Goal: Transaction & Acquisition: Purchase product/service

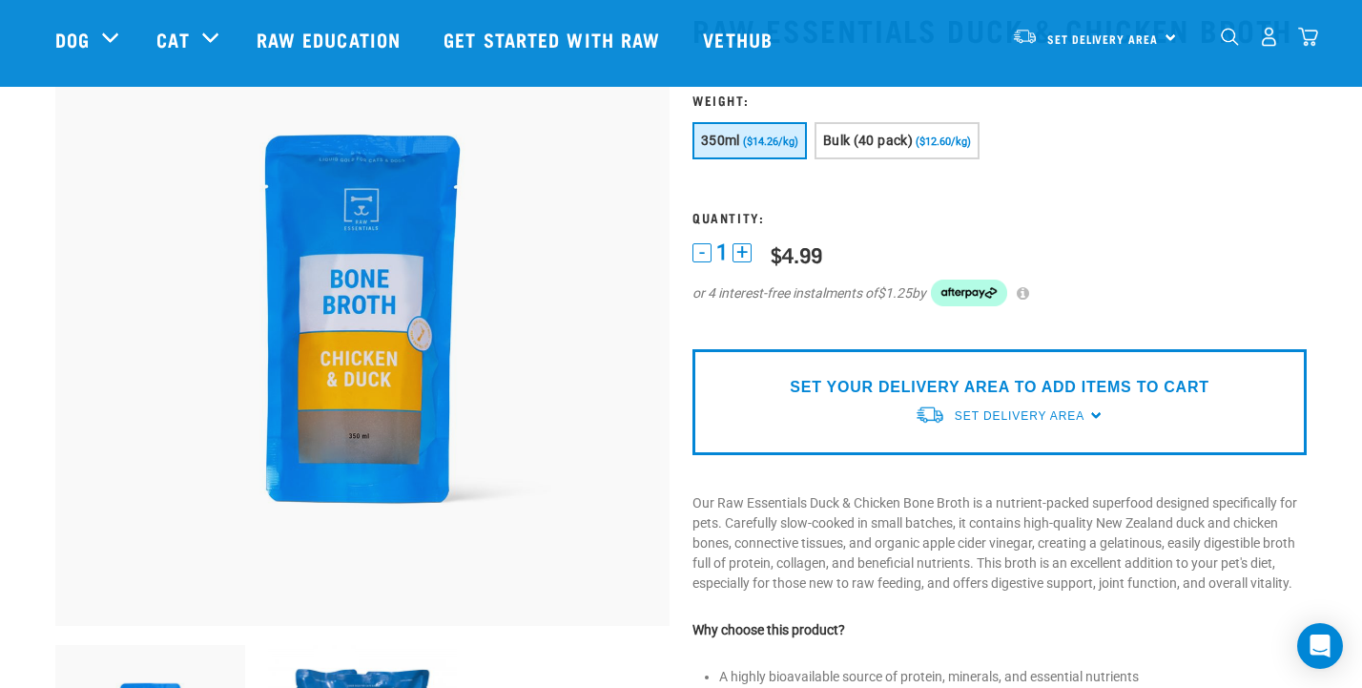
scroll to position [126, 0]
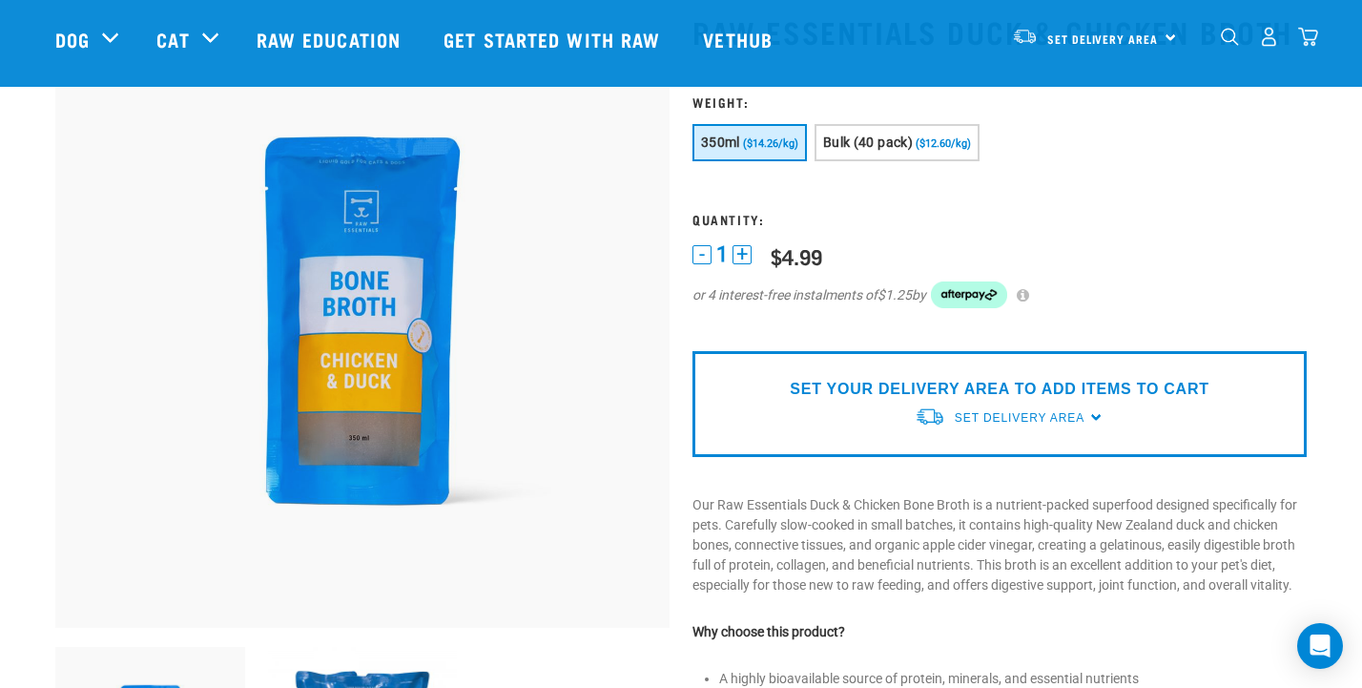
click at [793, 150] on span "($14.26/kg)" at bounding box center [770, 143] width 55 height 12
click at [742, 264] on button "+" at bounding box center [742, 254] width 19 height 19
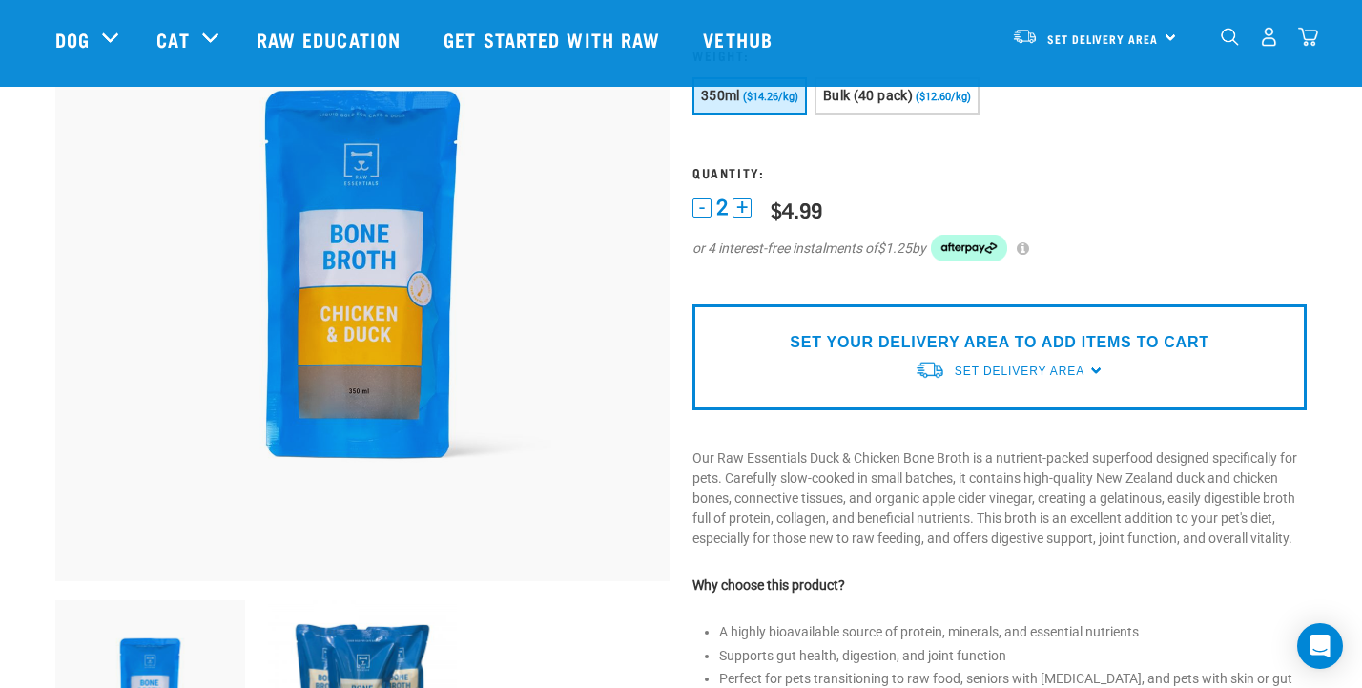
scroll to position [175, 0]
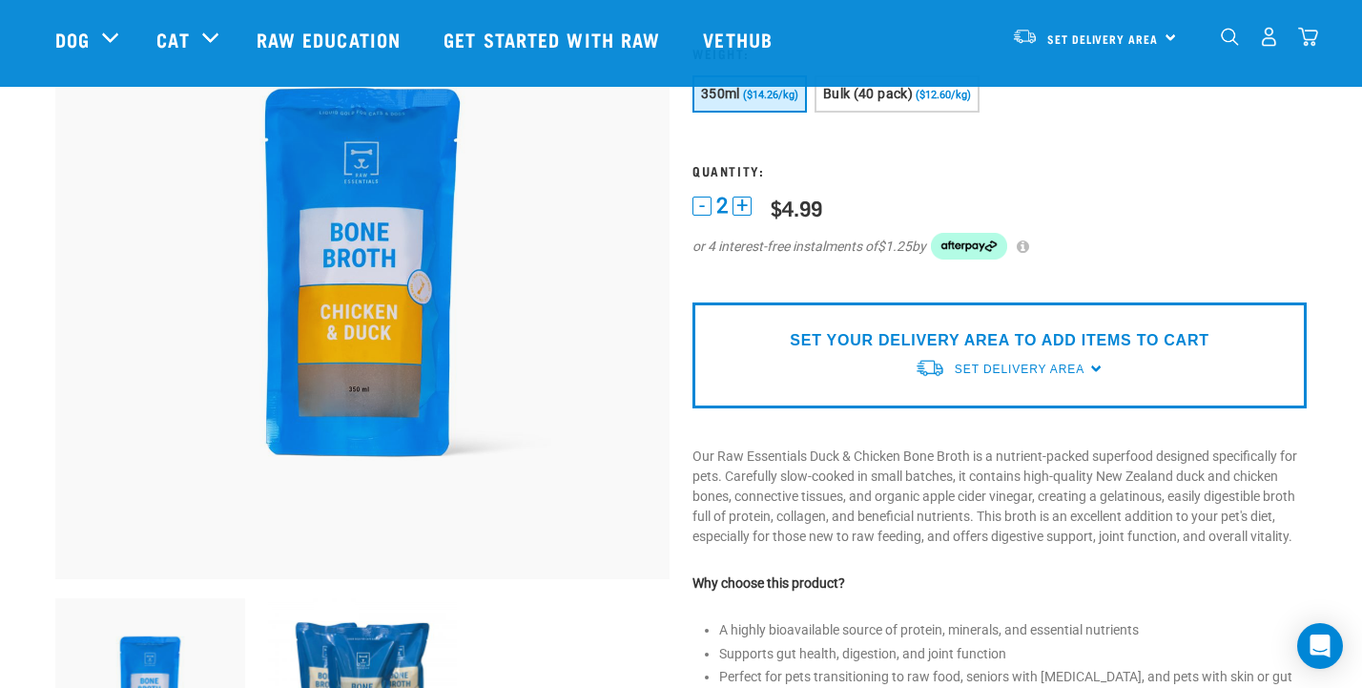
click at [804, 393] on div "SET YOUR DELIVERY AREA TO ADD ITEMS TO CART Set Delivery Area North Island Sout…" at bounding box center [999, 355] width 614 height 106
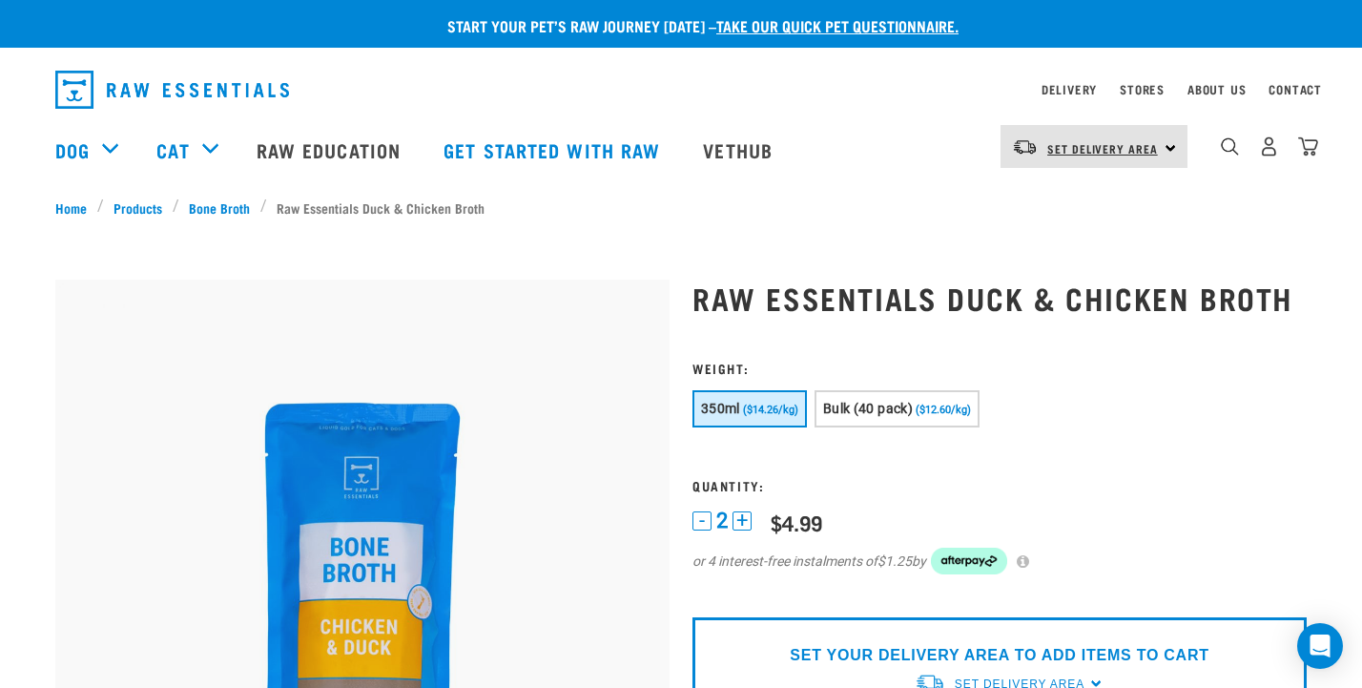
scroll to position [0, 0]
click at [1082, 150] on span "Set Delivery Area" at bounding box center [1102, 148] width 111 height 7
click at [1064, 242] on link "[GEOGRAPHIC_DATA]" at bounding box center [1092, 242] width 183 height 42
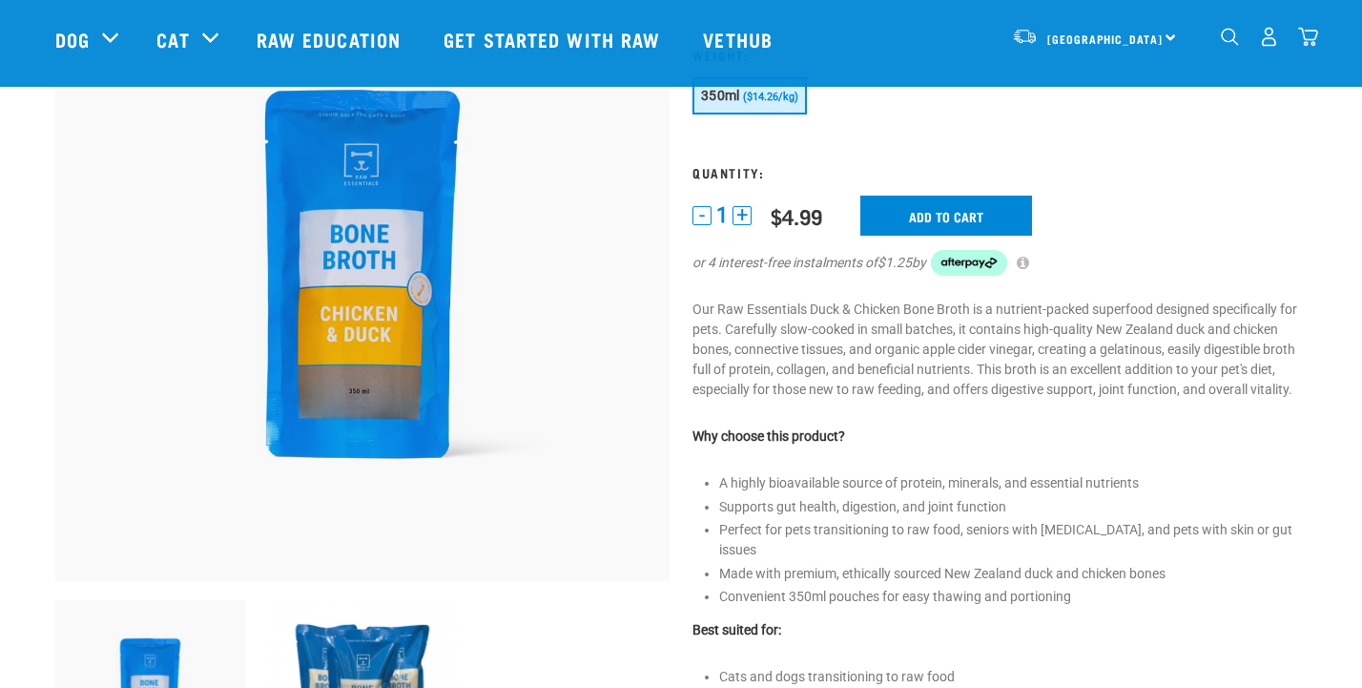
scroll to position [167, 0]
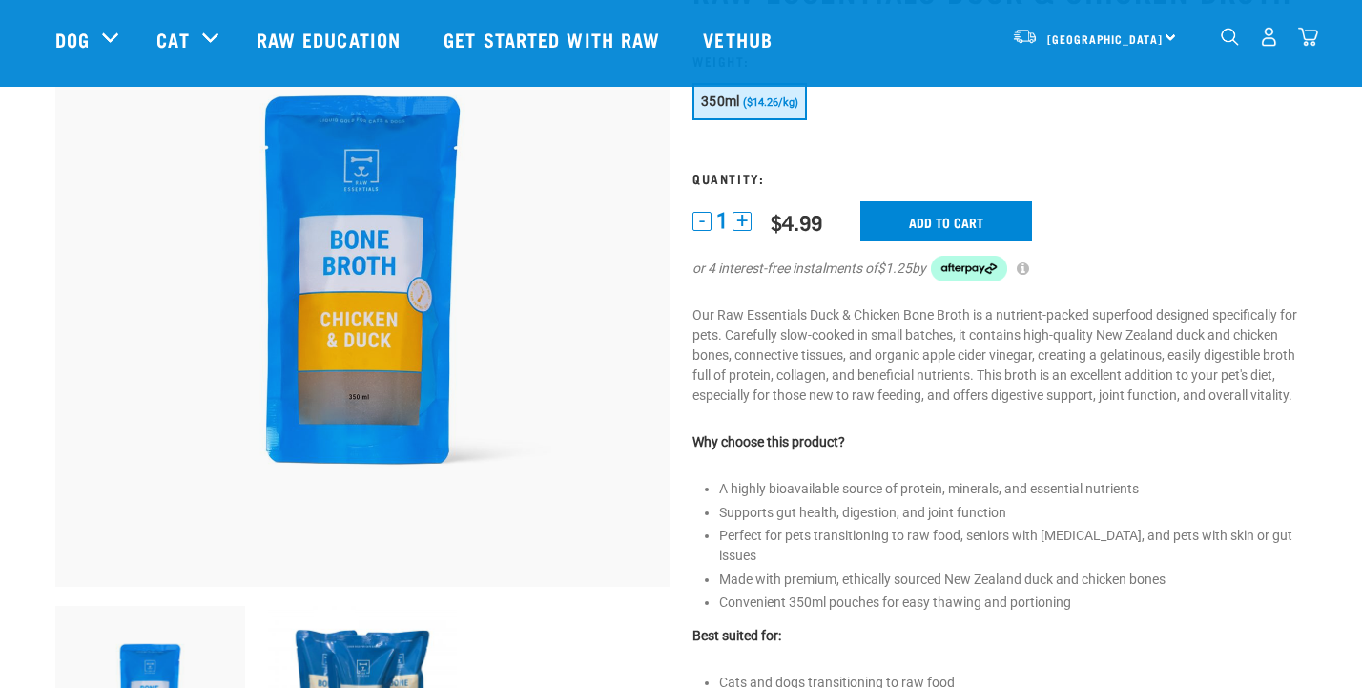
click at [743, 231] on button "+" at bounding box center [742, 221] width 19 height 19
click at [919, 241] on input "Add to cart" at bounding box center [946, 221] width 172 height 40
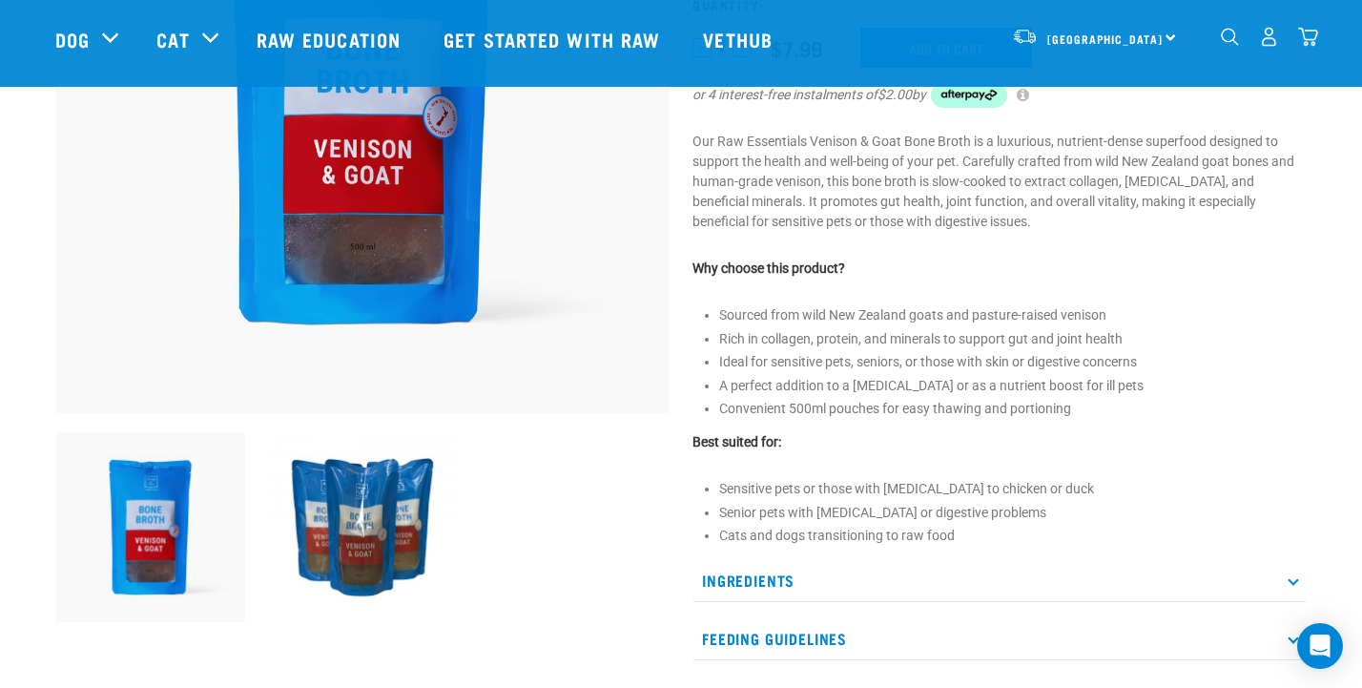
scroll to position [454, 0]
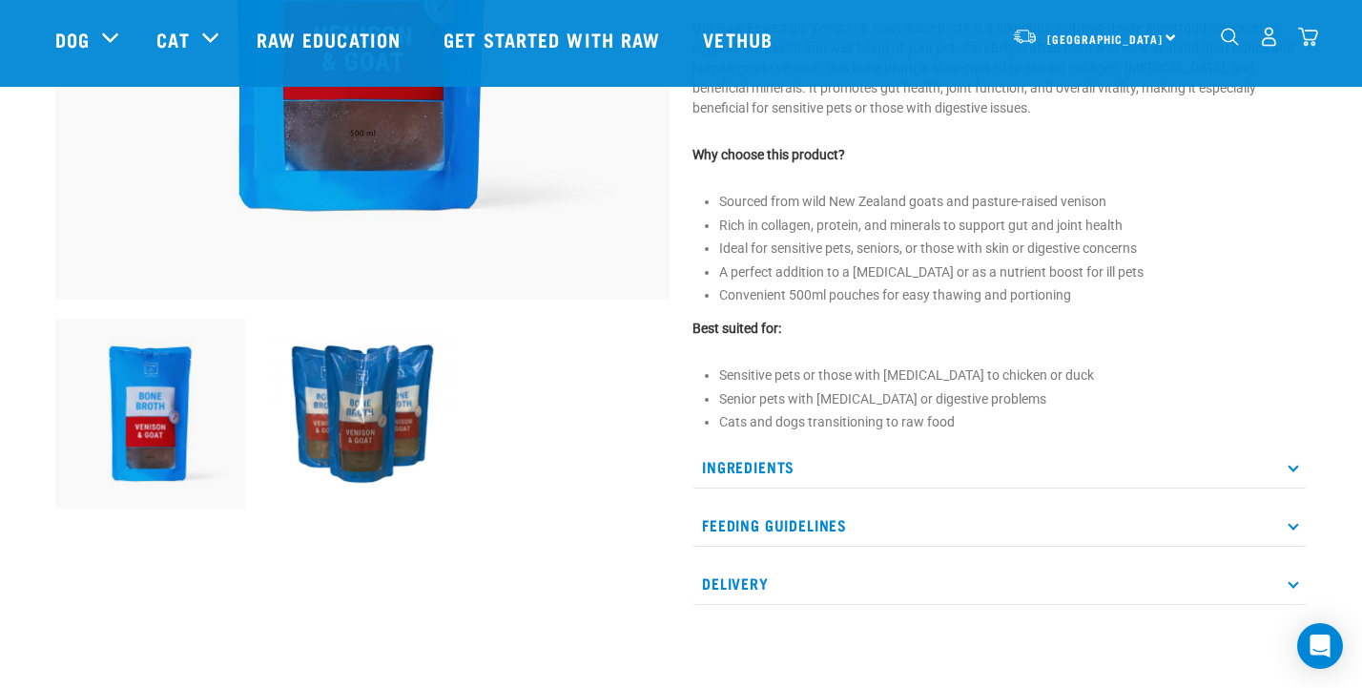
click at [1105, 547] on p "Feeding Guidelines" at bounding box center [999, 525] width 614 height 43
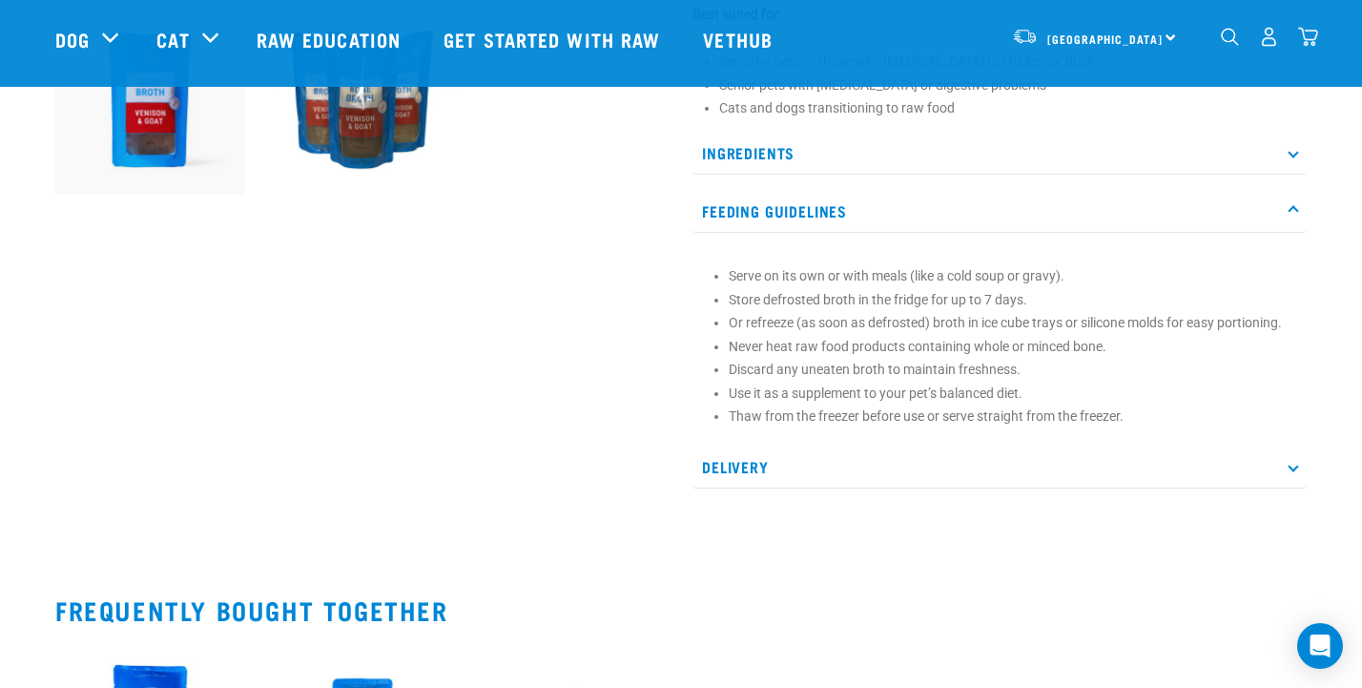
scroll to position [771, 0]
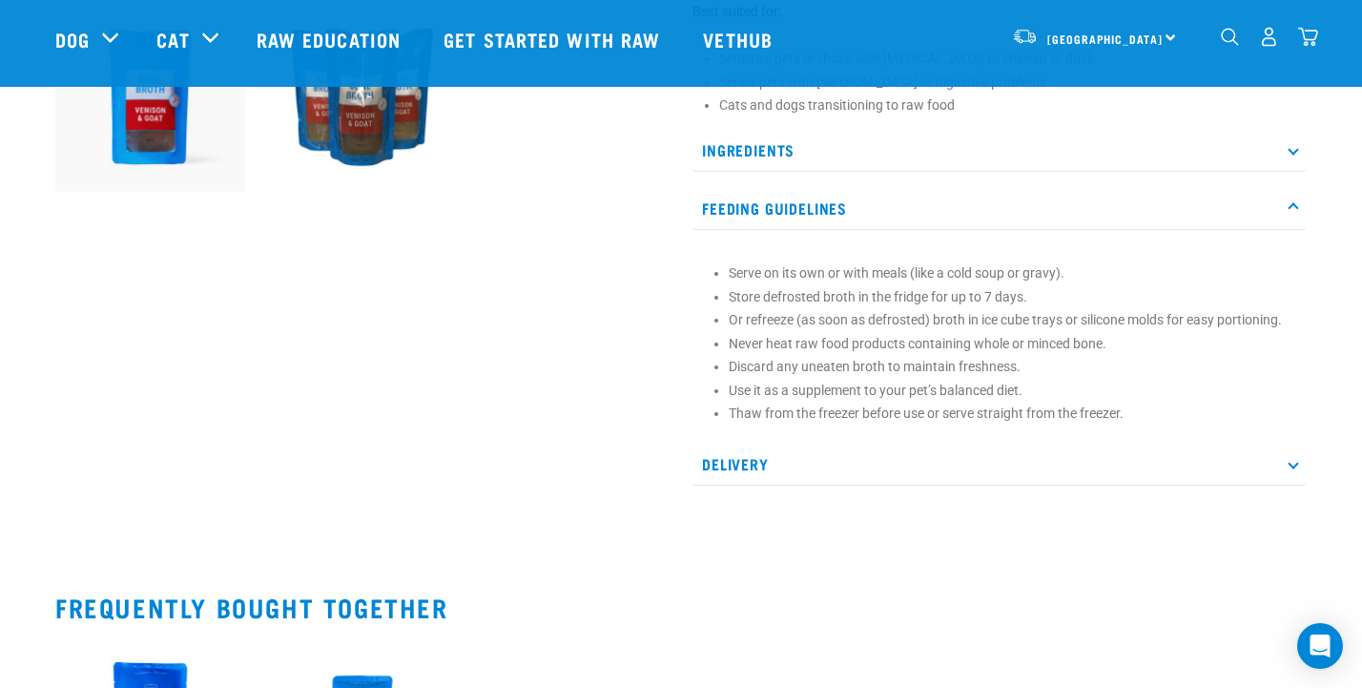
click at [1139, 485] on p "Delivery" at bounding box center [999, 464] width 614 height 43
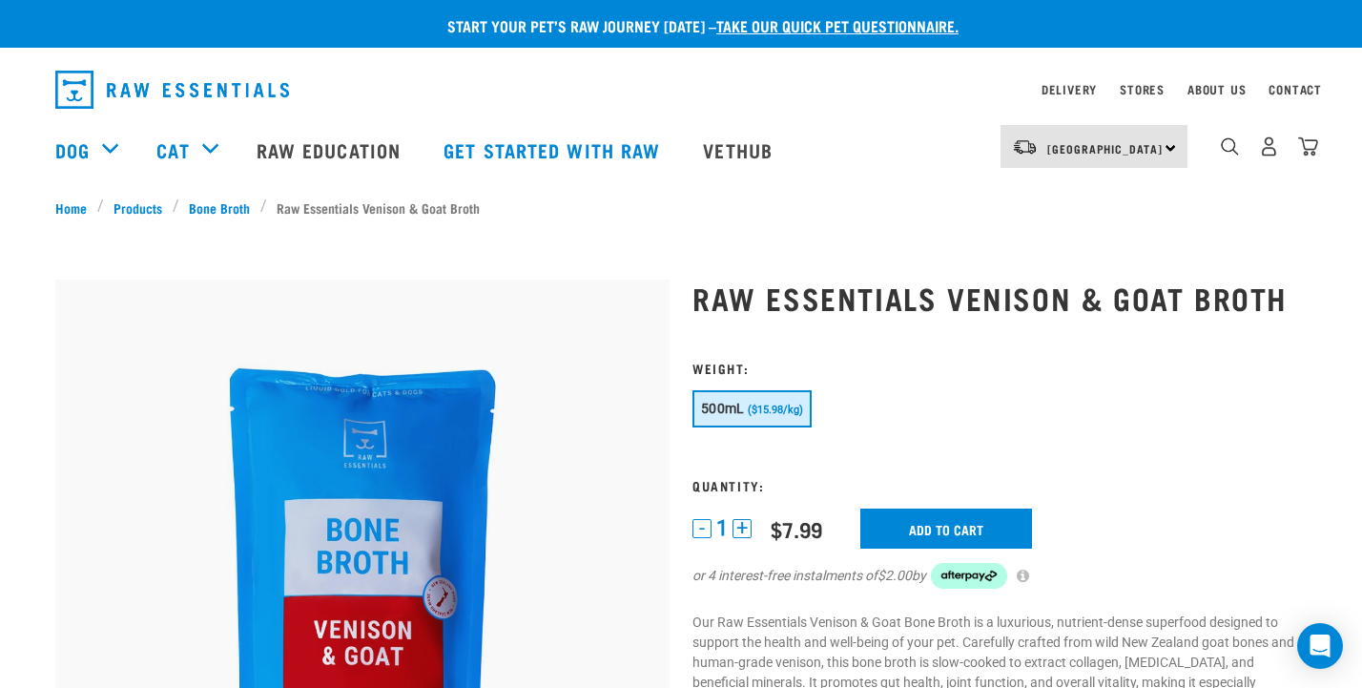
scroll to position [0, 0]
click at [1307, 149] on img "dropdown navigation" at bounding box center [1308, 146] width 20 height 20
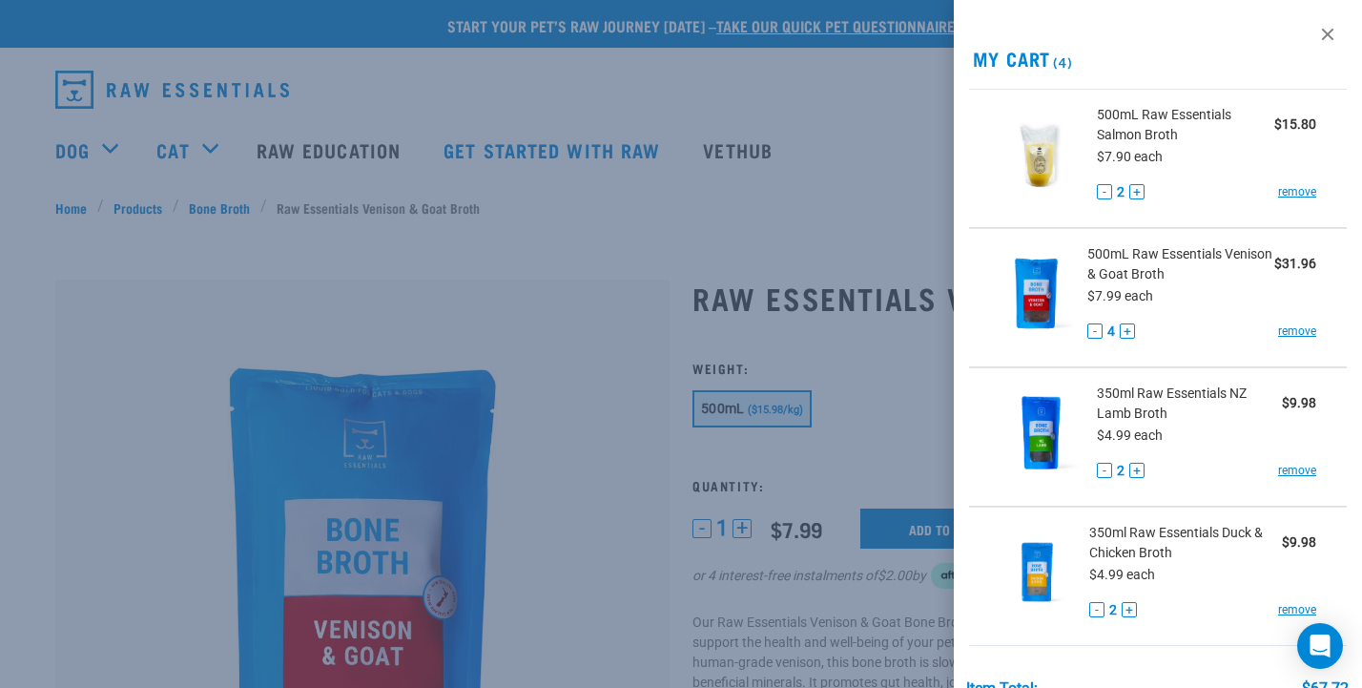
click at [563, 269] on div at bounding box center [681, 344] width 1362 height 688
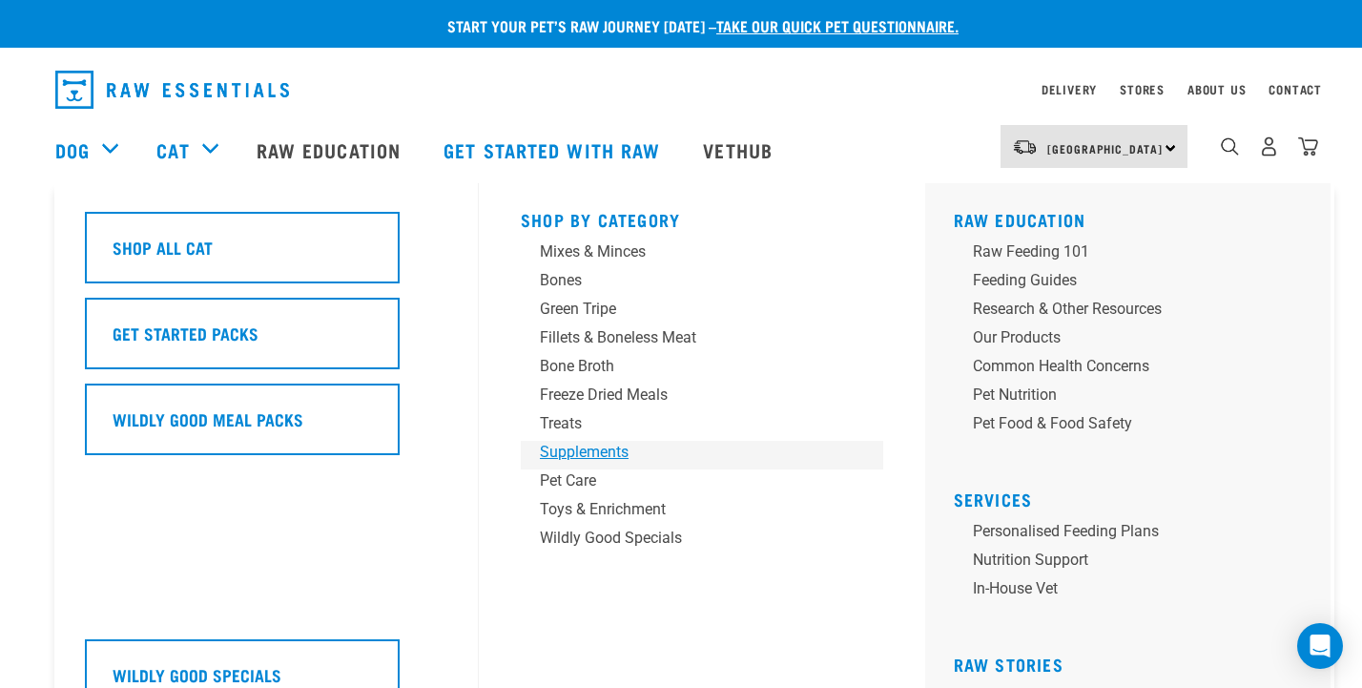
click at [565, 446] on div "Supplements" at bounding box center [689, 452] width 298 height 23
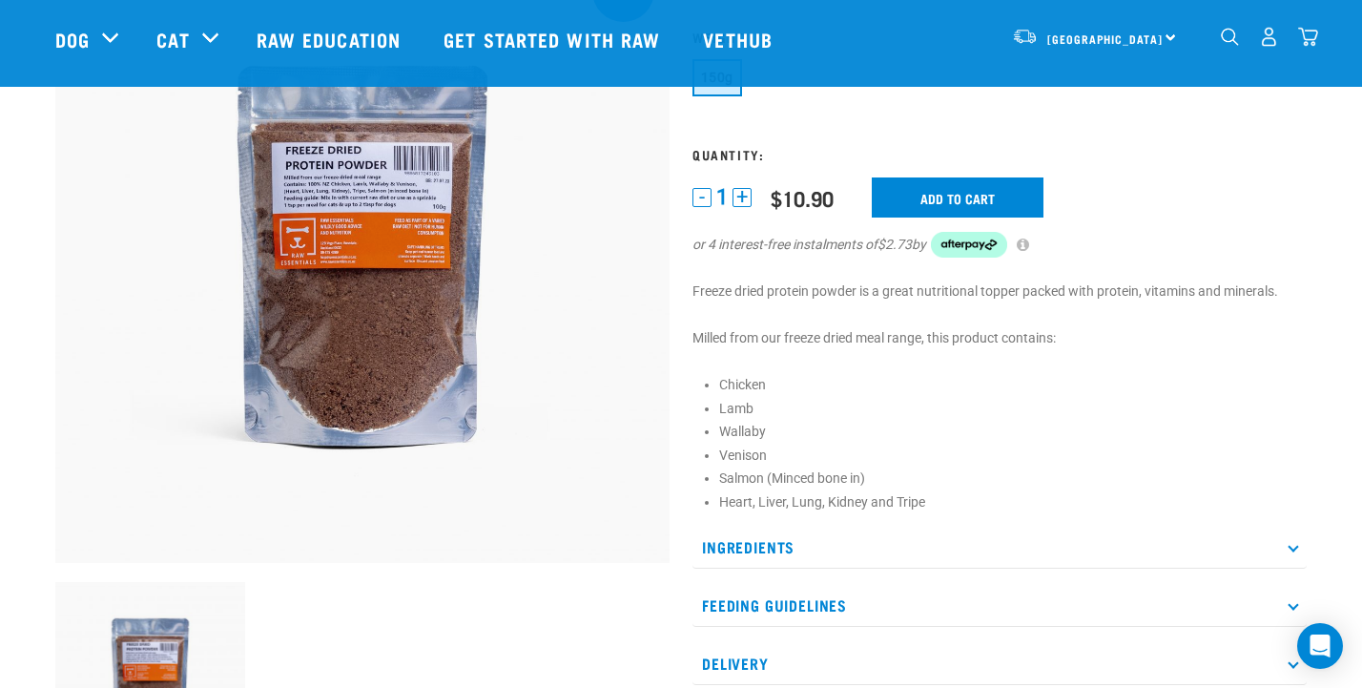
scroll to position [189, 0]
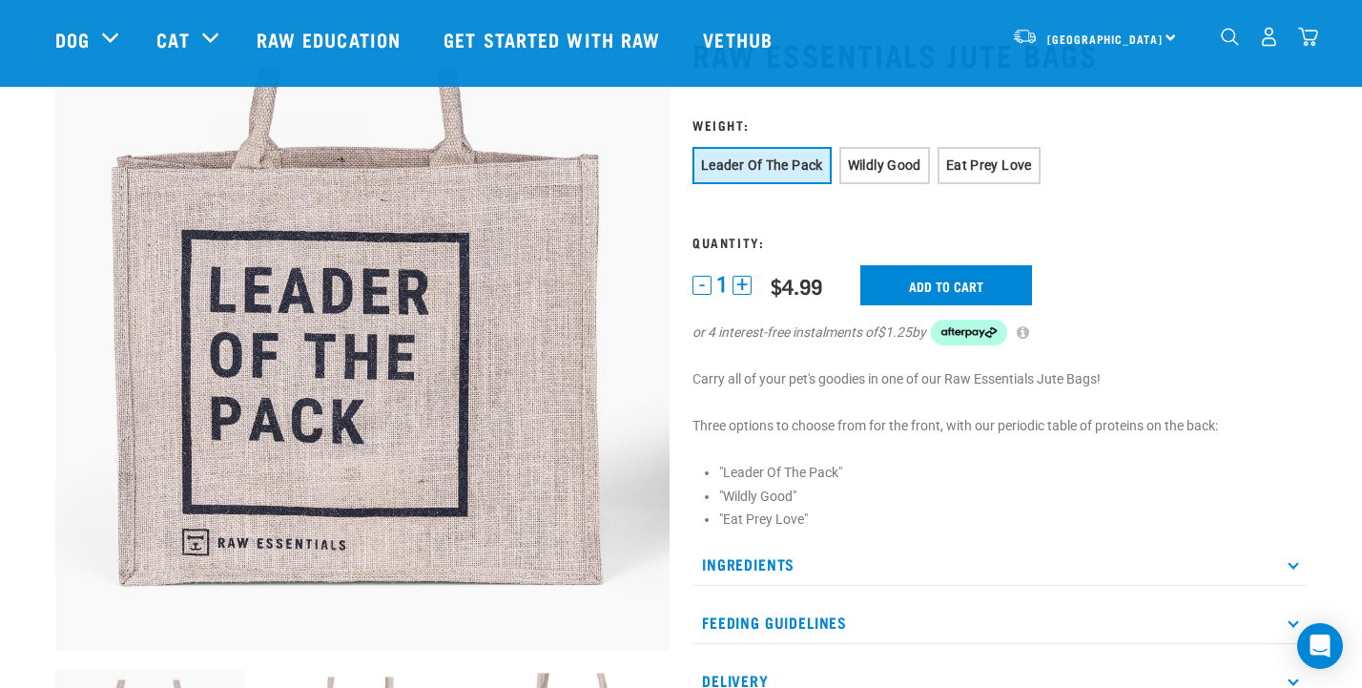
scroll to position [104, 0]
click at [914, 170] on span "Wildly Good" at bounding box center [884, 163] width 73 height 15
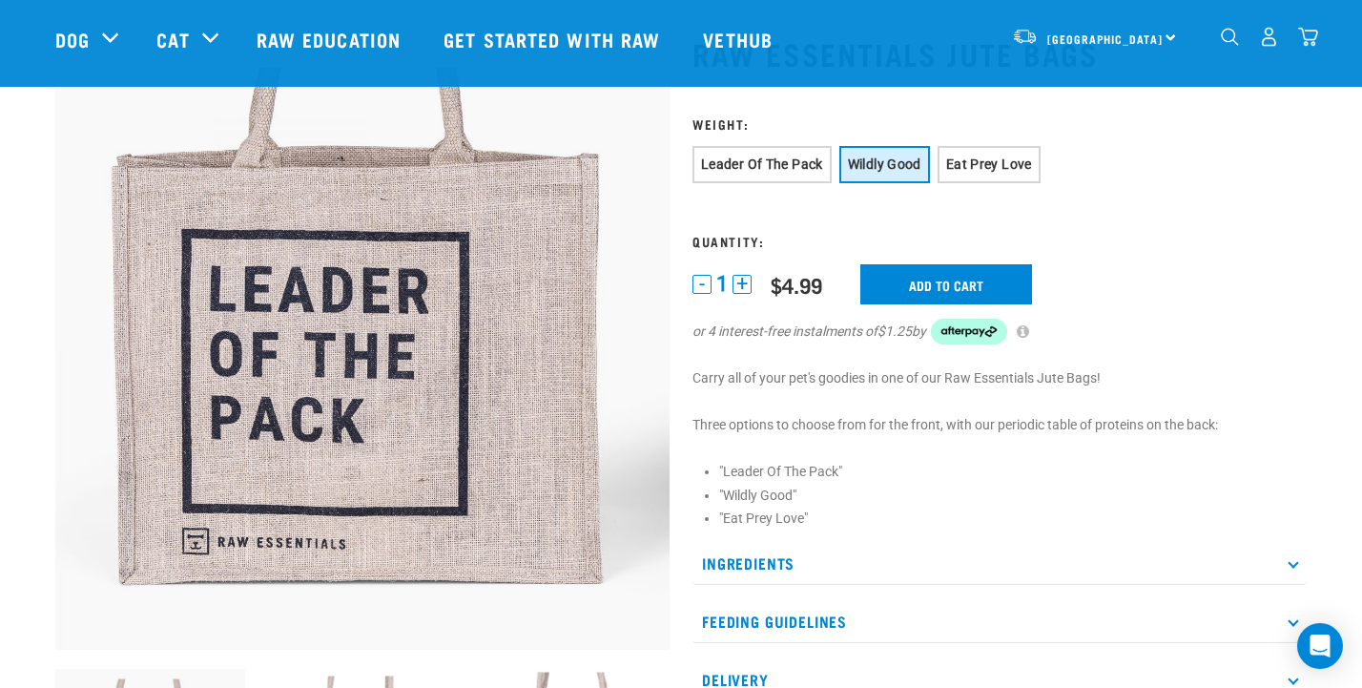
click at [915, 168] on span "Wildly Good" at bounding box center [884, 163] width 73 height 15
click at [1023, 165] on span "Eat Prey Love" at bounding box center [989, 163] width 86 height 15
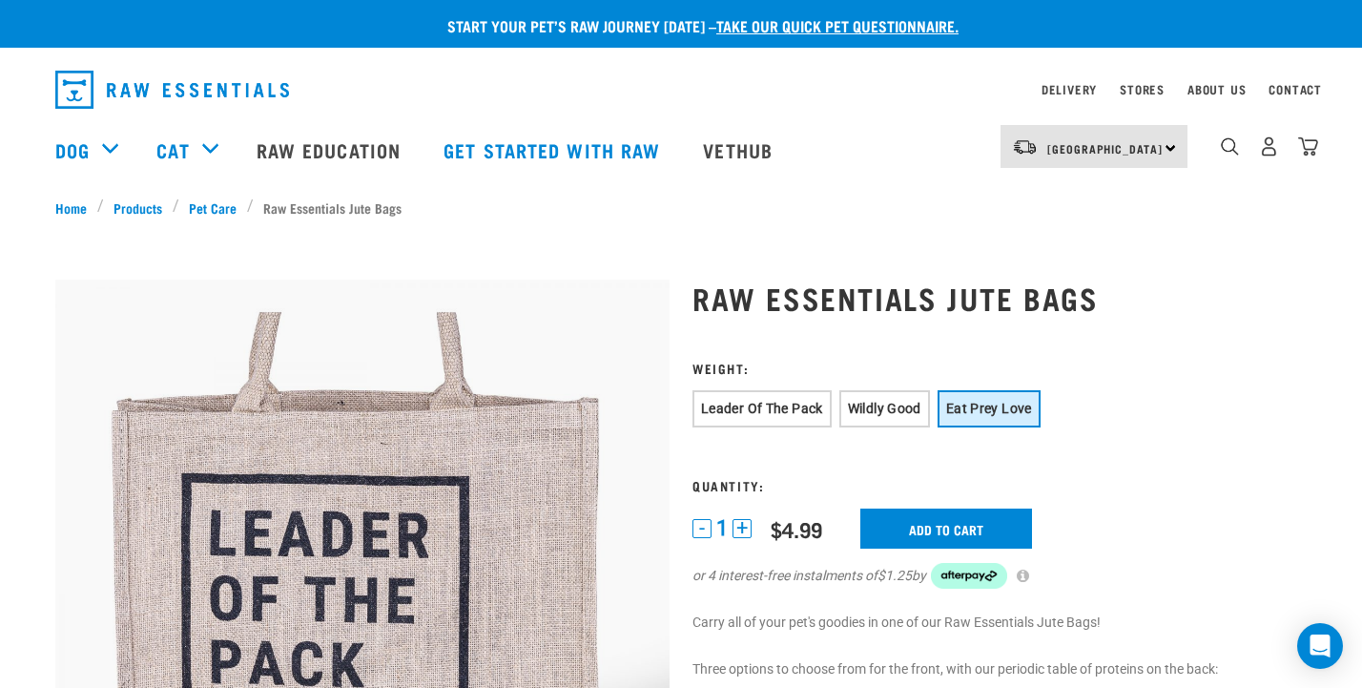
scroll to position [0, 0]
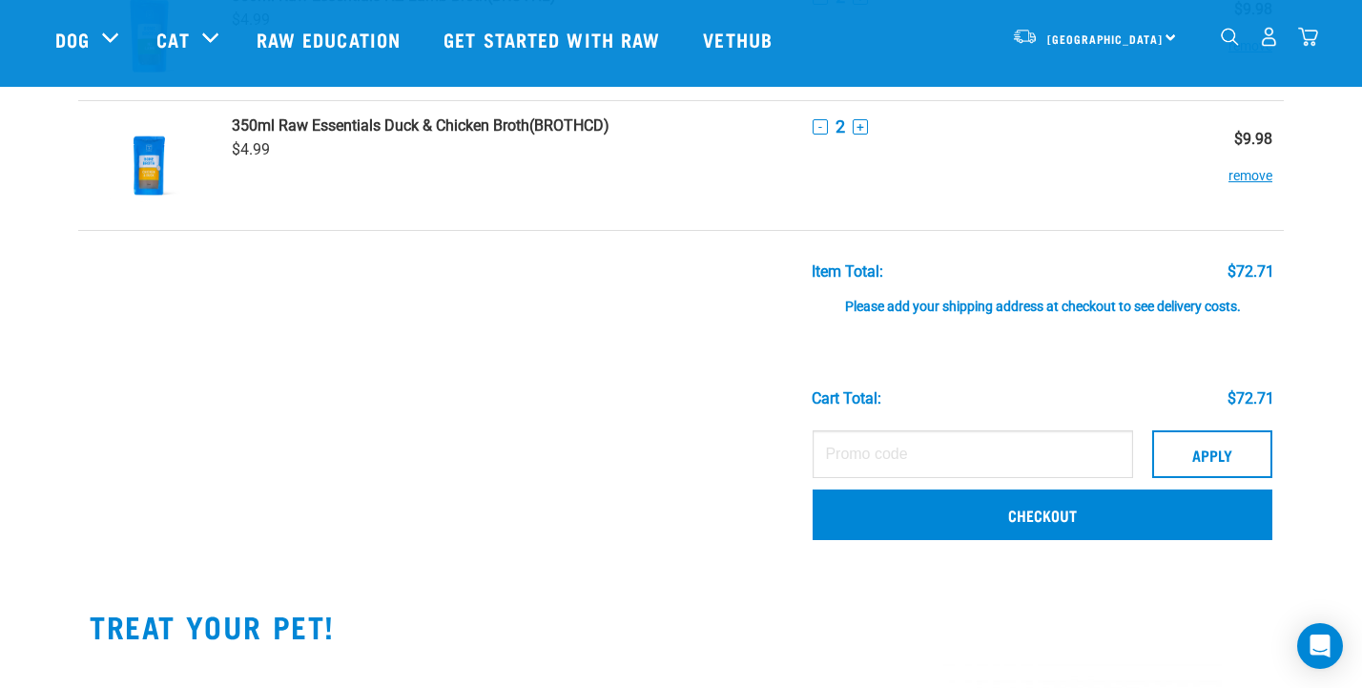
scroll to position [589, 0]
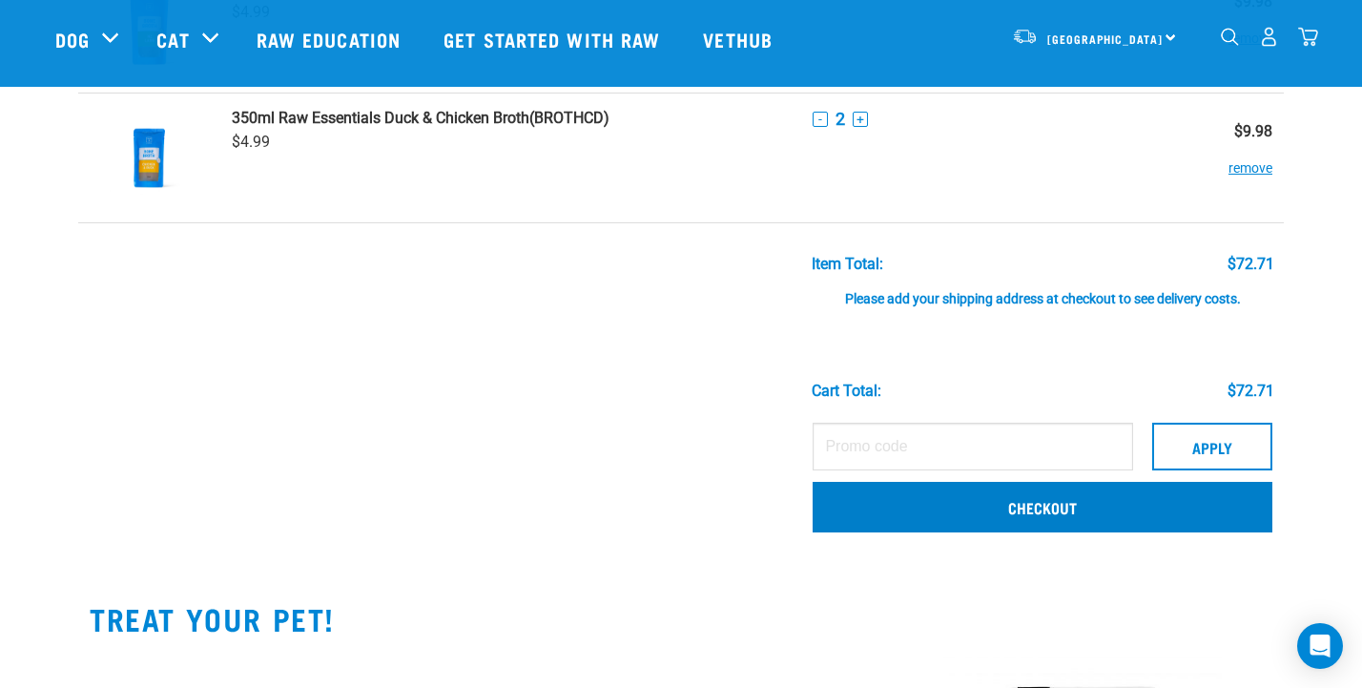
click at [1121, 515] on link "Checkout" at bounding box center [1043, 507] width 460 height 50
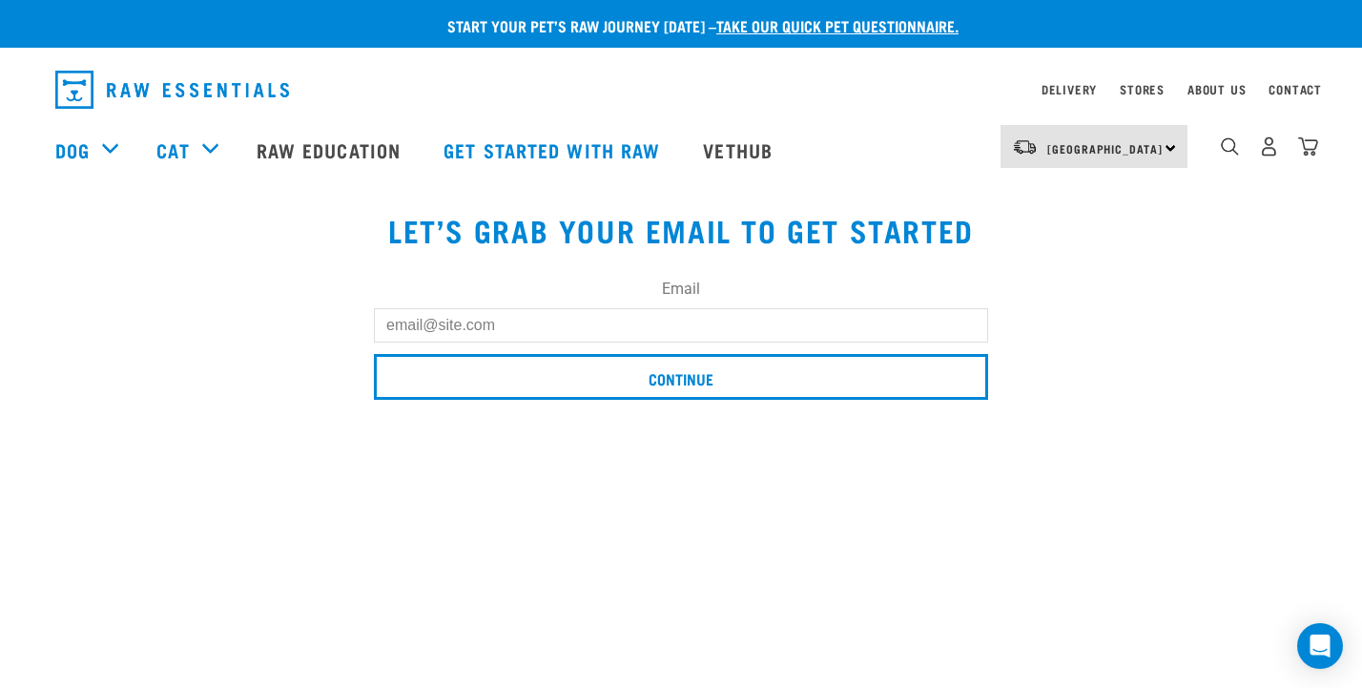
click at [711, 332] on input "Email" at bounding box center [681, 325] width 614 height 34
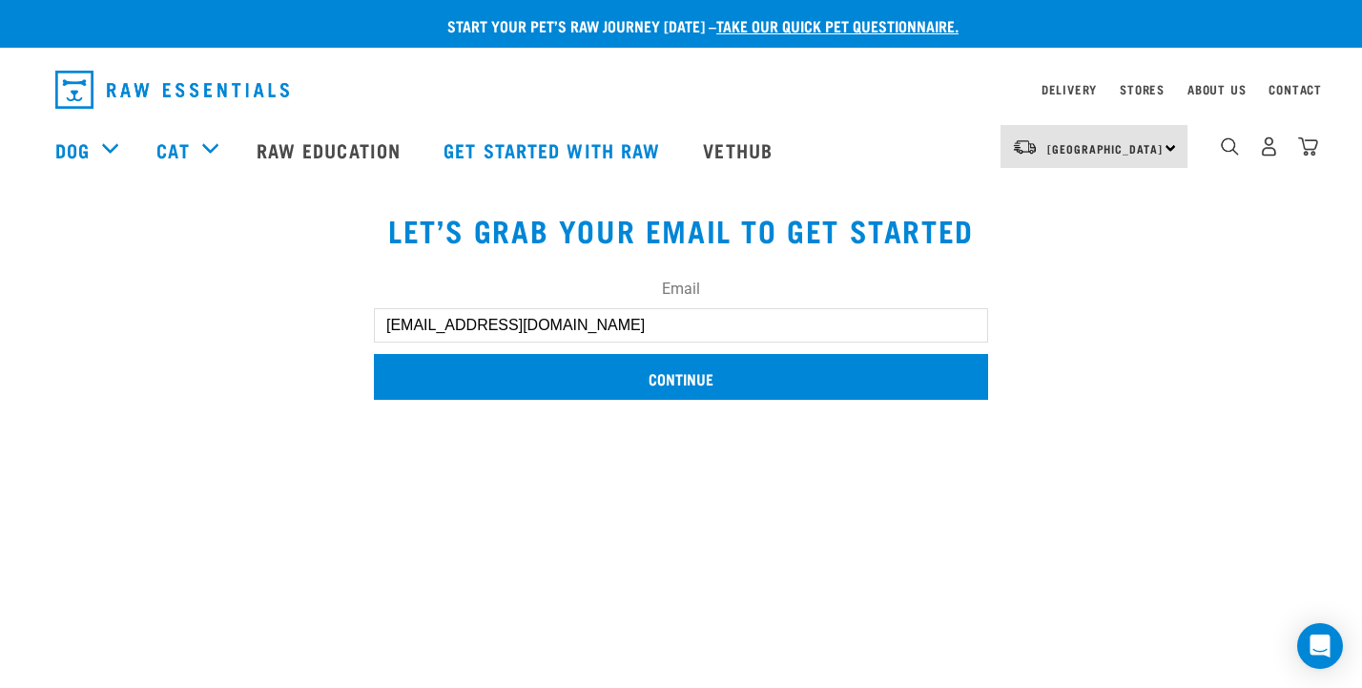
type input "[EMAIL_ADDRESS][DOMAIN_NAME]"
click at [677, 378] on input "Continue" at bounding box center [681, 377] width 614 height 46
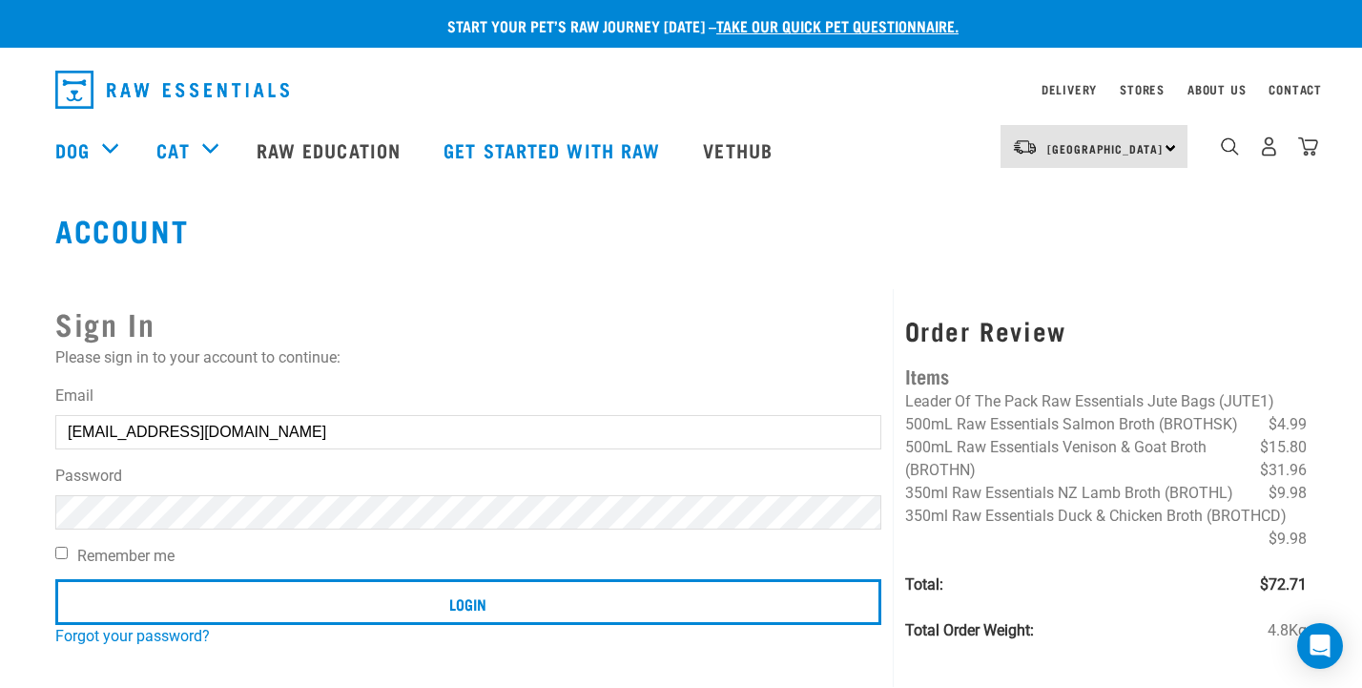
click at [467, 601] on input "Login" at bounding box center [468, 602] width 826 height 46
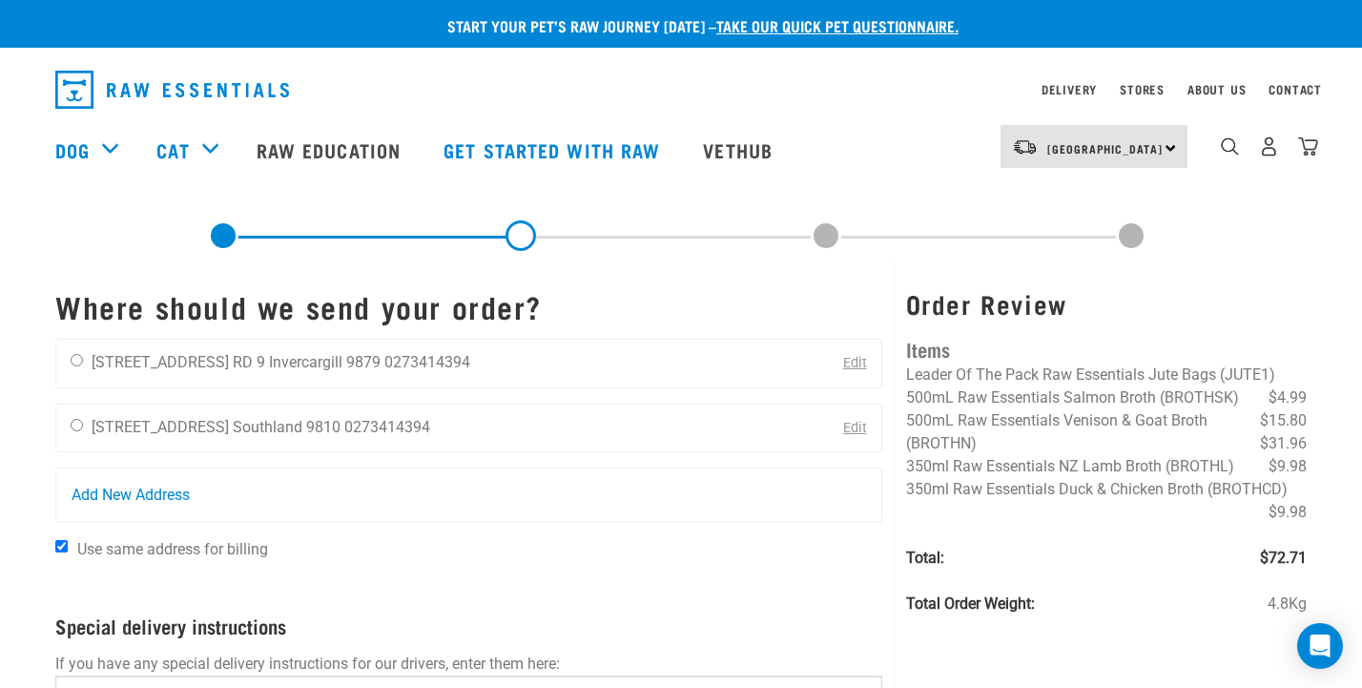
click at [623, 361] on div "Melissa Bradley 36 Dunns Road RD 9 Invercargill 9879 0273414394 Edit" at bounding box center [468, 364] width 827 height 50
click at [82, 362] on div "Melissa Bradley 36 Dunns Road RD 9 Invercargill 9879 0273414394" at bounding box center [270, 364] width 428 height 48
click at [69, 425] on div "Melissa Bradley 14 Mersey Street Southland 9810 0273414394" at bounding box center [250, 428] width 388 height 48
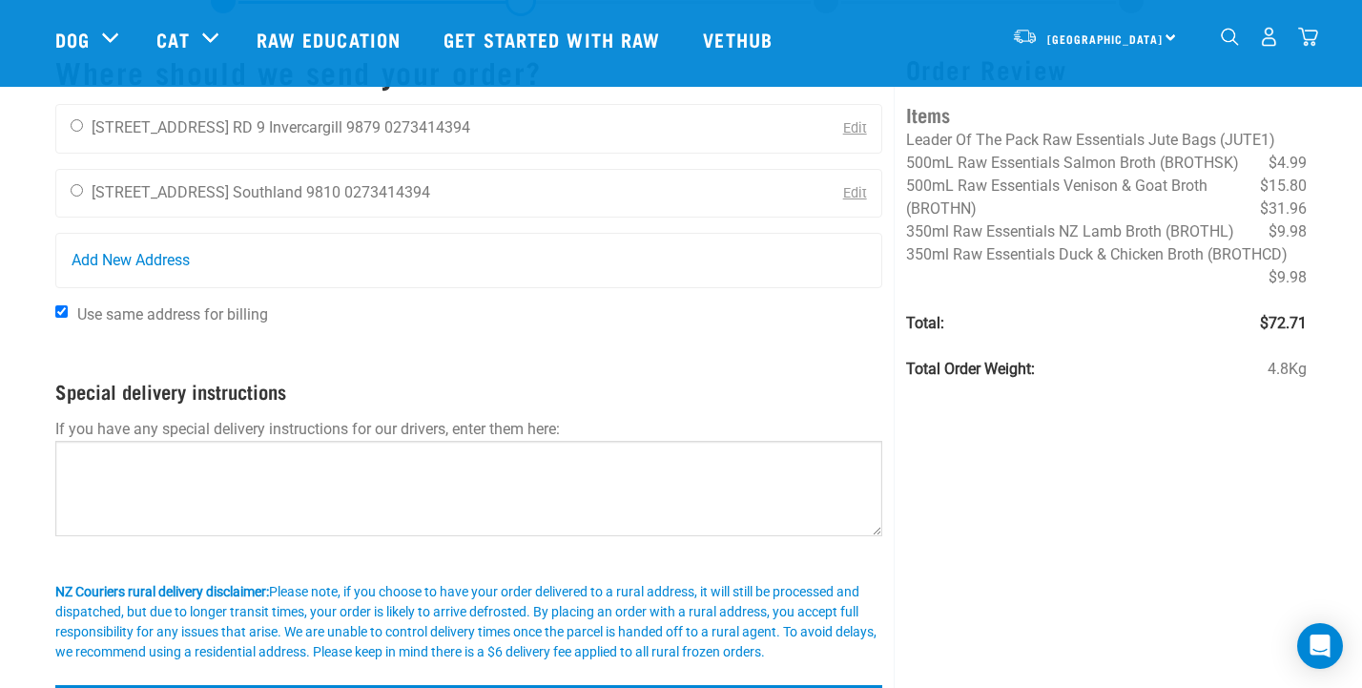
scroll to position [89, 0]
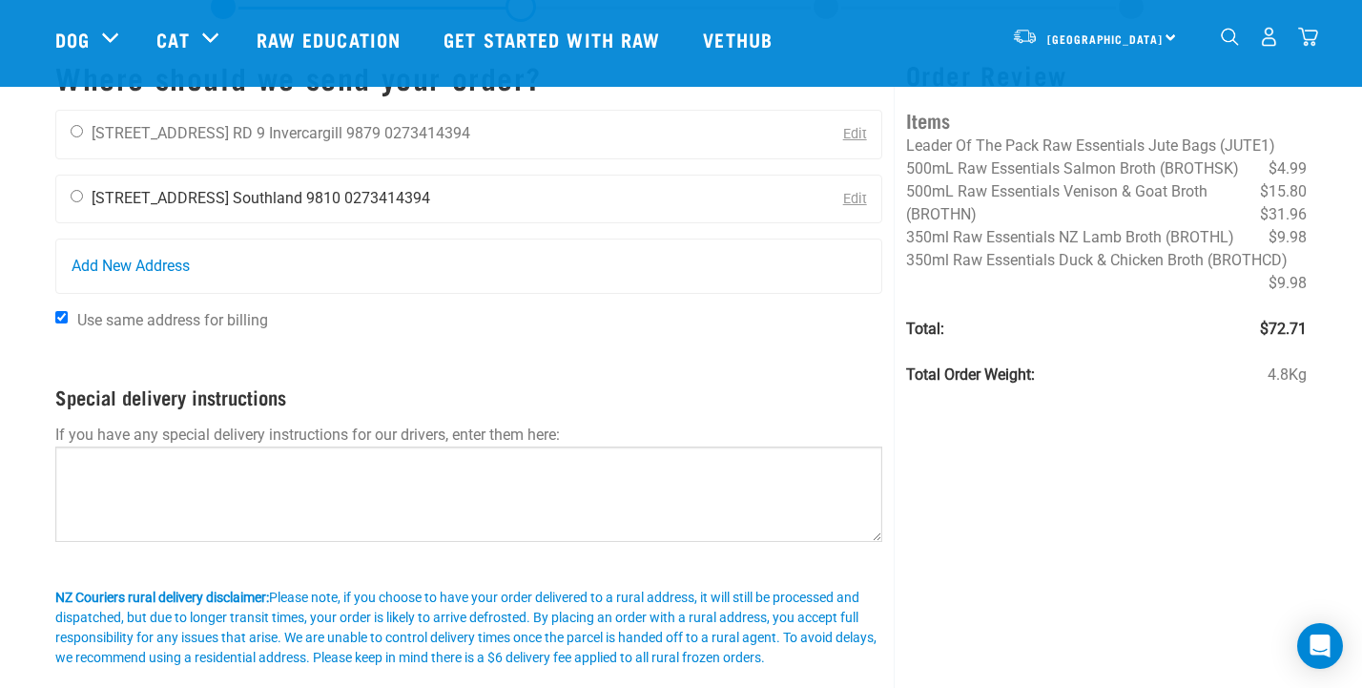
click at [76, 200] on input "radio" at bounding box center [77, 196] width 12 height 12
radio input "true"
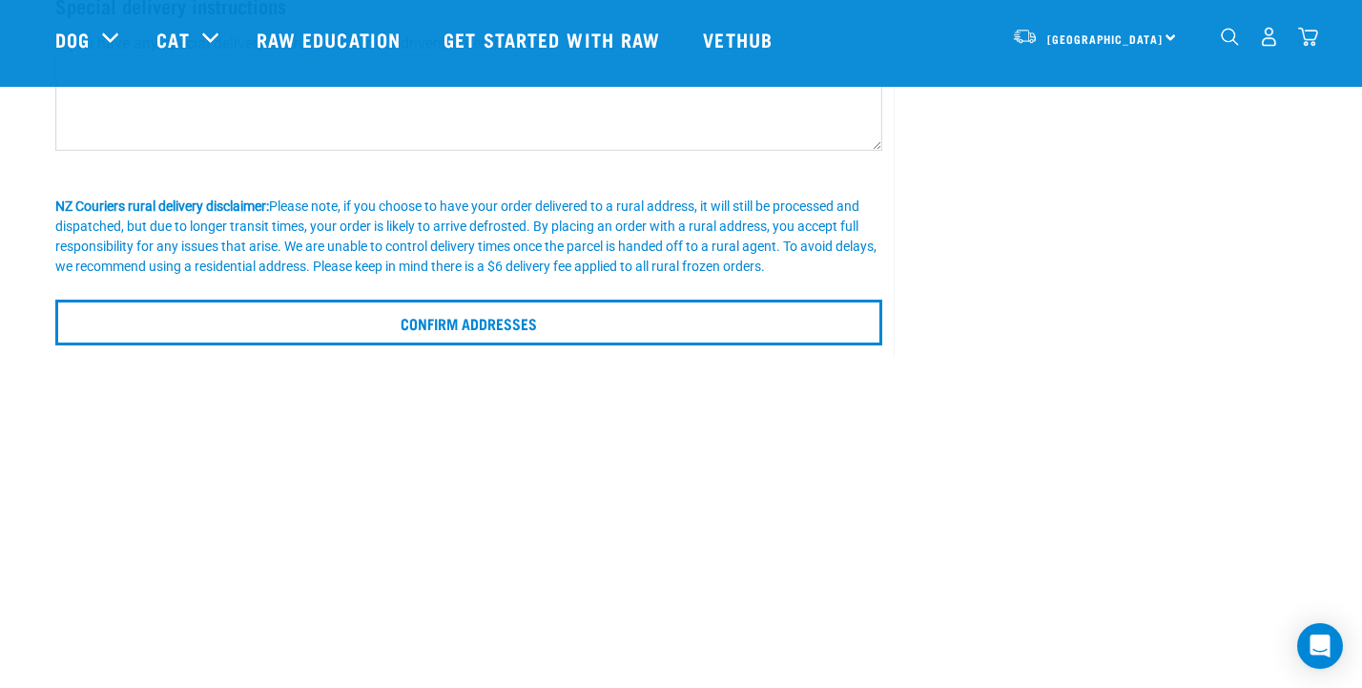
scroll to position [484, 0]
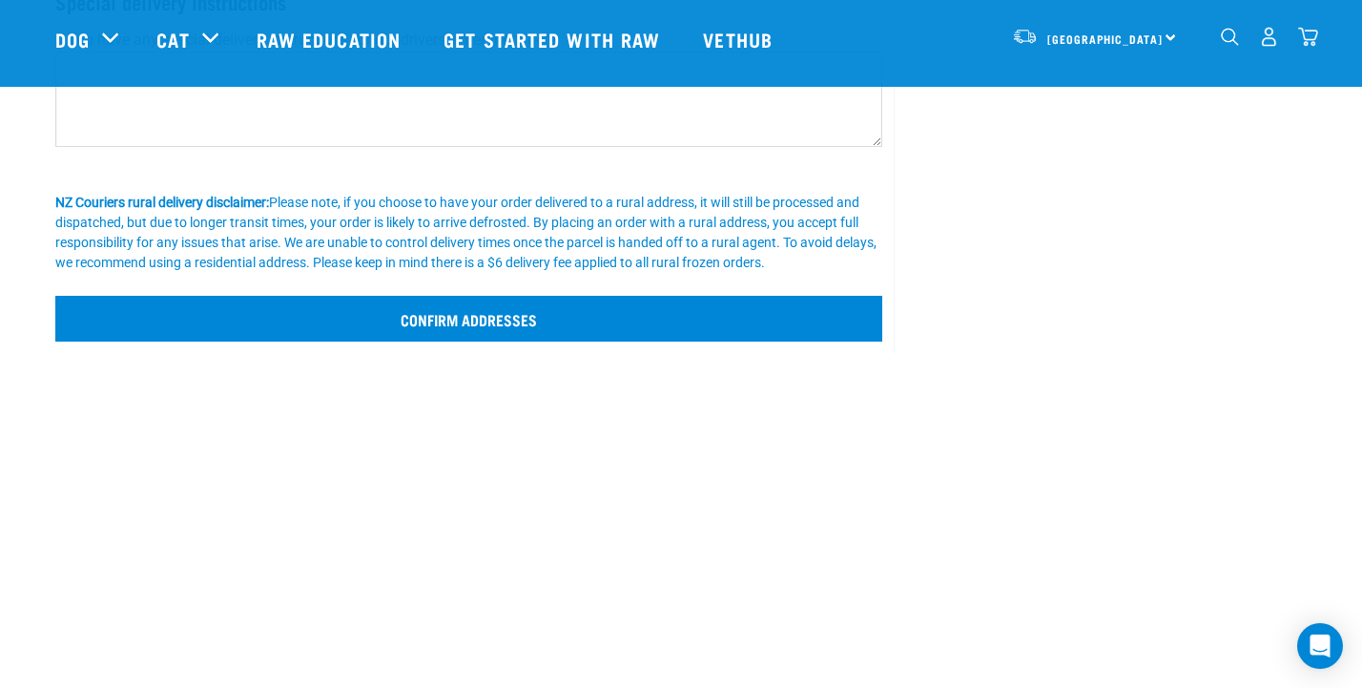
click at [385, 330] on input "Confirm addresses" at bounding box center [468, 319] width 827 height 46
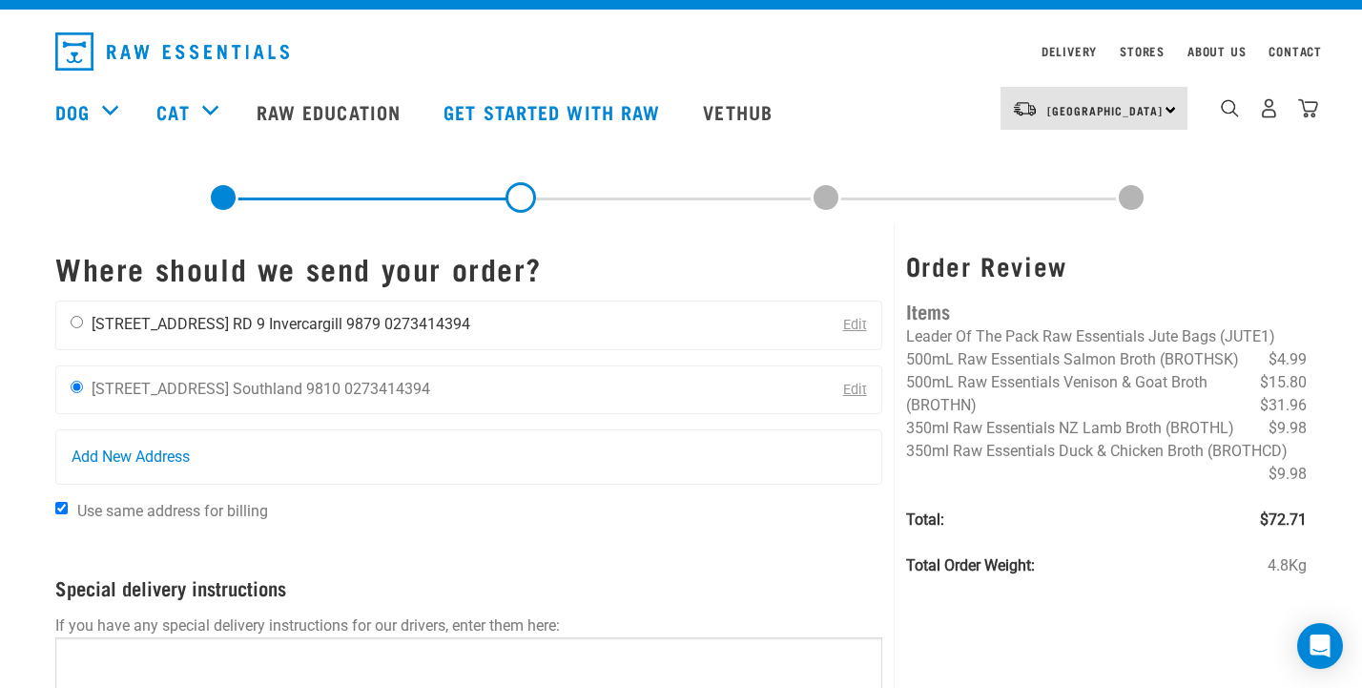
scroll to position [27, 0]
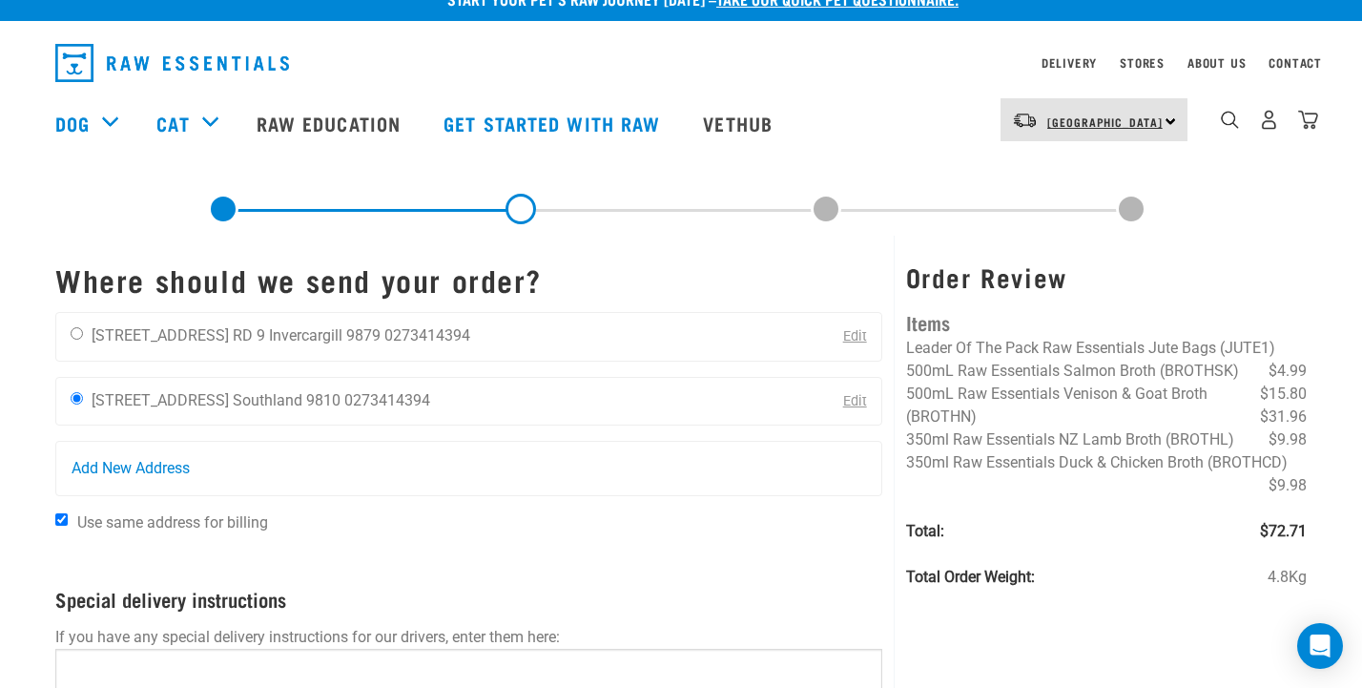
click at [1097, 122] on span "[GEOGRAPHIC_DATA]" at bounding box center [1104, 121] width 115 height 7
click at [1072, 205] on link "[GEOGRAPHIC_DATA]" at bounding box center [1092, 216] width 183 height 42
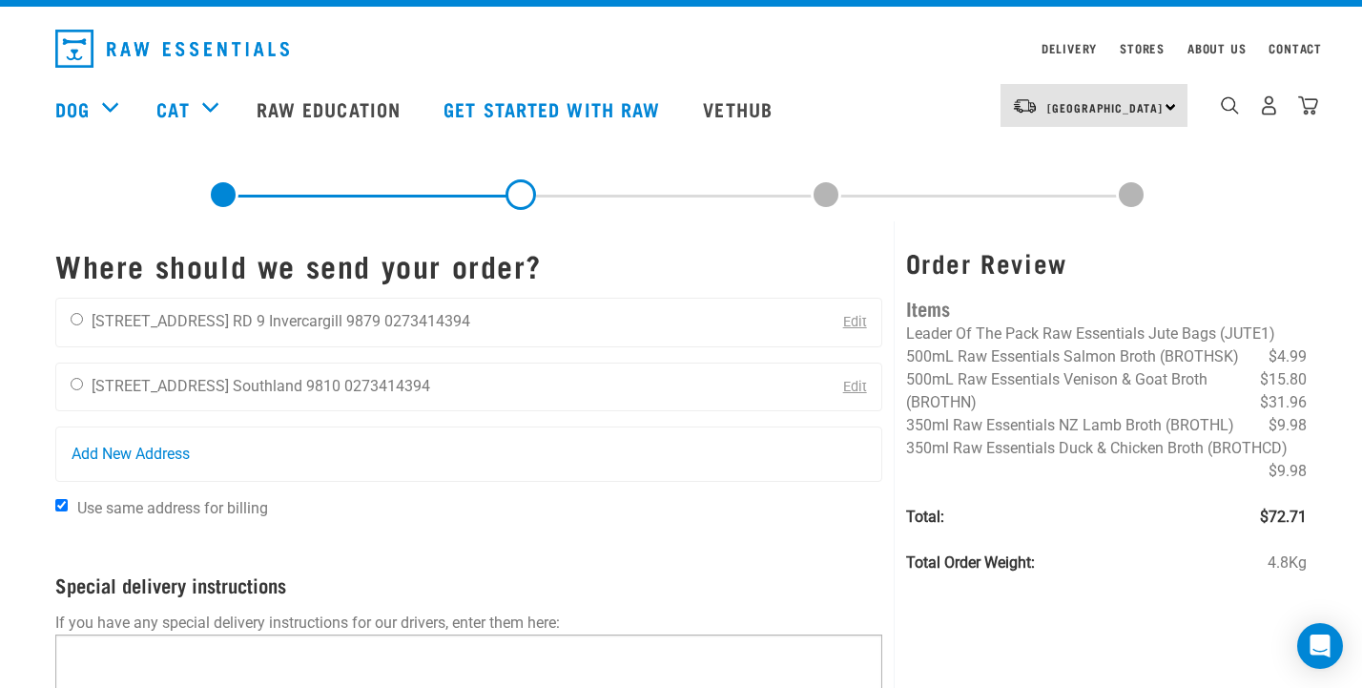
scroll to position [23, 0]
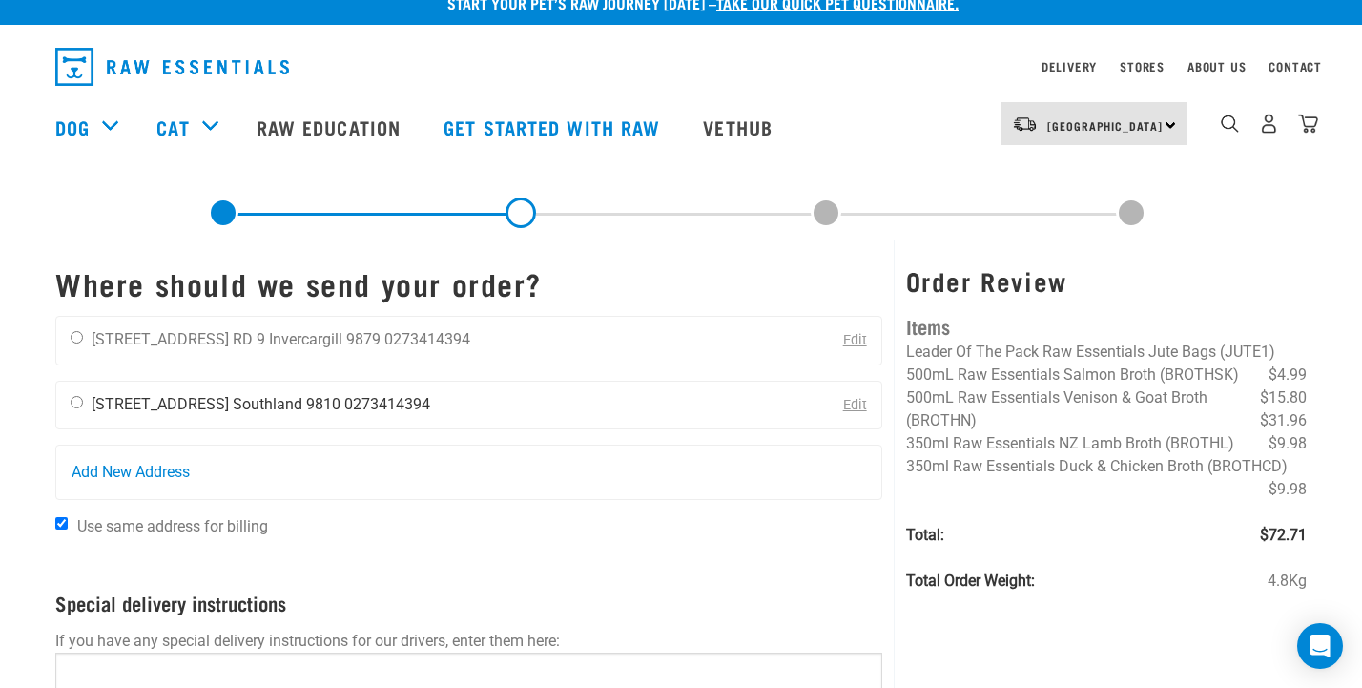
click at [81, 398] on input "radio" at bounding box center [77, 402] width 12 height 12
radio input "true"
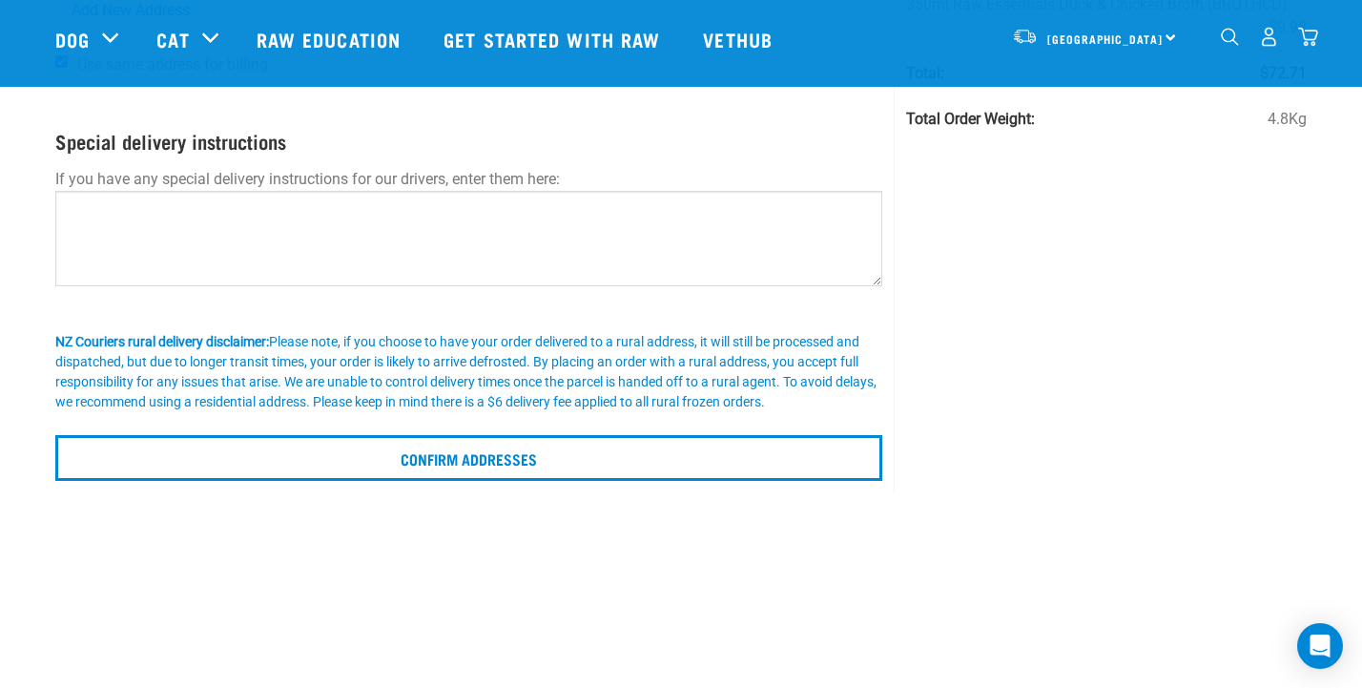
scroll to position [371, 0]
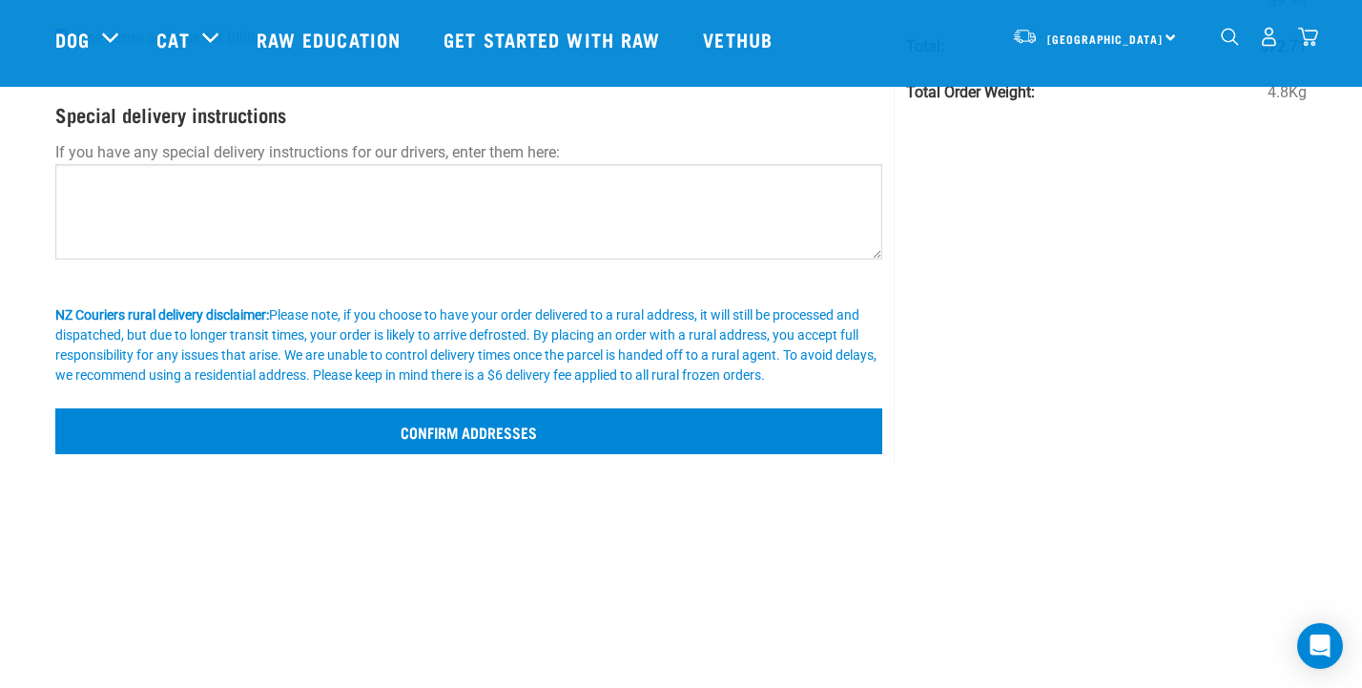
click at [411, 446] on input "Confirm addresses" at bounding box center [468, 431] width 827 height 46
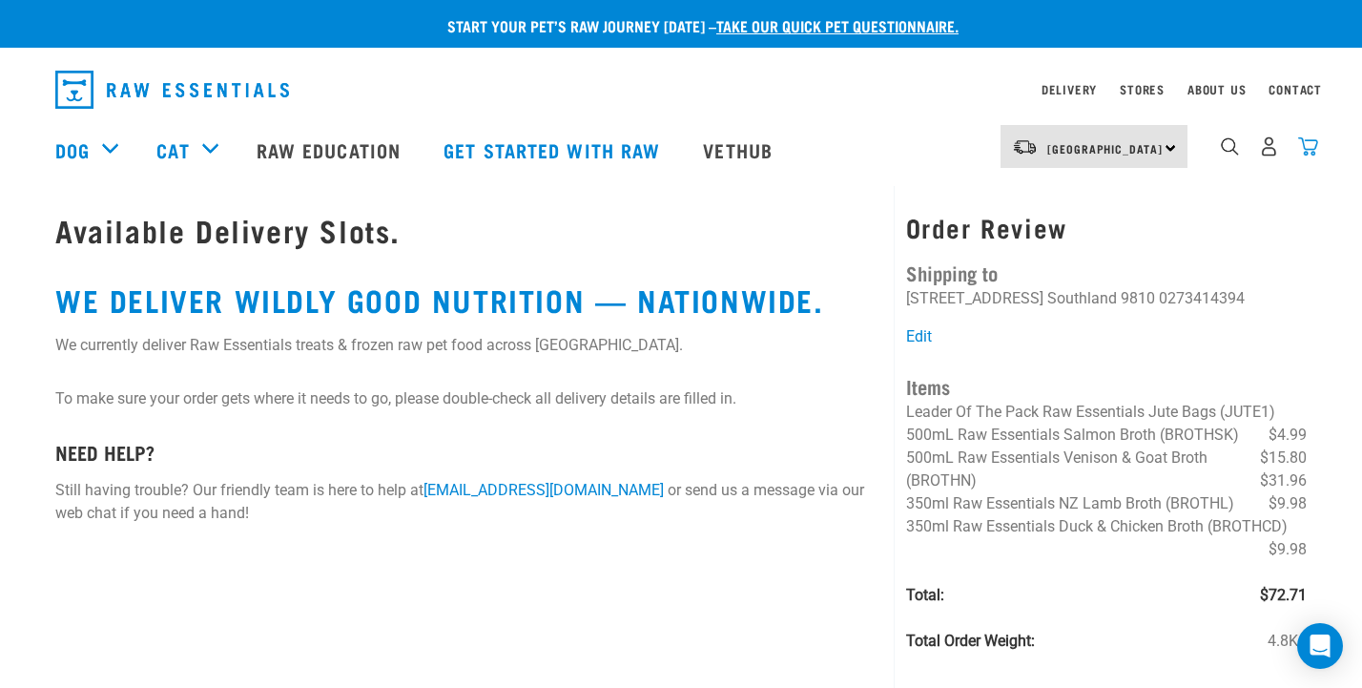
click at [1307, 154] on img "dropdown navigation" at bounding box center [1308, 146] width 20 height 20
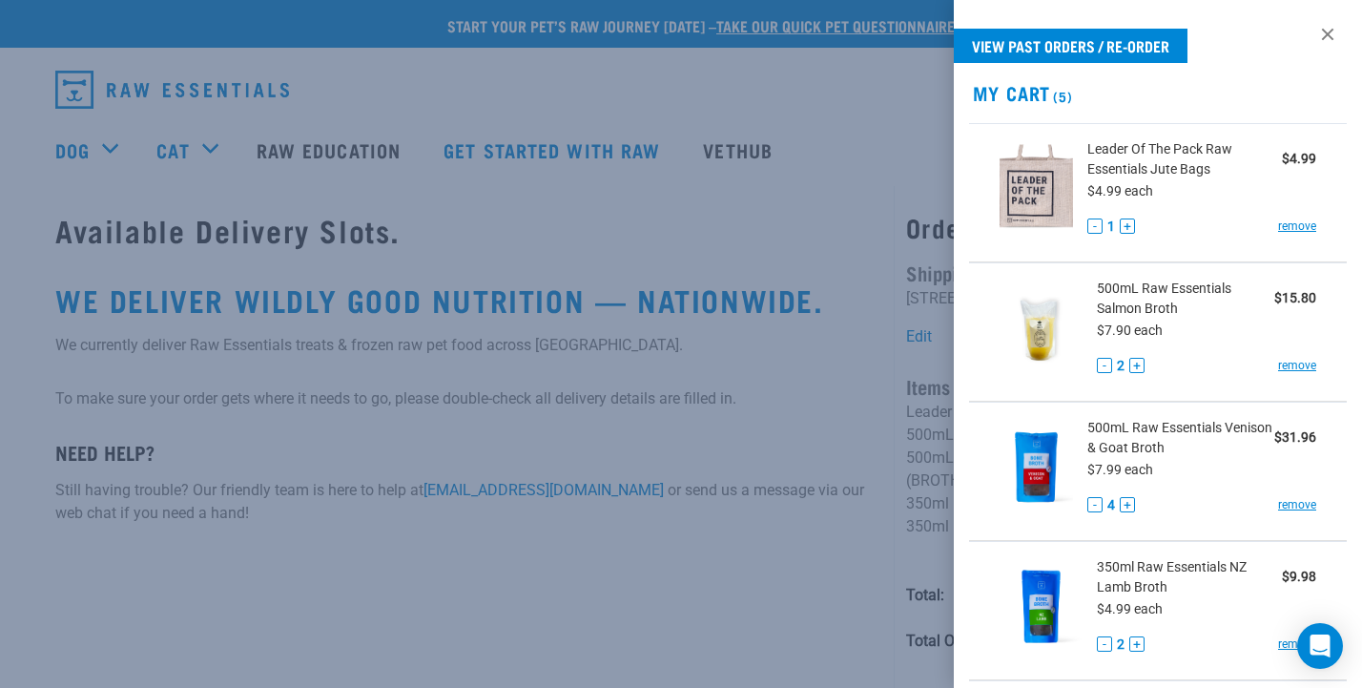
click at [758, 562] on div at bounding box center [681, 344] width 1362 height 688
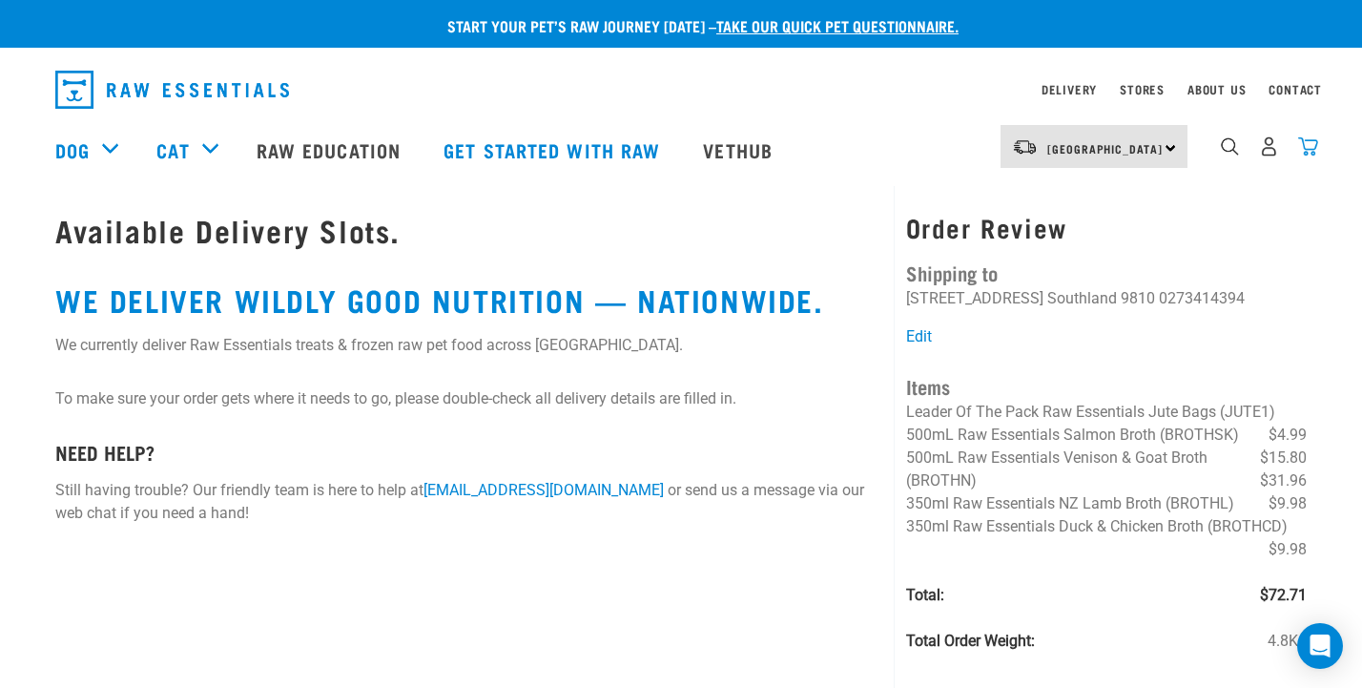
click at [1305, 145] on img "dropdown navigation" at bounding box center [1308, 146] width 20 height 20
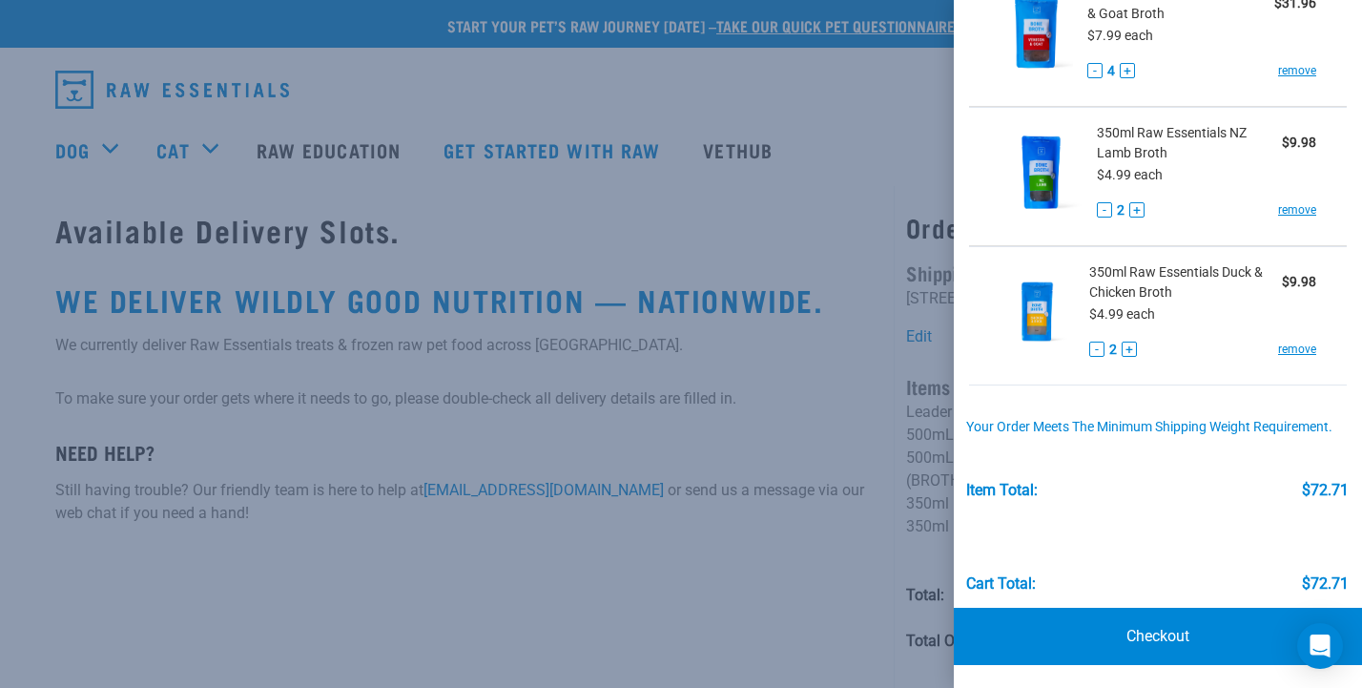
scroll to position [433, 0]
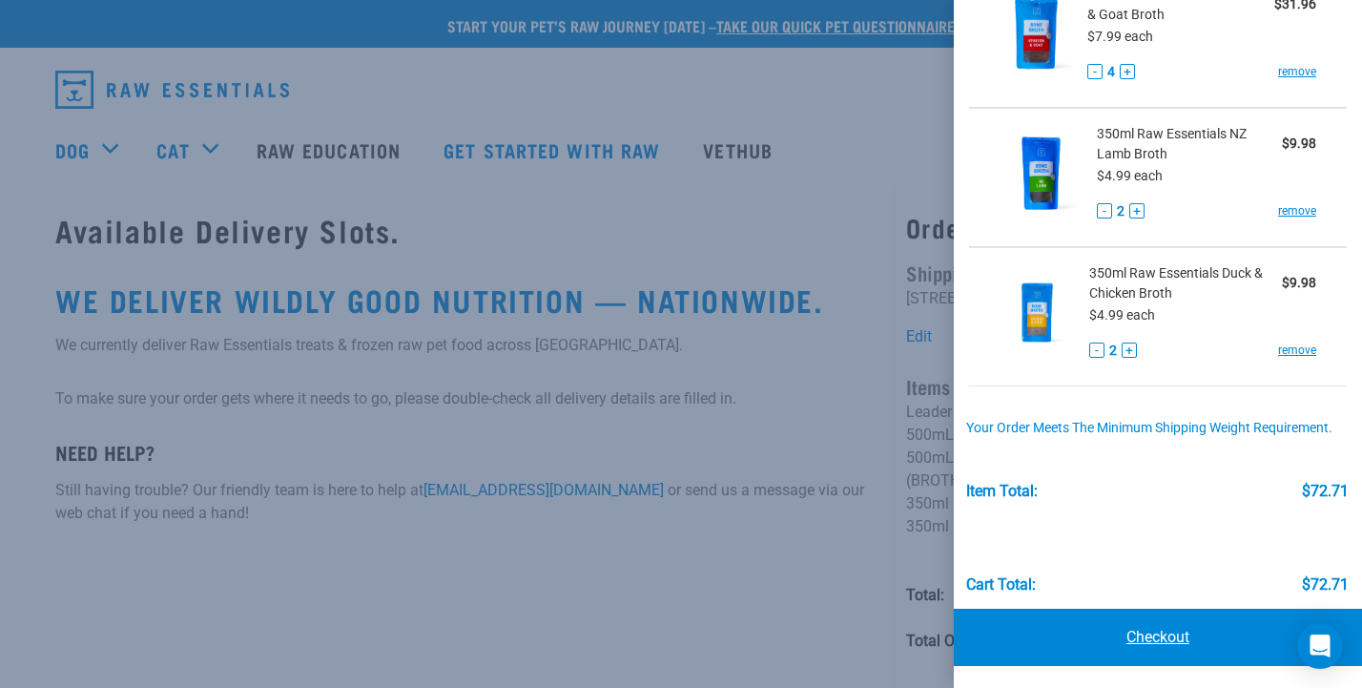
click at [1167, 630] on link "Checkout" at bounding box center [1158, 637] width 408 height 57
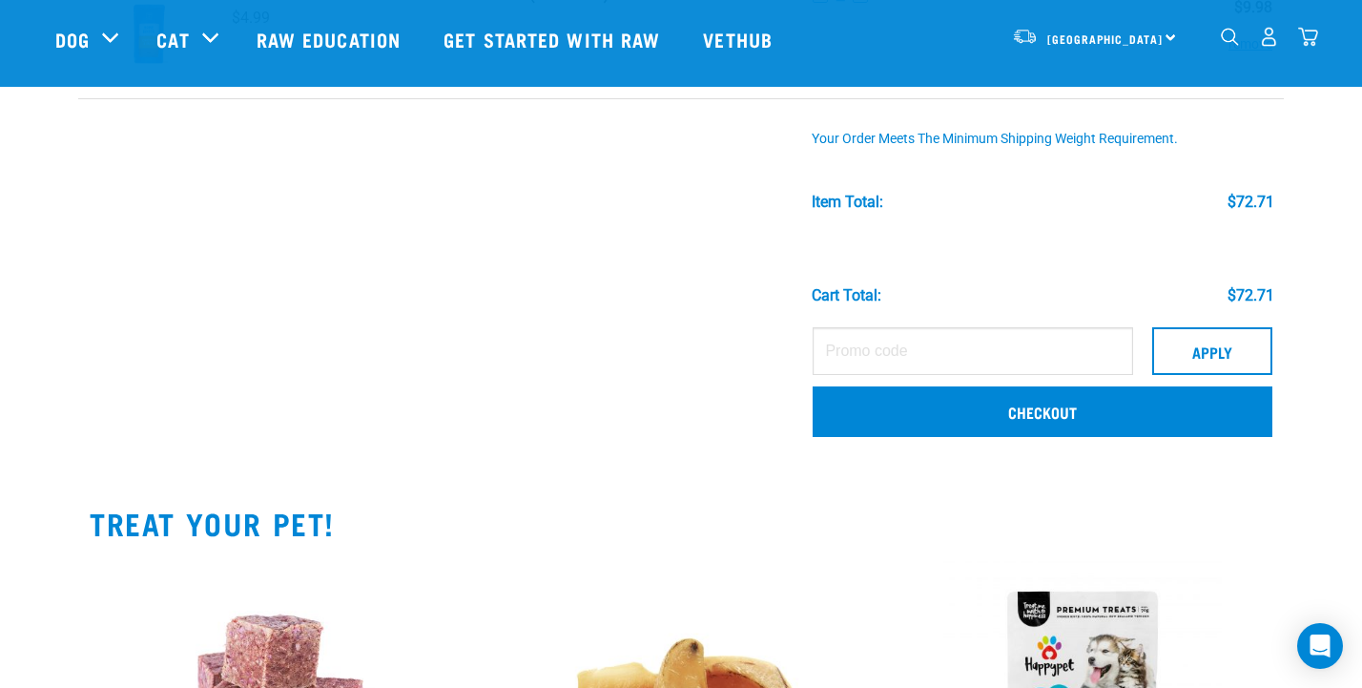
scroll to position [615, 0]
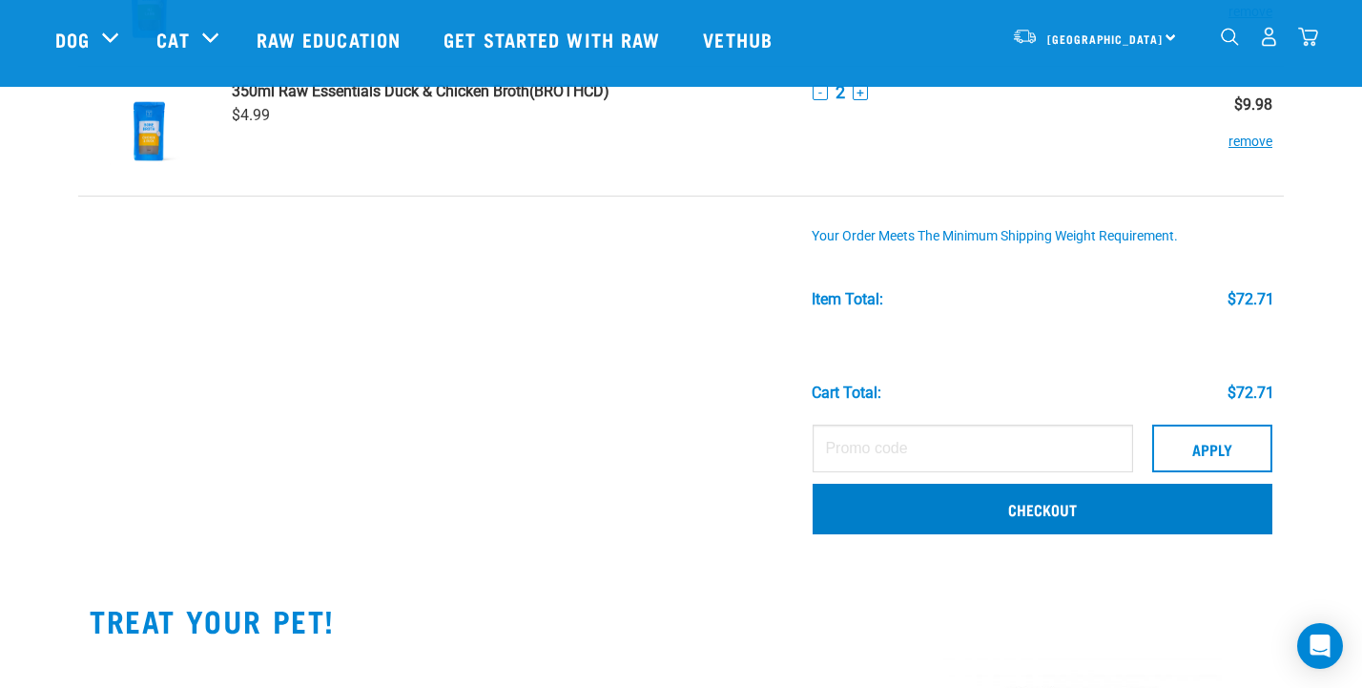
click at [987, 516] on link "Checkout" at bounding box center [1043, 509] width 460 height 50
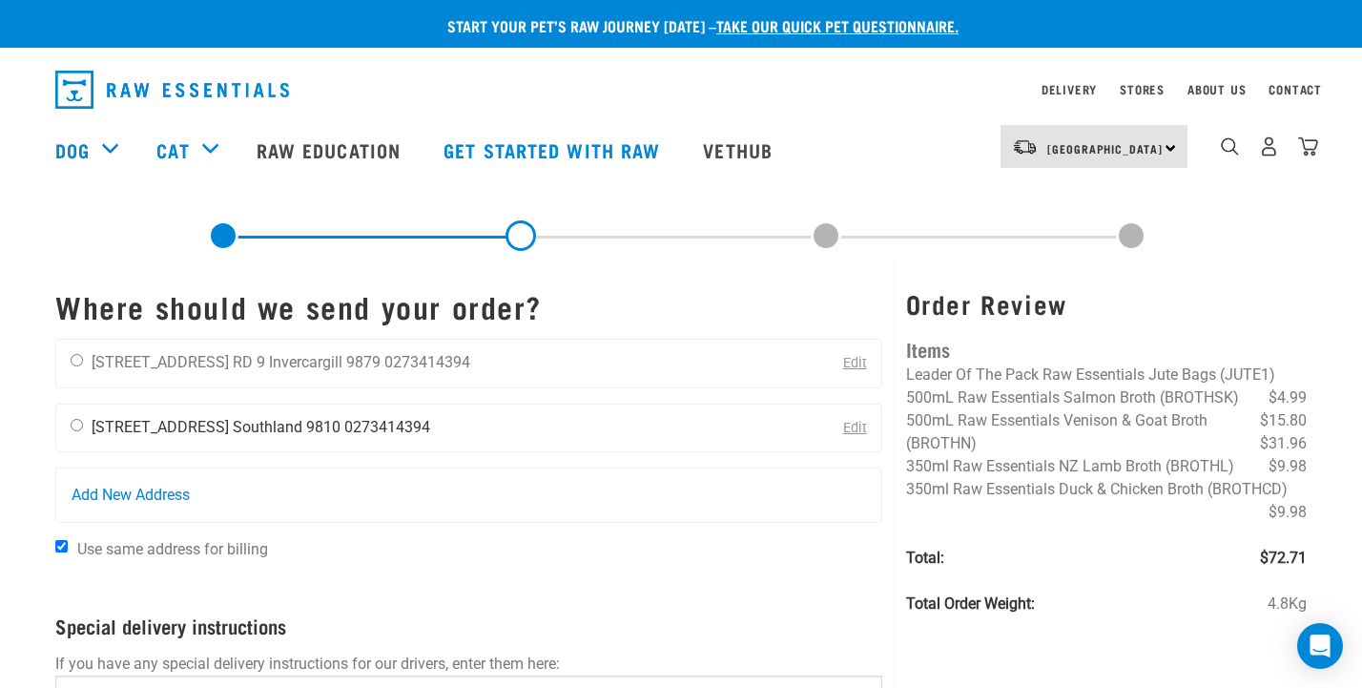
click at [72, 426] on input "radio" at bounding box center [77, 425] width 12 height 12
radio input "true"
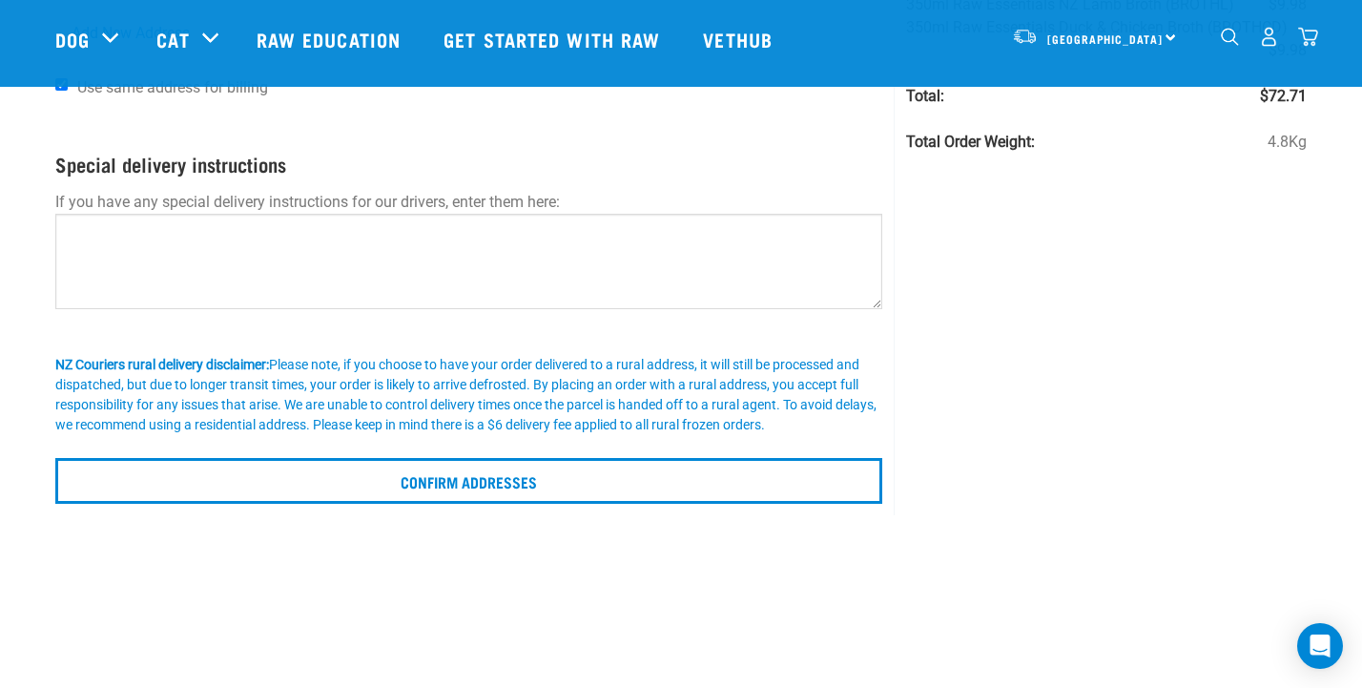
scroll to position [325, 0]
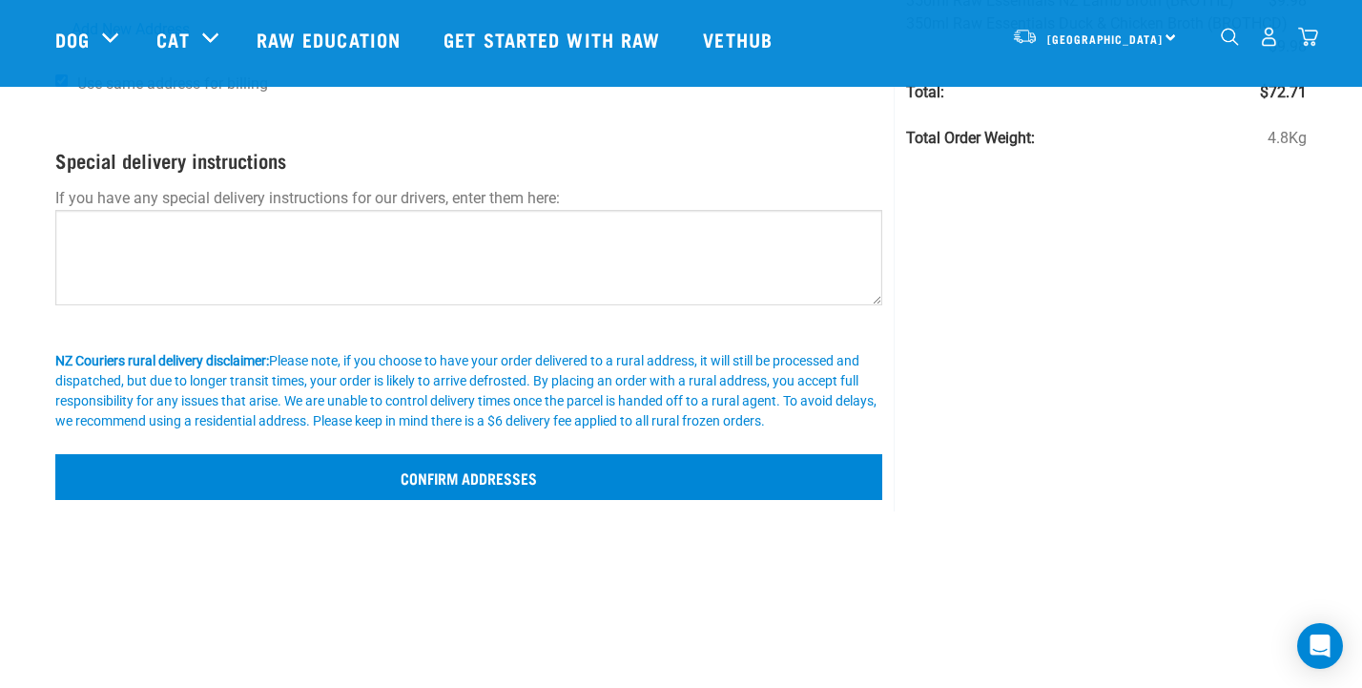
click at [568, 500] on input "Confirm addresses" at bounding box center [468, 477] width 827 height 46
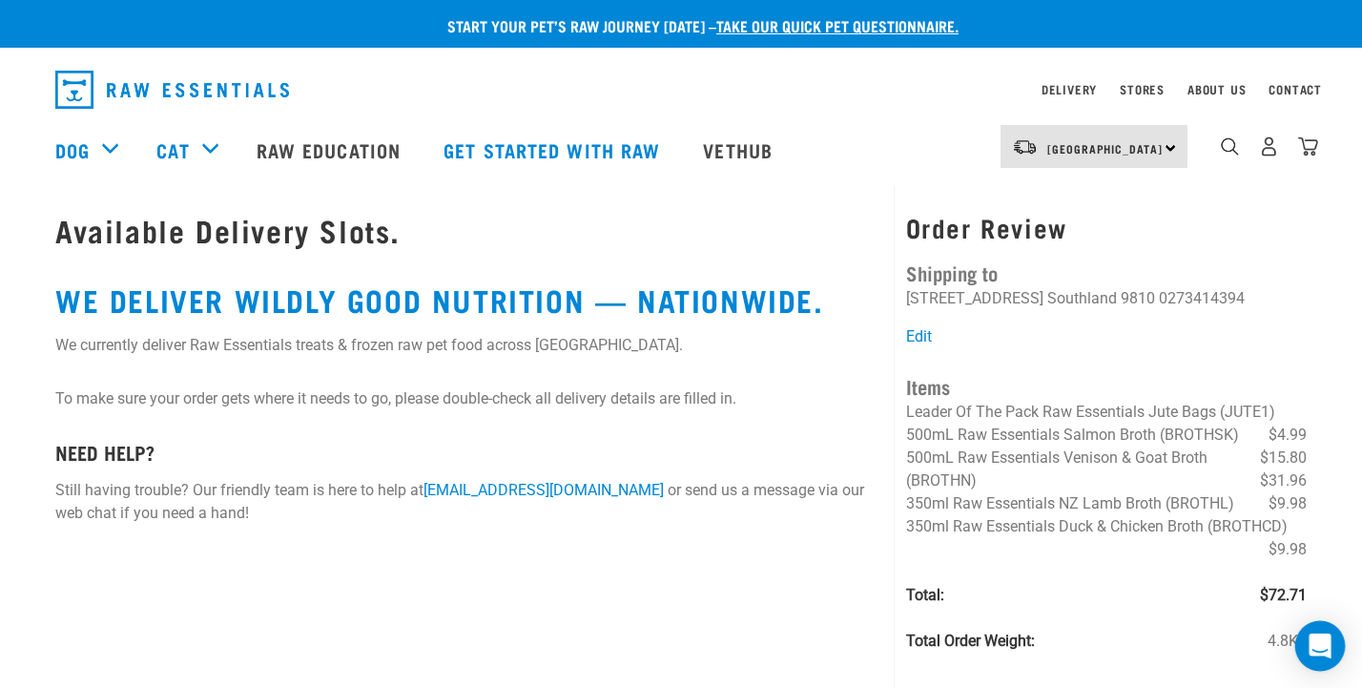
click at [1327, 645] on icon "Open Intercom Messenger" at bounding box center [1320, 645] width 22 height 25
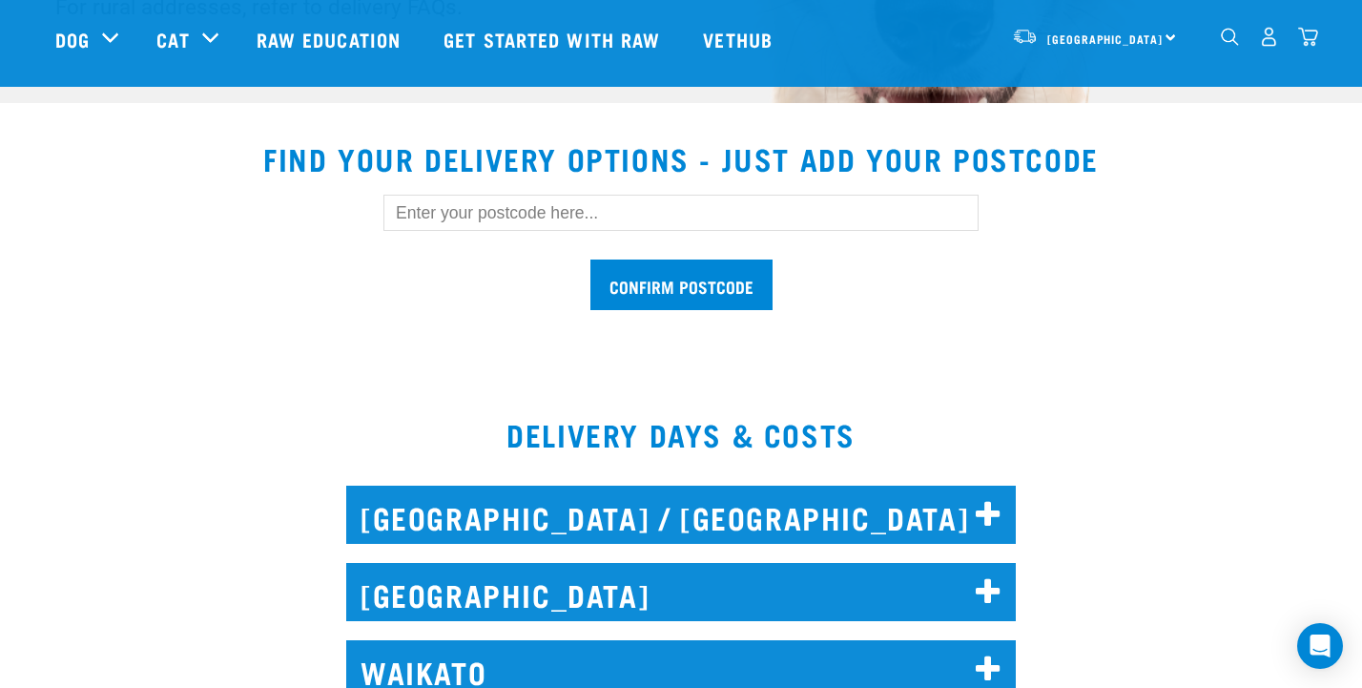
scroll to position [548, 0]
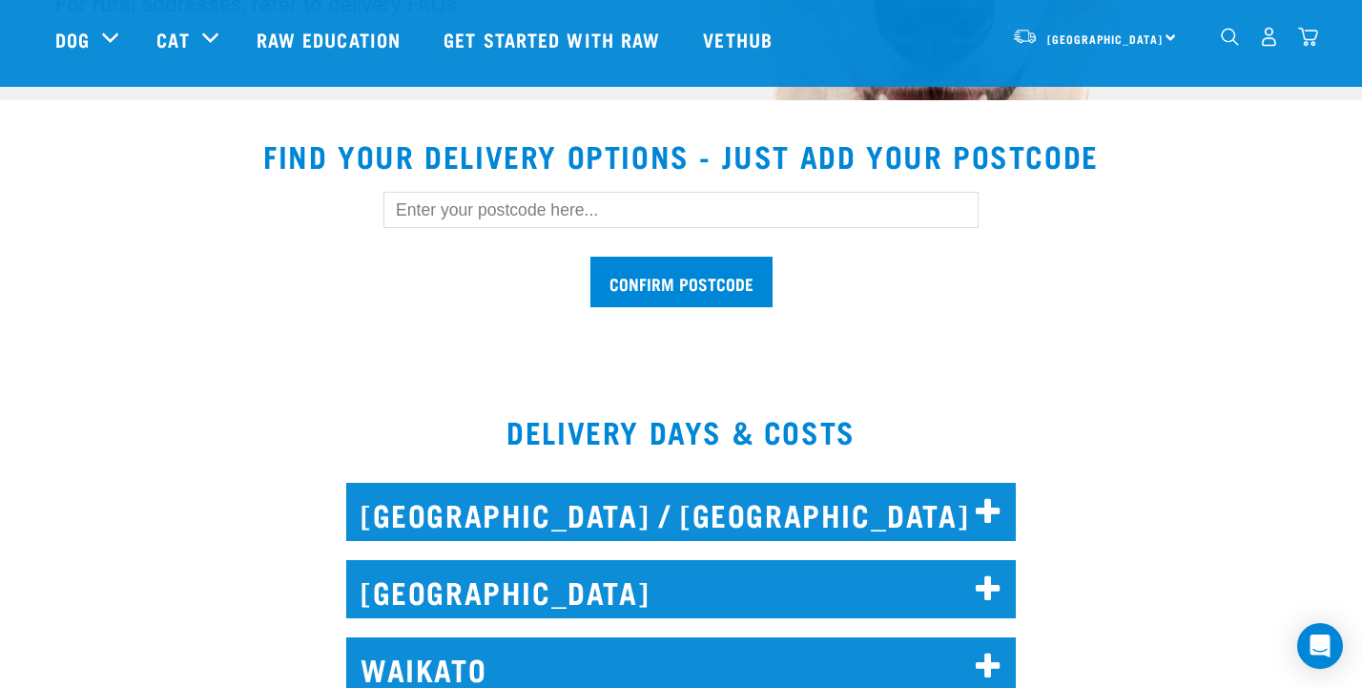
click at [489, 206] on input "text" at bounding box center [680, 210] width 595 height 36
type input "1"
type input "9810"
click at [715, 274] on input "Confirm postcode" at bounding box center [681, 282] width 182 height 51
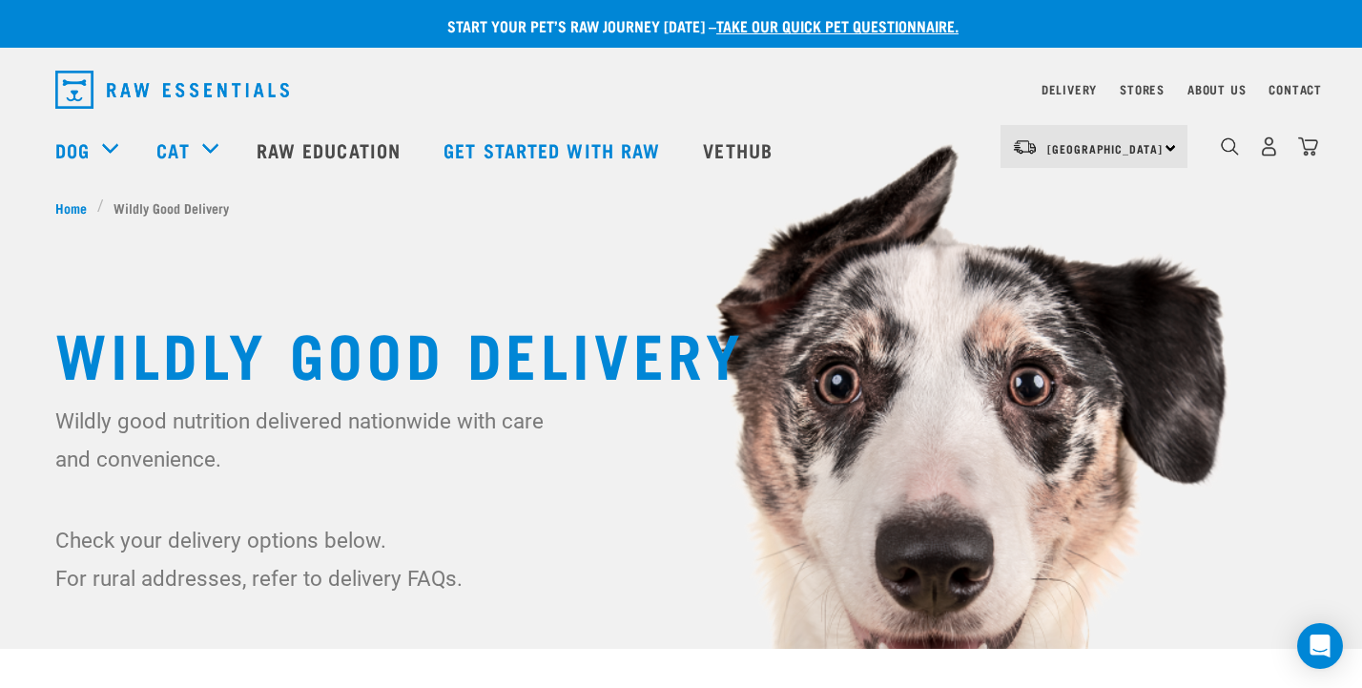
scroll to position [0, 0]
click at [1309, 149] on img "dropdown navigation" at bounding box center [1308, 146] width 20 height 20
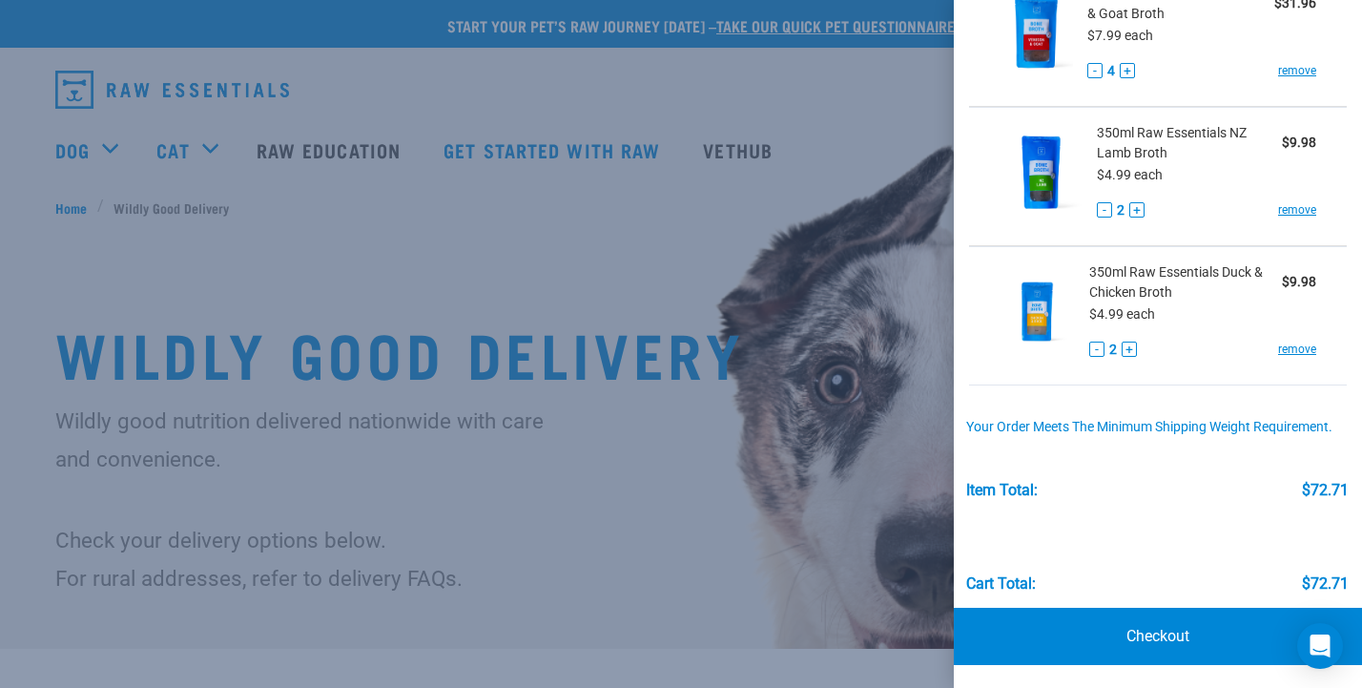
scroll to position [433, 0]
click at [1128, 349] on button "+" at bounding box center [1129, 349] width 15 height 15
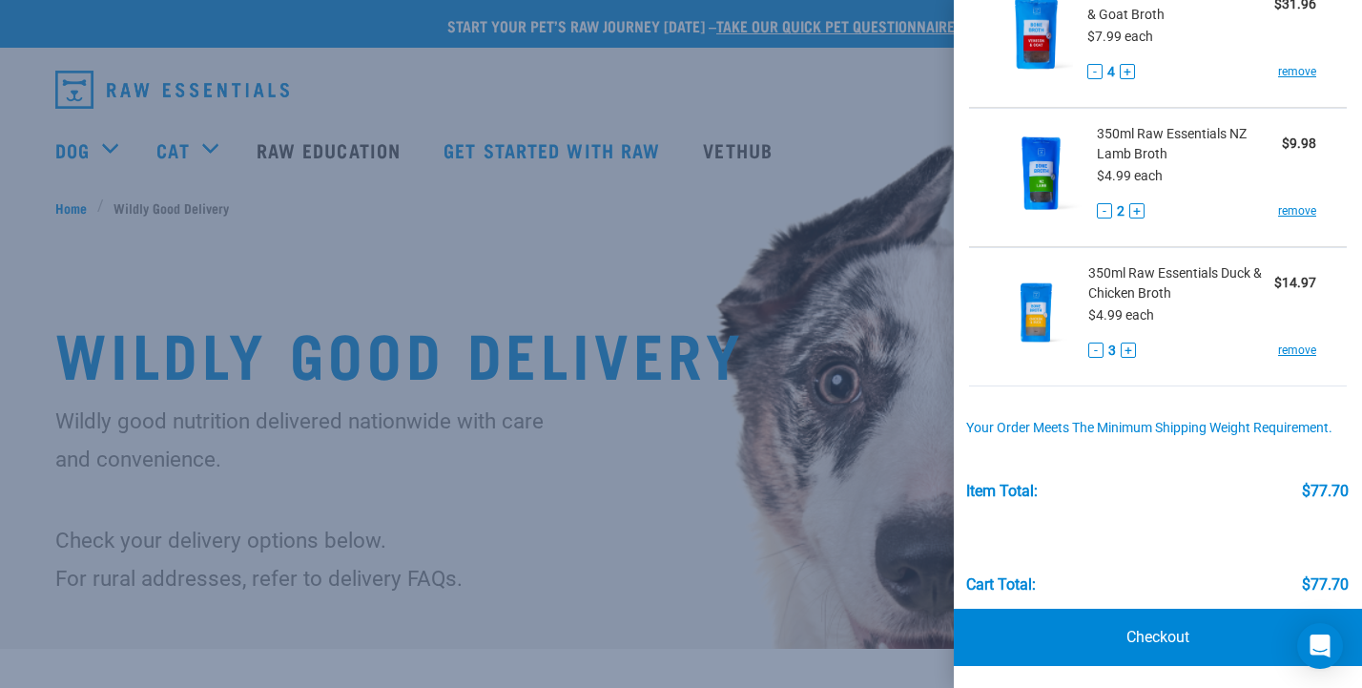
click at [1135, 209] on button "+" at bounding box center [1136, 210] width 15 height 15
click at [1156, 631] on link "Checkout" at bounding box center [1158, 637] width 408 height 57
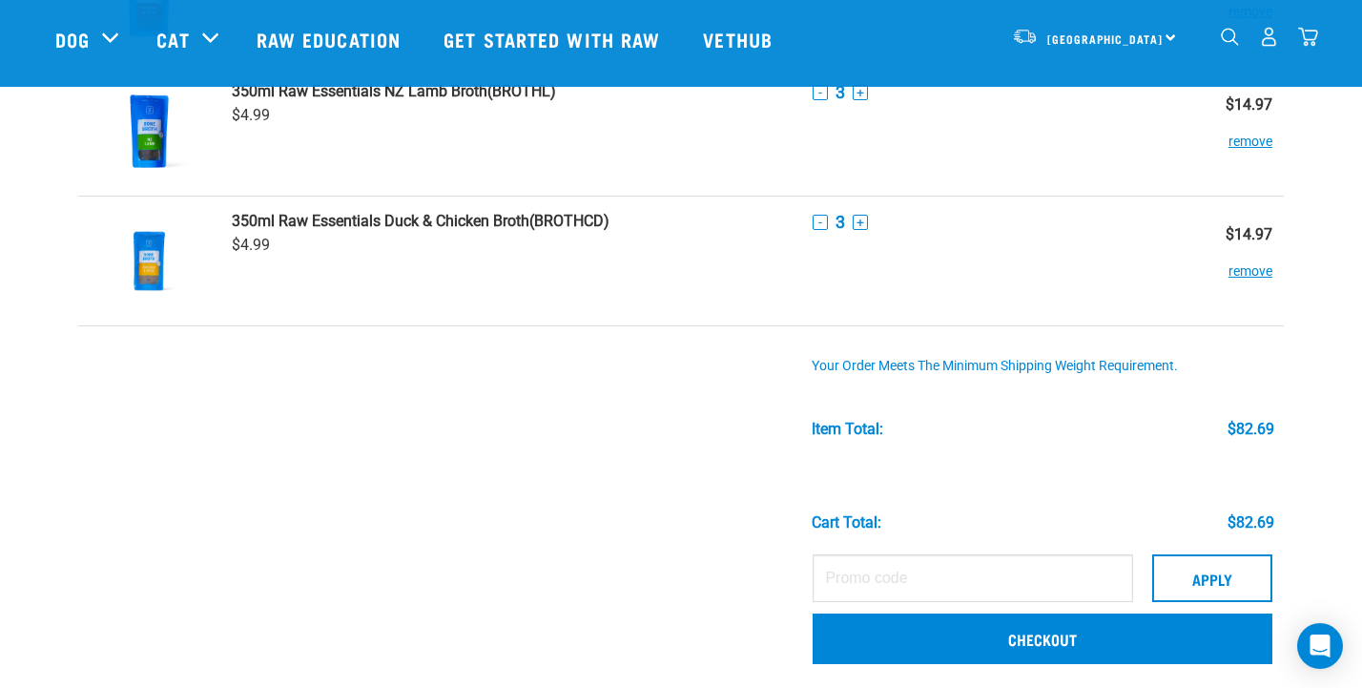
scroll to position [533, 0]
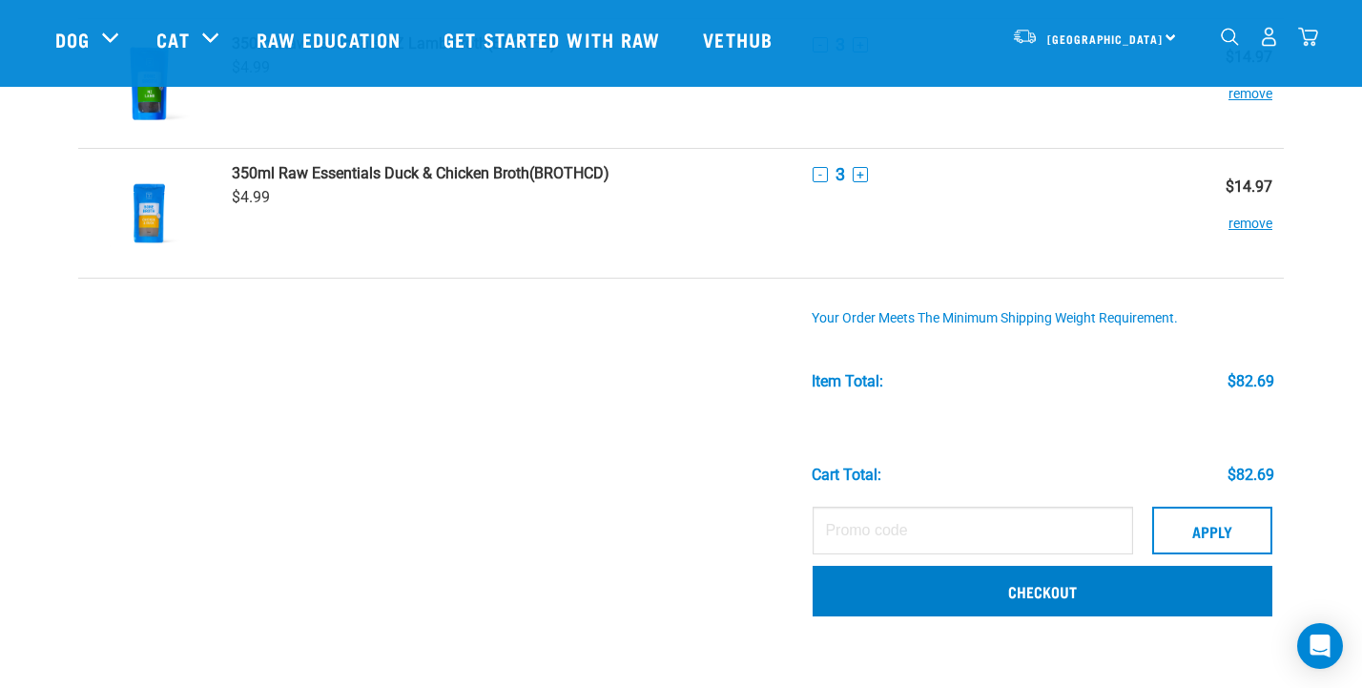
click at [955, 595] on link "Checkout" at bounding box center [1043, 591] width 460 height 50
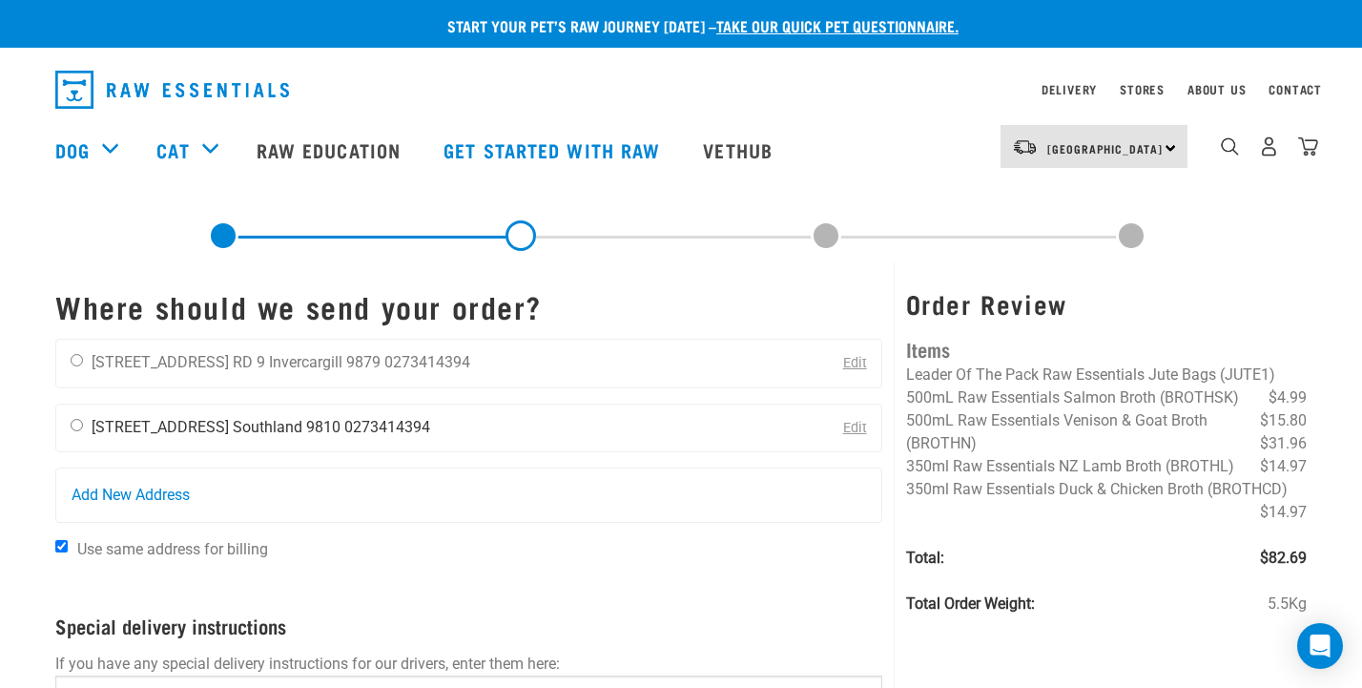
click at [76, 423] on input "radio" at bounding box center [77, 425] width 12 height 12
radio input "true"
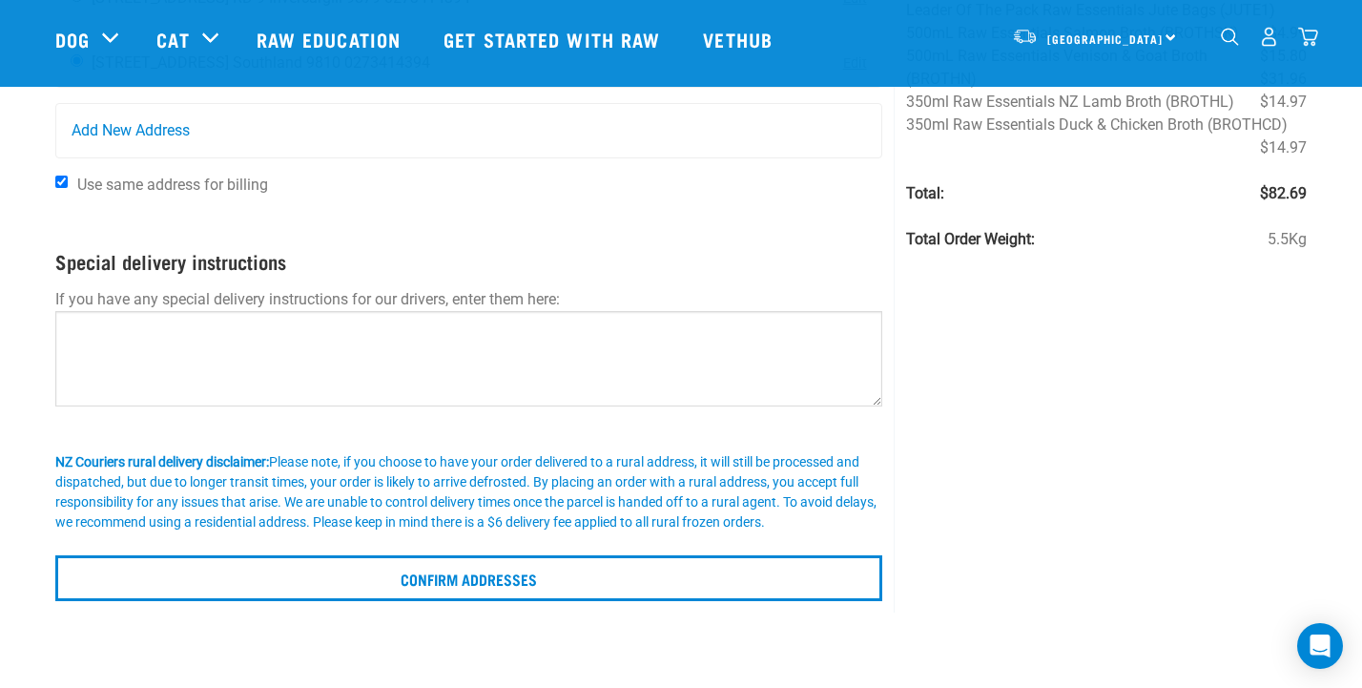
scroll to position [227, 0]
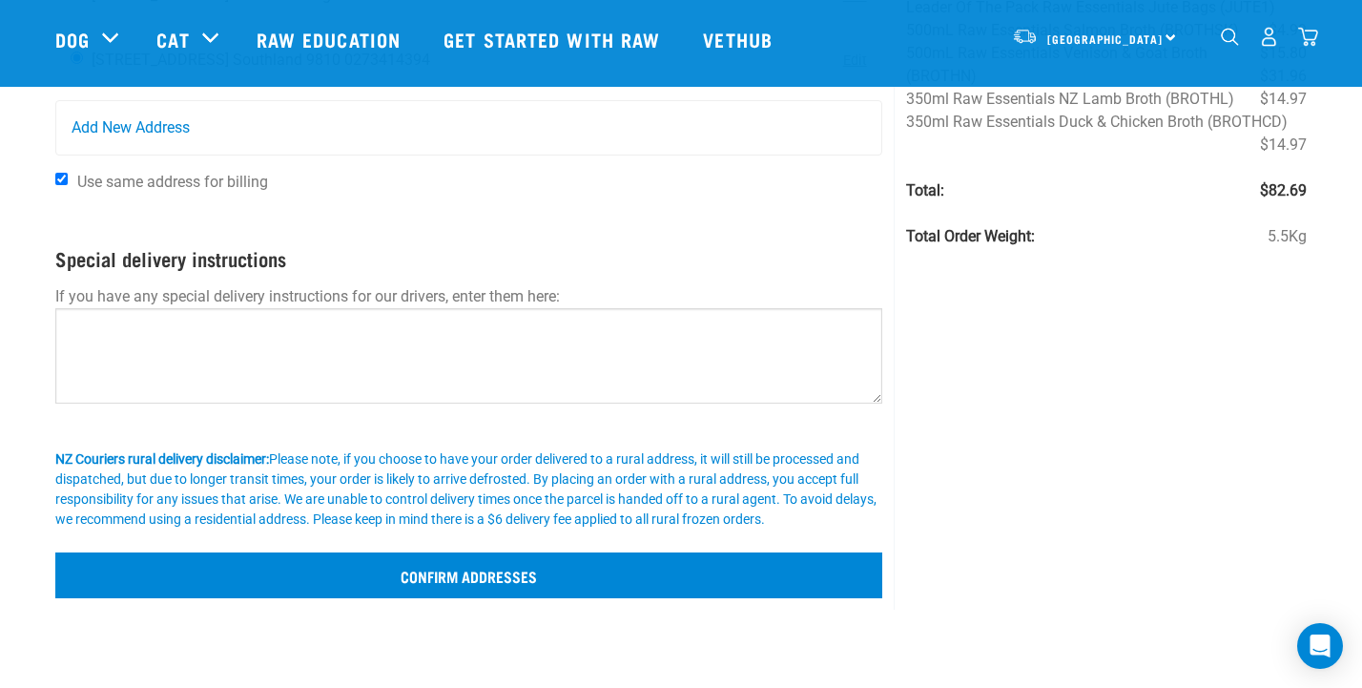
click at [480, 588] on input "Confirm addresses" at bounding box center [468, 575] width 827 height 46
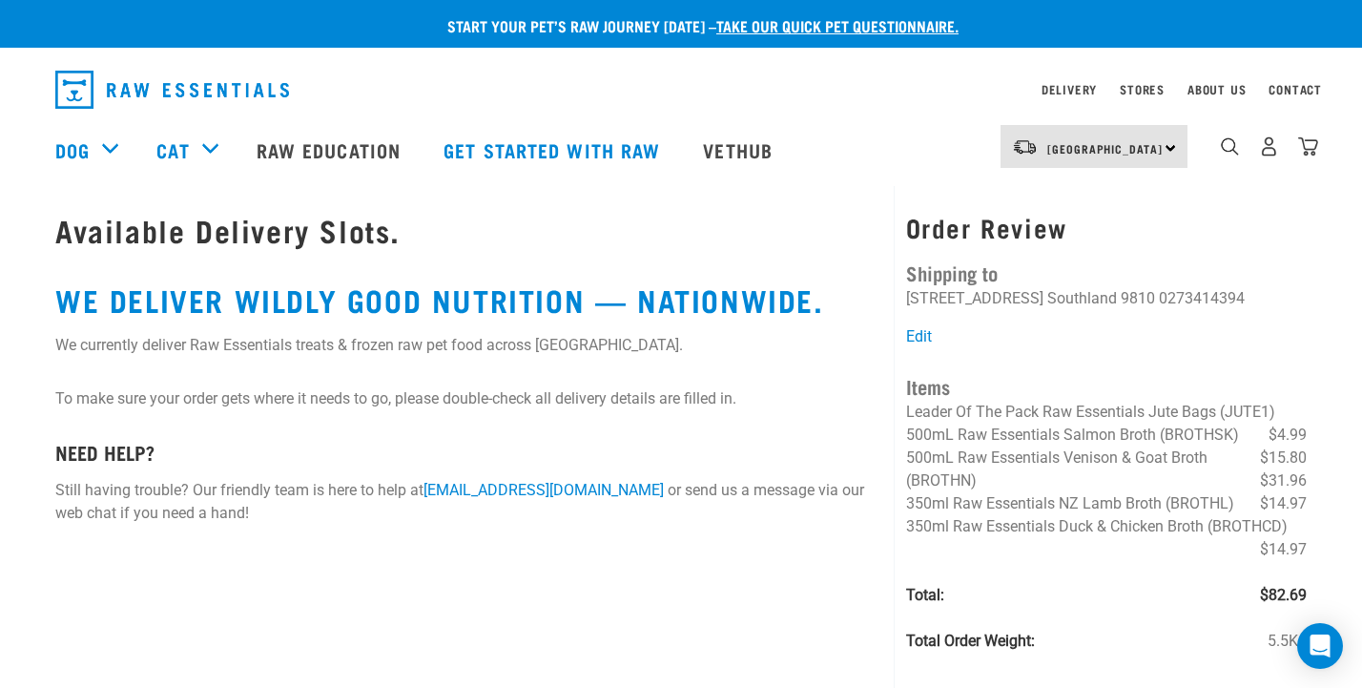
click at [1304, 152] on img "dropdown navigation" at bounding box center [1308, 146] width 20 height 20
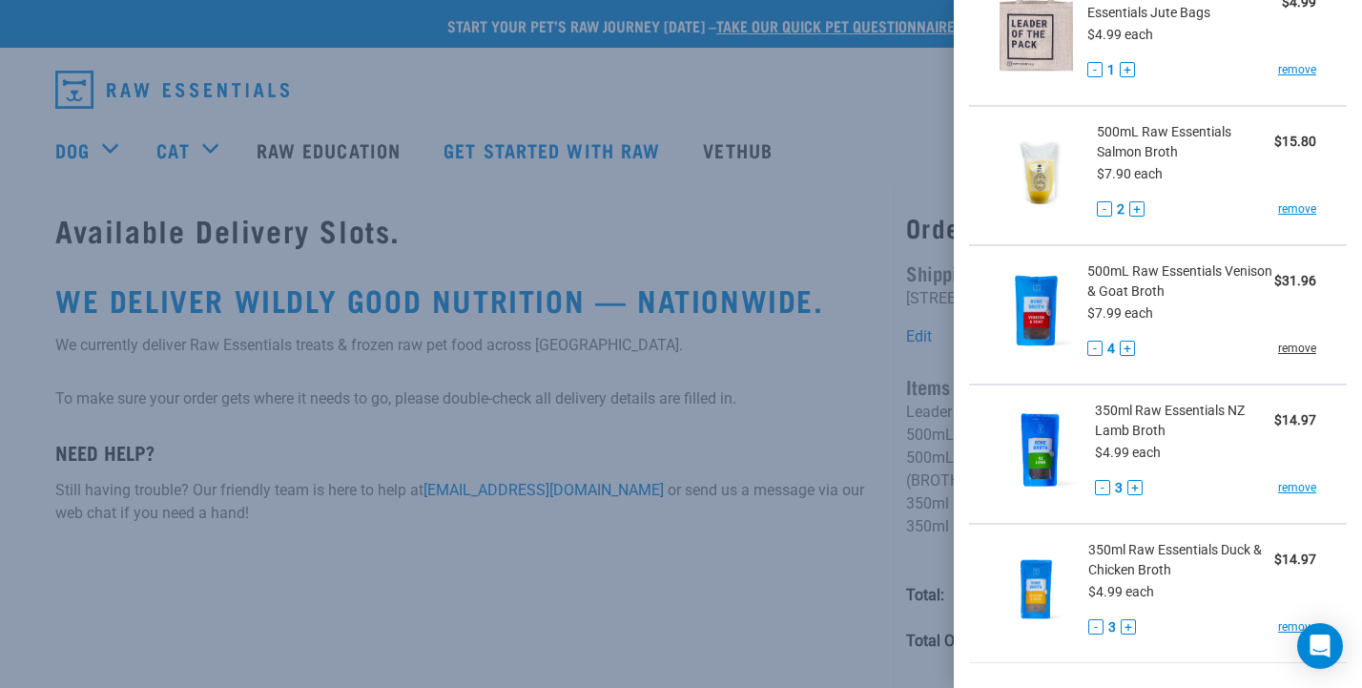
scroll to position [160, 0]
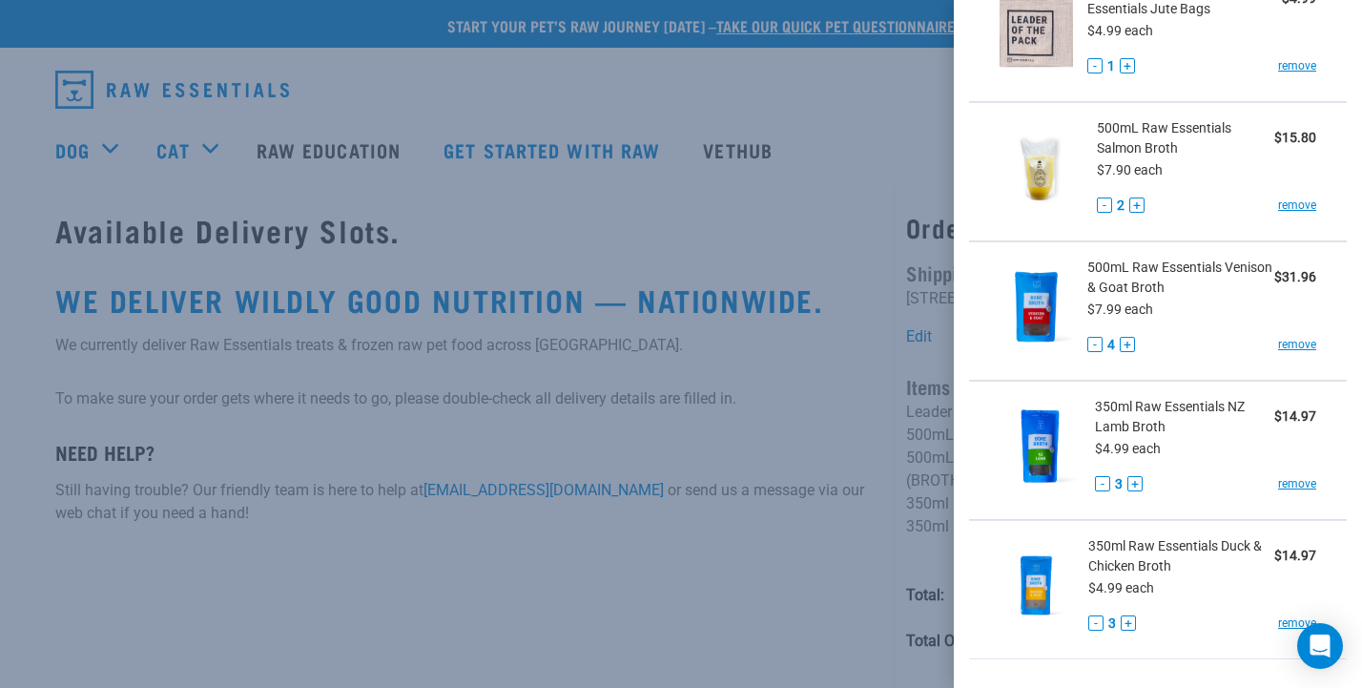
click at [1134, 481] on button "+" at bounding box center [1134, 483] width 15 height 15
click at [1128, 622] on button "+" at bounding box center [1128, 622] width 15 height 15
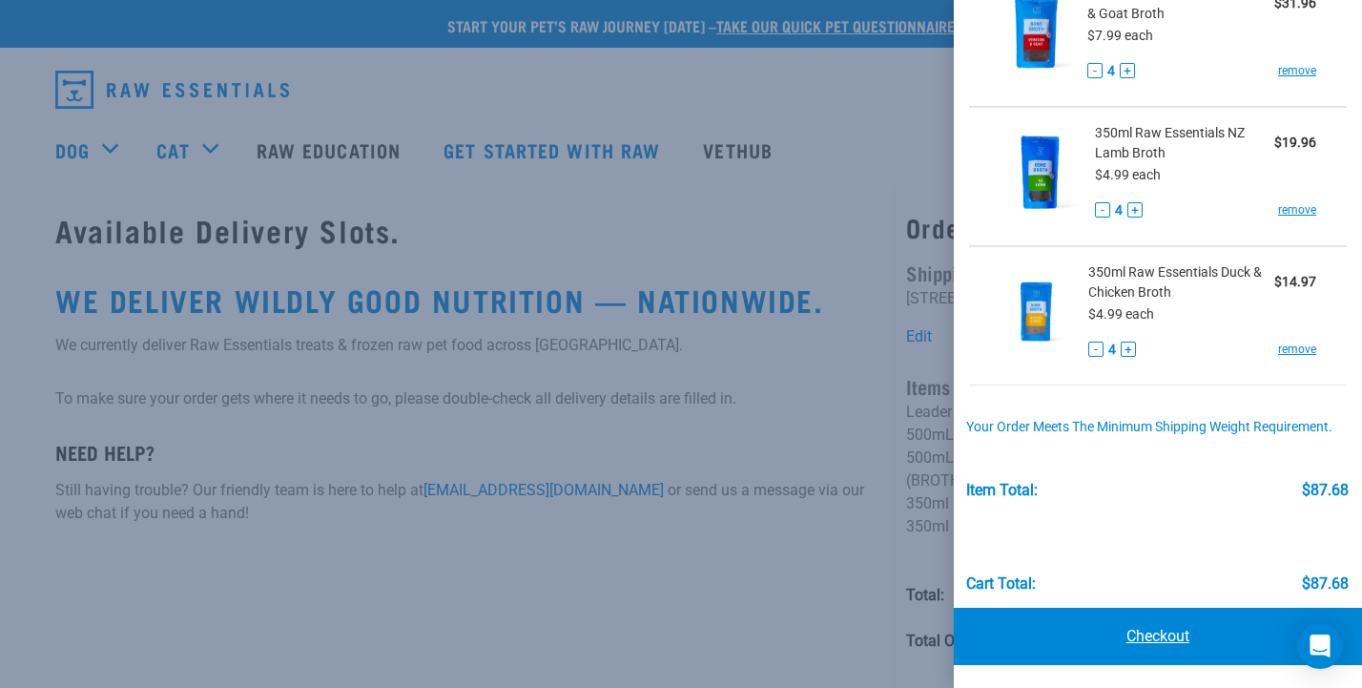
scroll to position [433, 0]
click at [1126, 632] on link "Checkout" at bounding box center [1158, 637] width 408 height 57
click at [1169, 633] on link "Checkout" at bounding box center [1158, 637] width 408 height 57
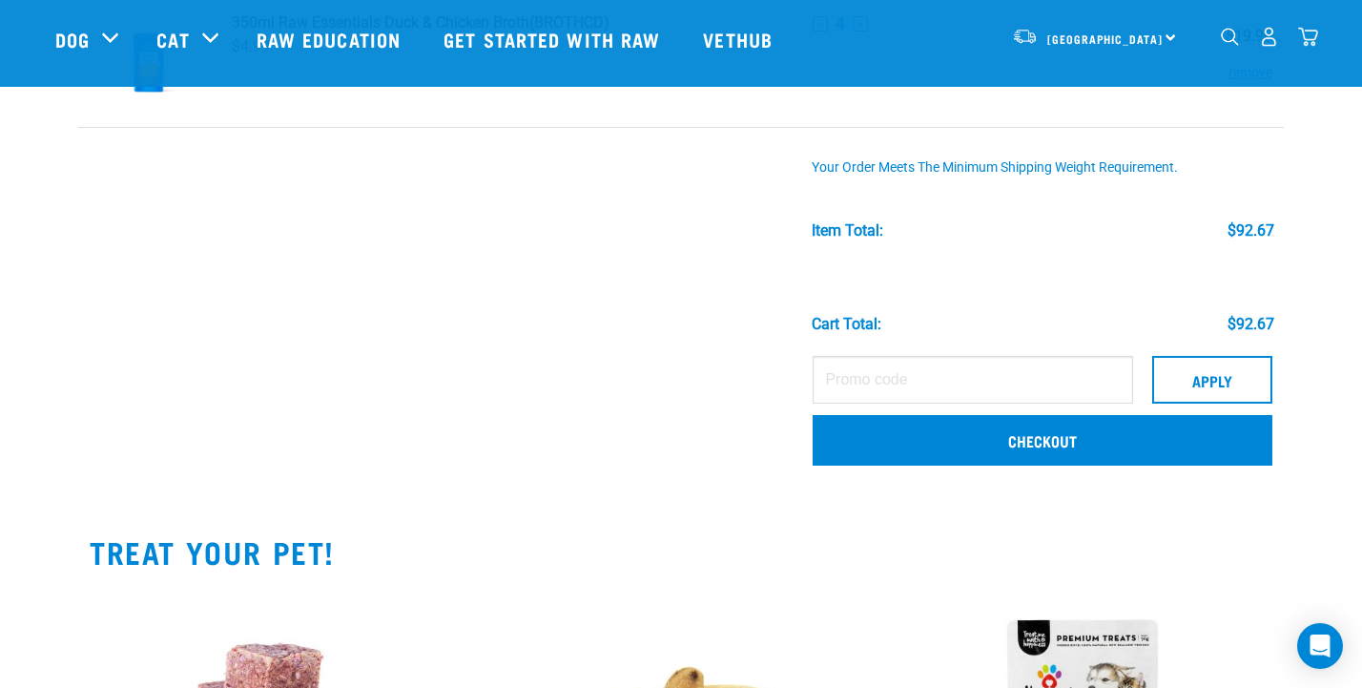
scroll to position [732, 0]
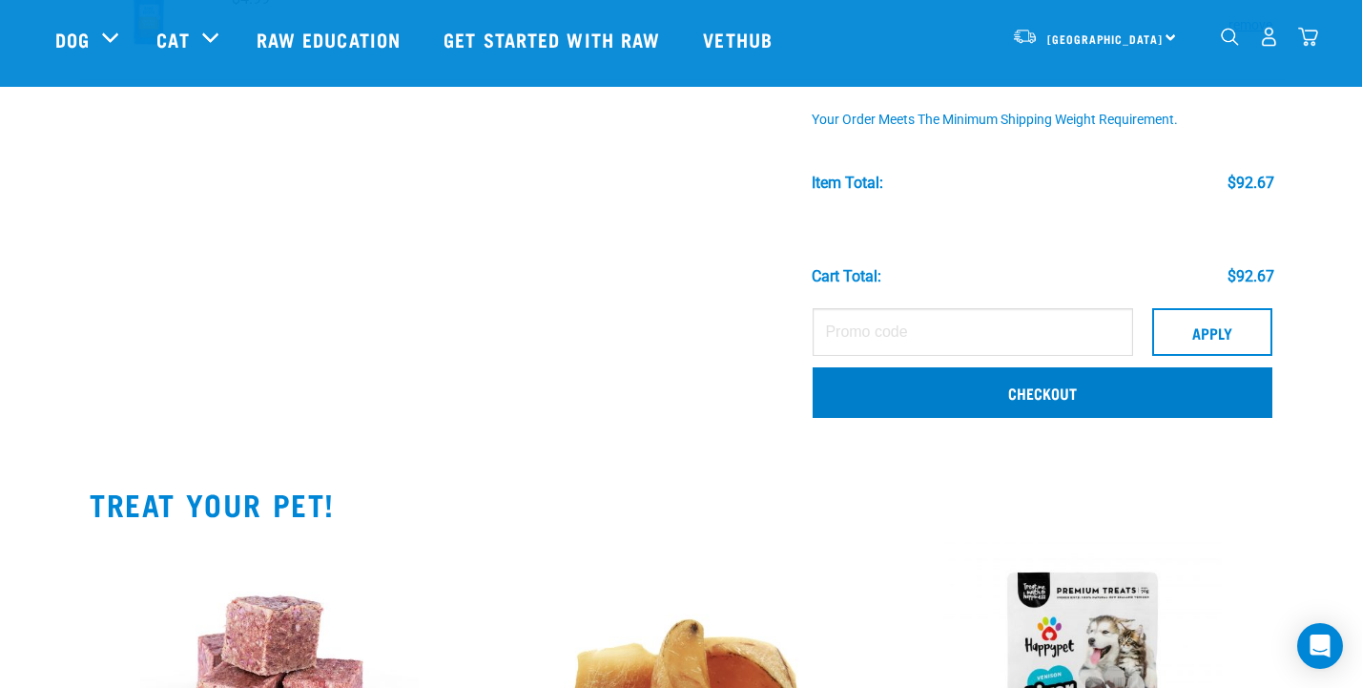
click at [857, 400] on link "Checkout" at bounding box center [1043, 392] width 460 height 50
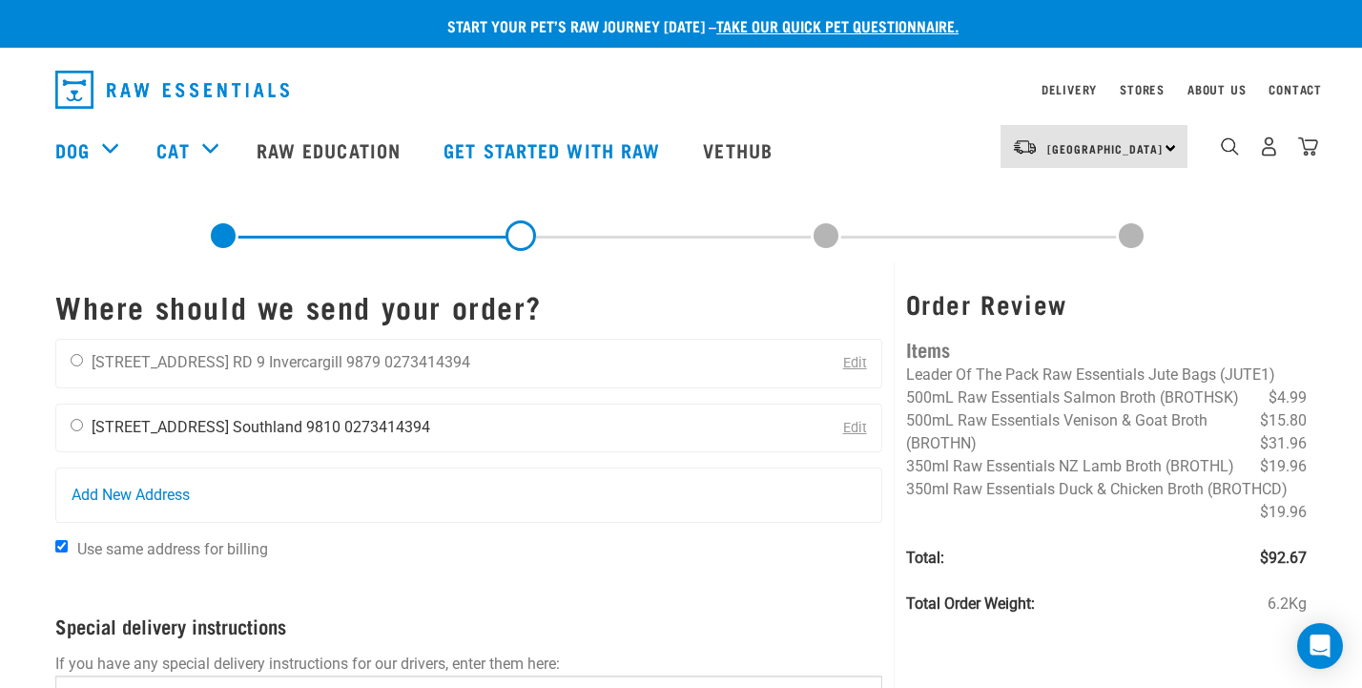
click at [76, 427] on input "radio" at bounding box center [77, 425] width 12 height 12
radio input "true"
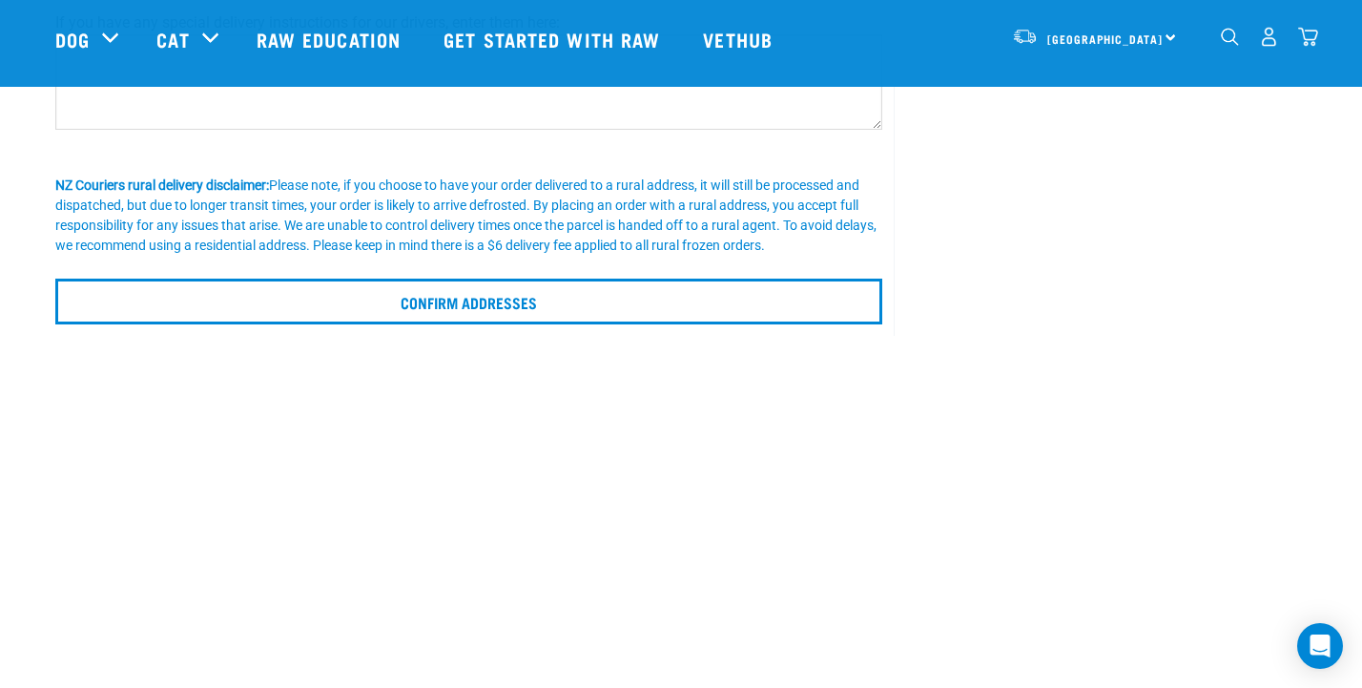
scroll to position [483, 0]
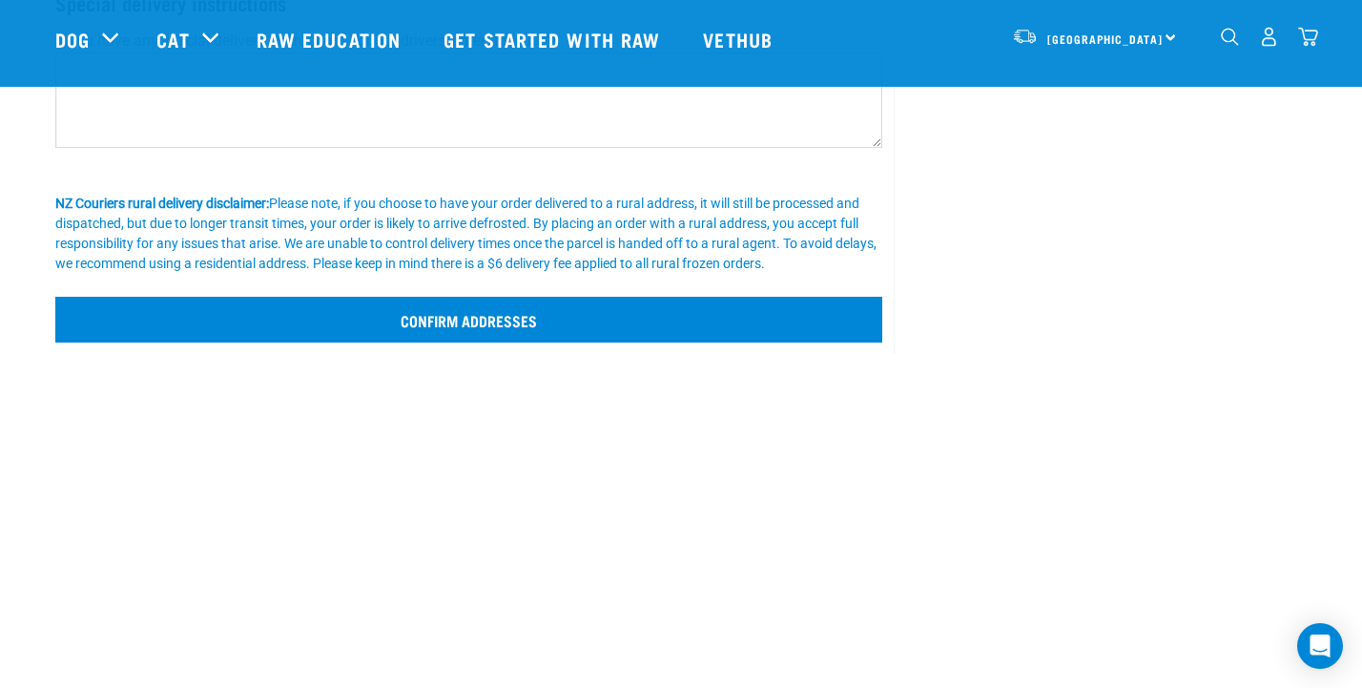
click at [609, 341] on input "Confirm addresses" at bounding box center [468, 320] width 827 height 46
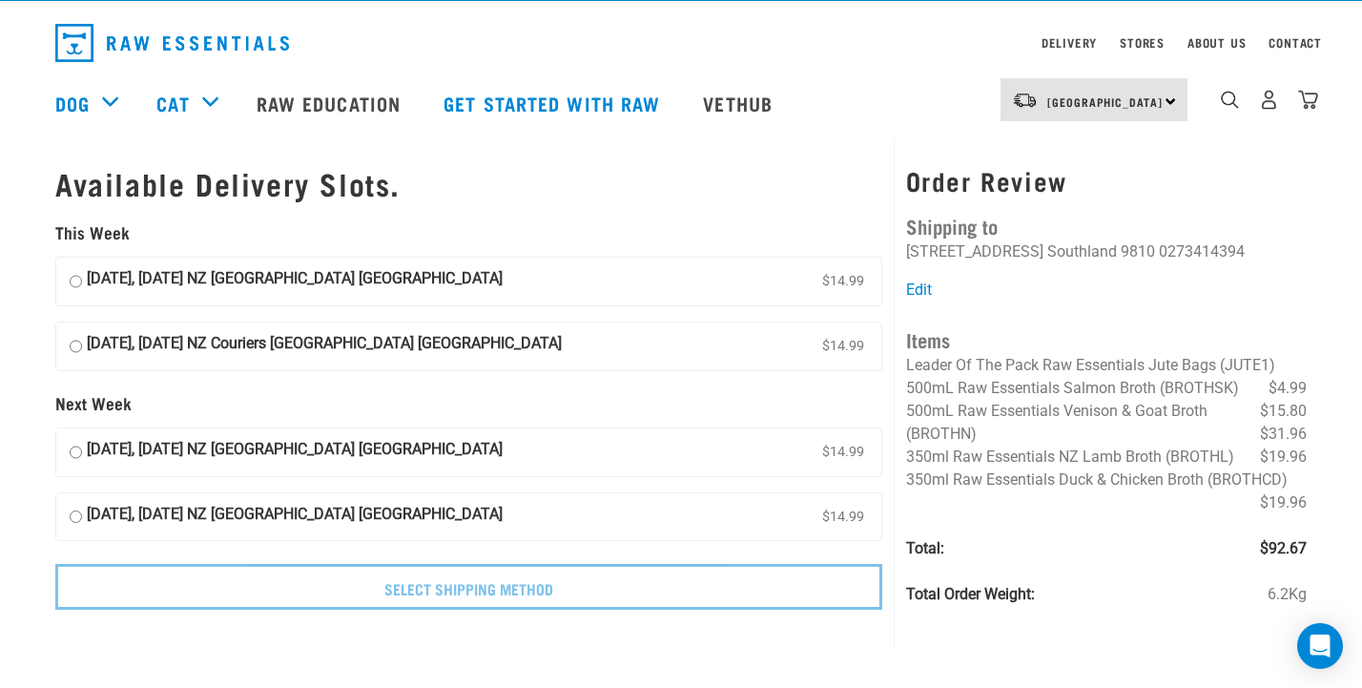
scroll to position [35, 0]
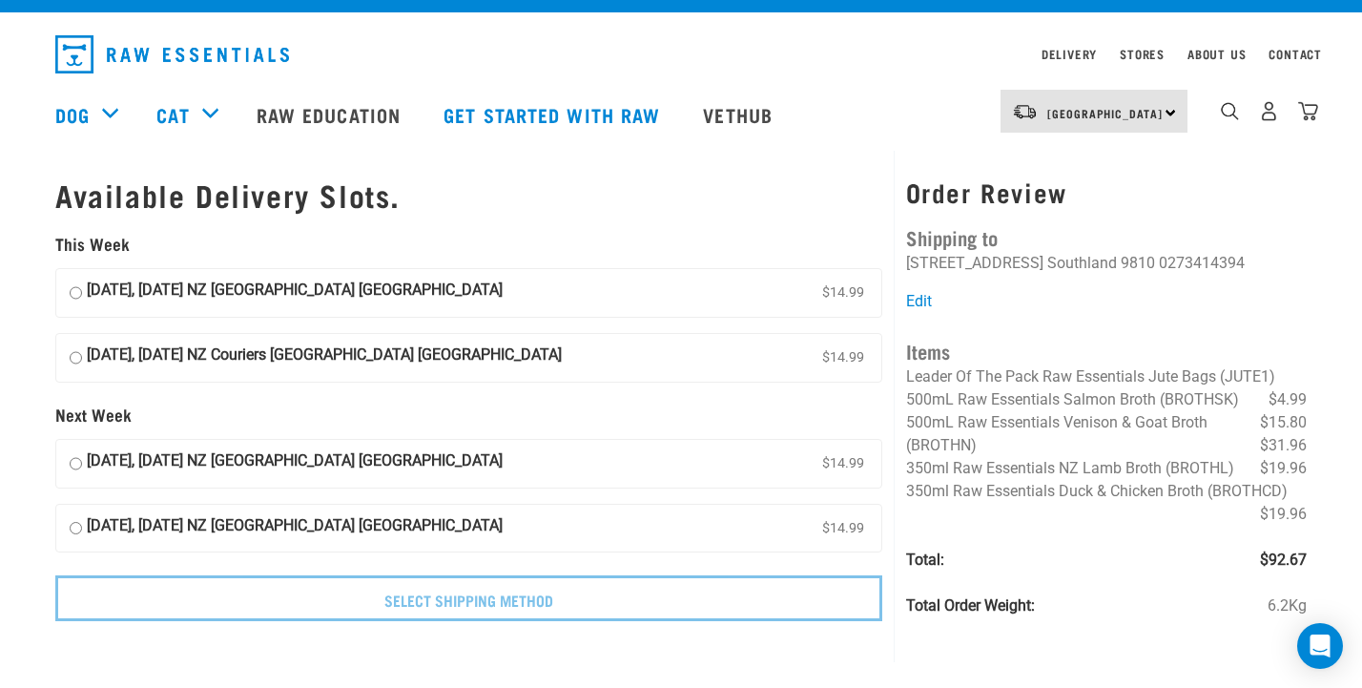
click at [73, 280] on input "[DATE], [DATE] NZ [GEOGRAPHIC_DATA] [GEOGRAPHIC_DATA] $14.99" at bounding box center [76, 293] width 12 height 29
radio input "true"
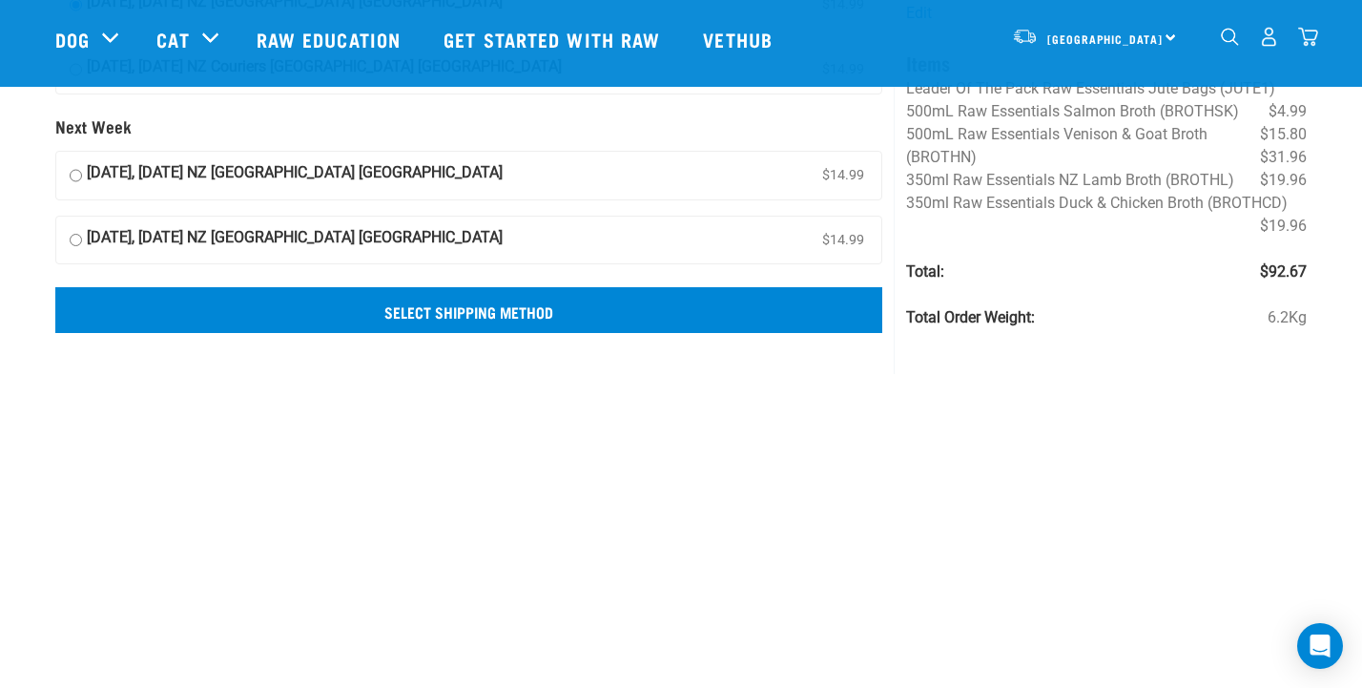
scroll to position [185, 0]
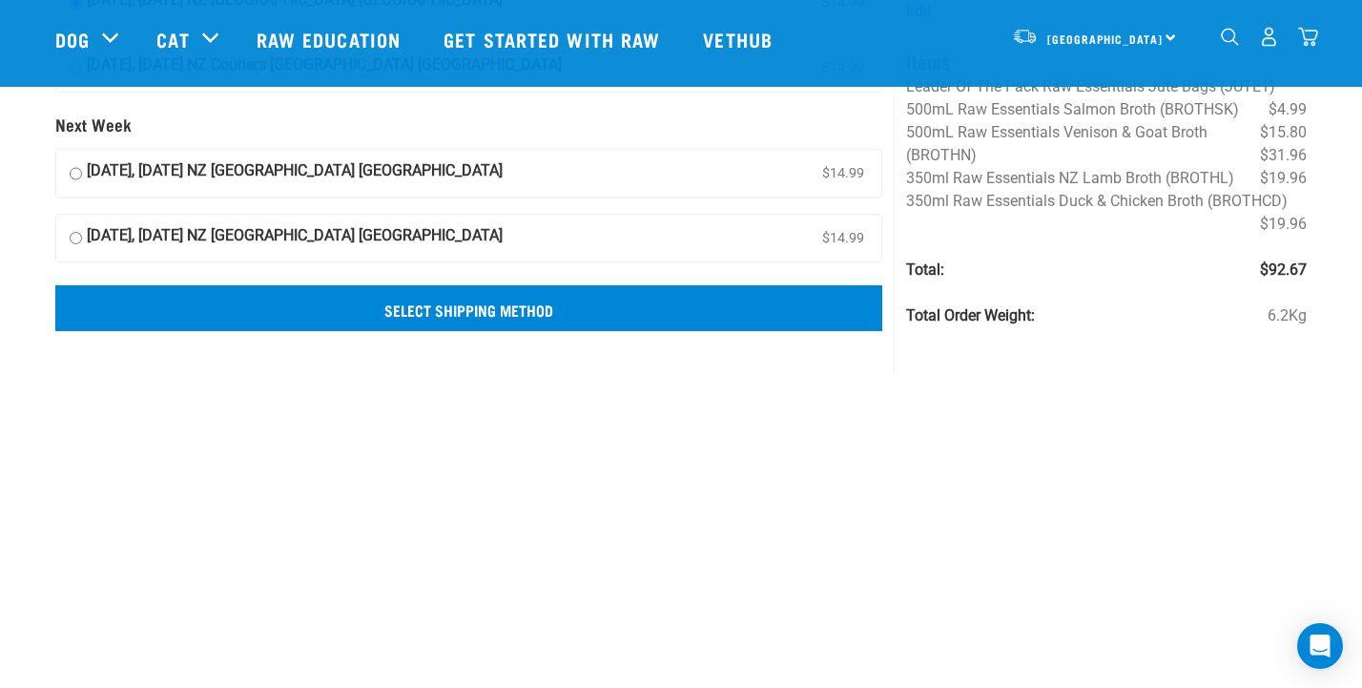
click at [465, 310] on input "Select Shipping Method" at bounding box center [468, 308] width 827 height 46
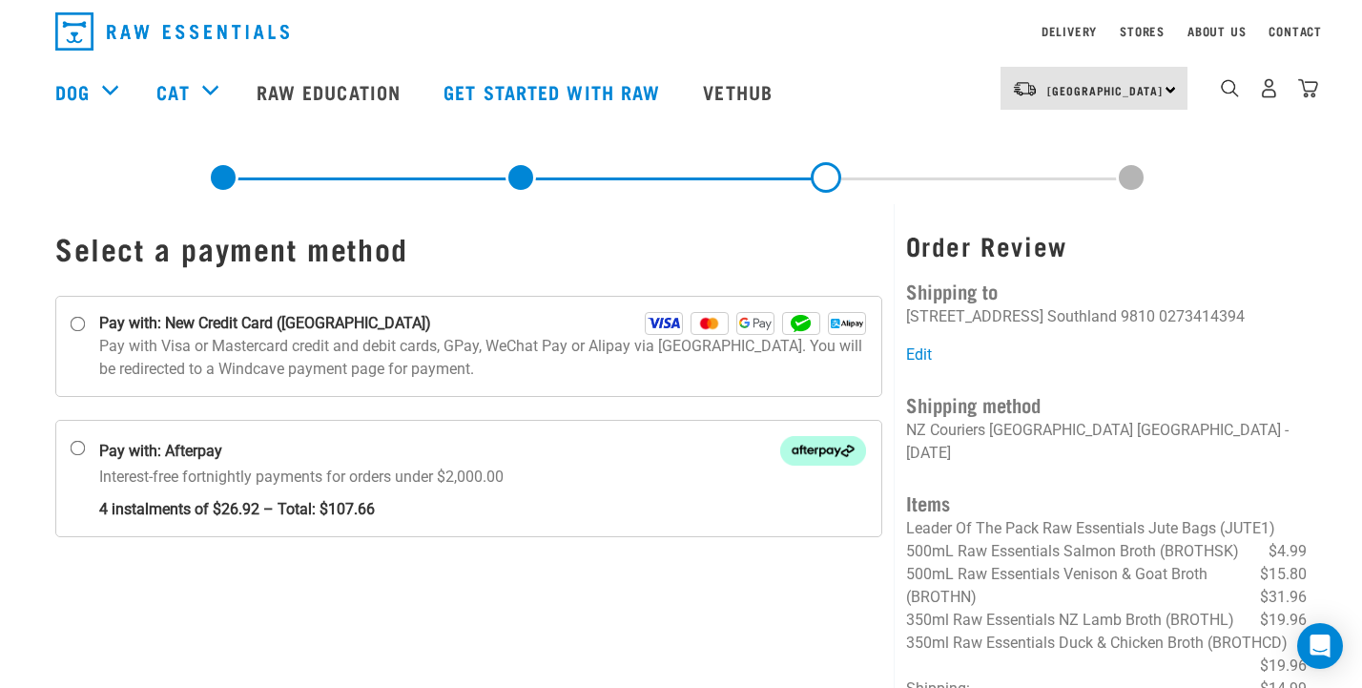
scroll to position [33, 0]
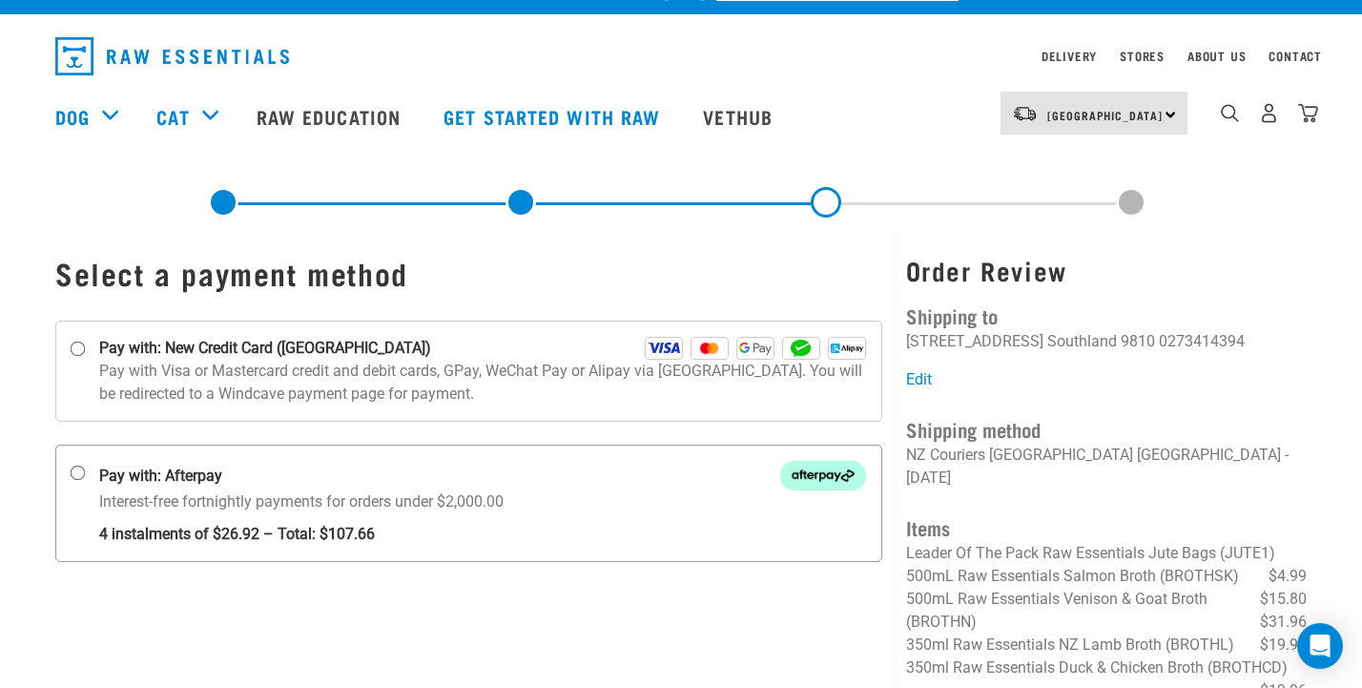
click at [77, 473] on input "Pay with: Afterpay Interest-free fortnightly payments for orders under $2,000.00" at bounding box center [78, 472] width 15 height 15
radio input "true"
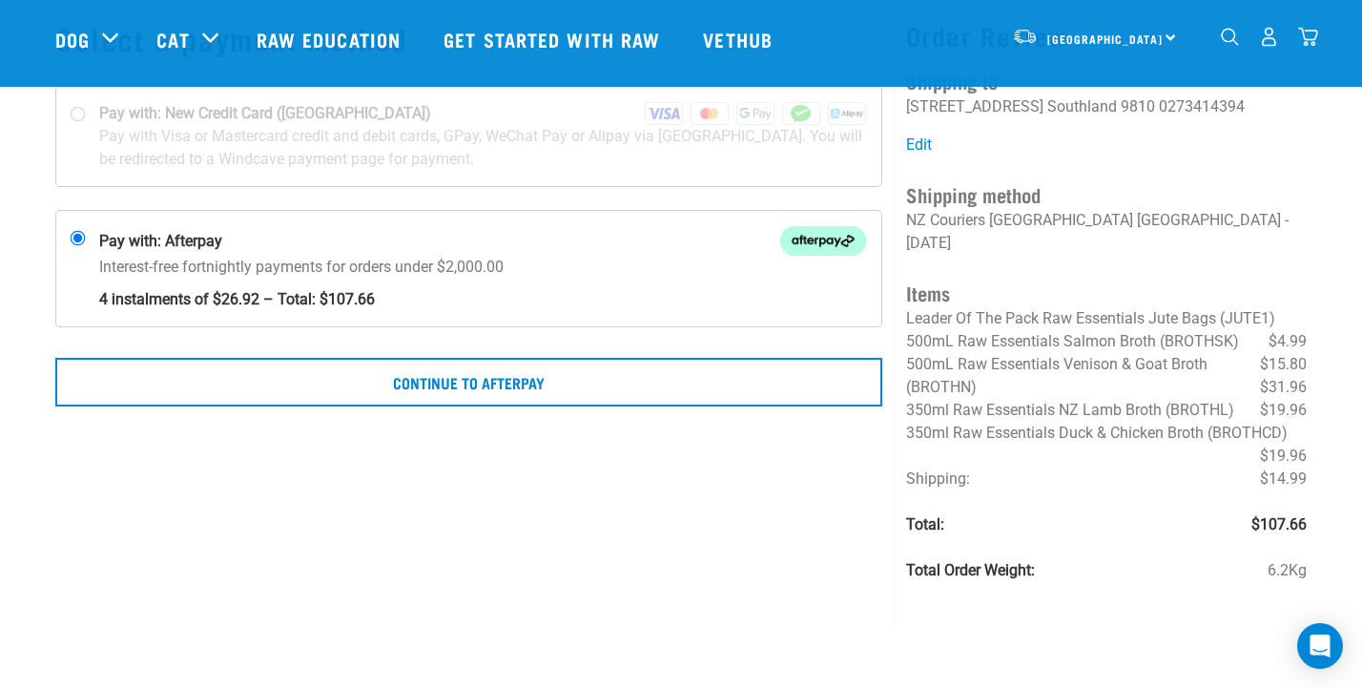
scroll to position [159, 0]
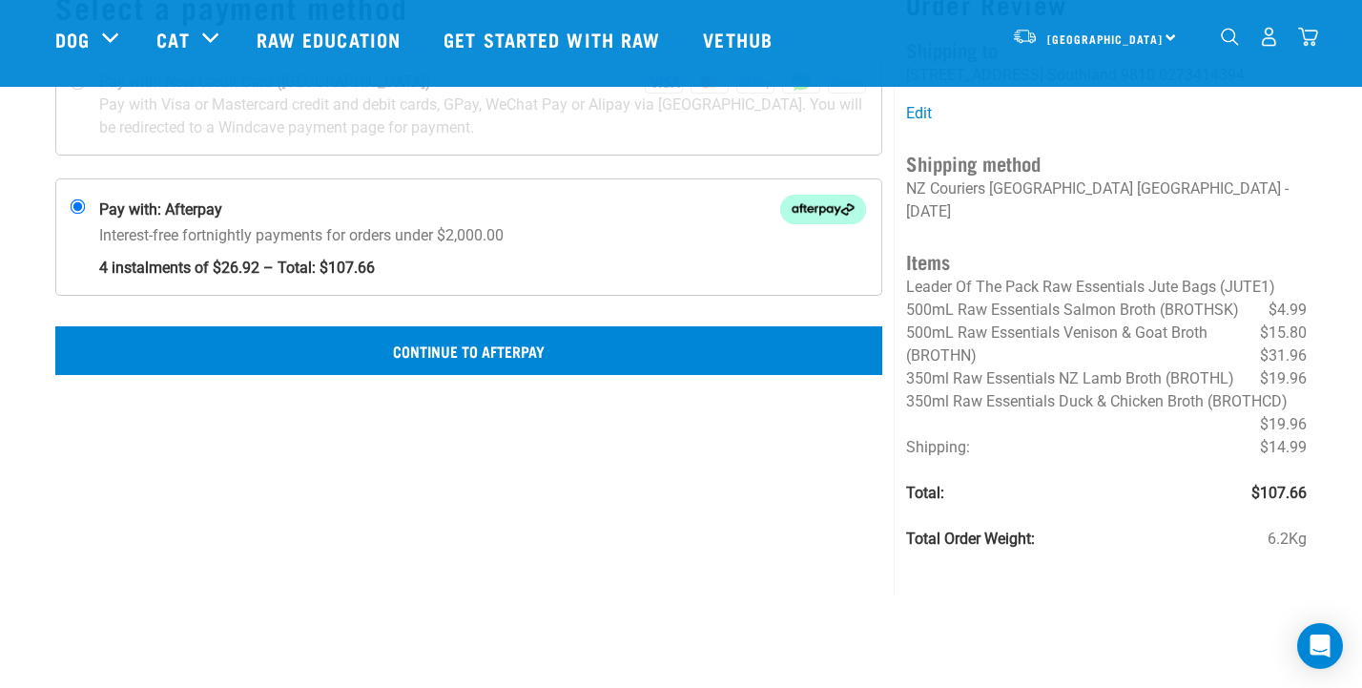
click at [768, 354] on button "Continue to Afterpay" at bounding box center [468, 350] width 827 height 48
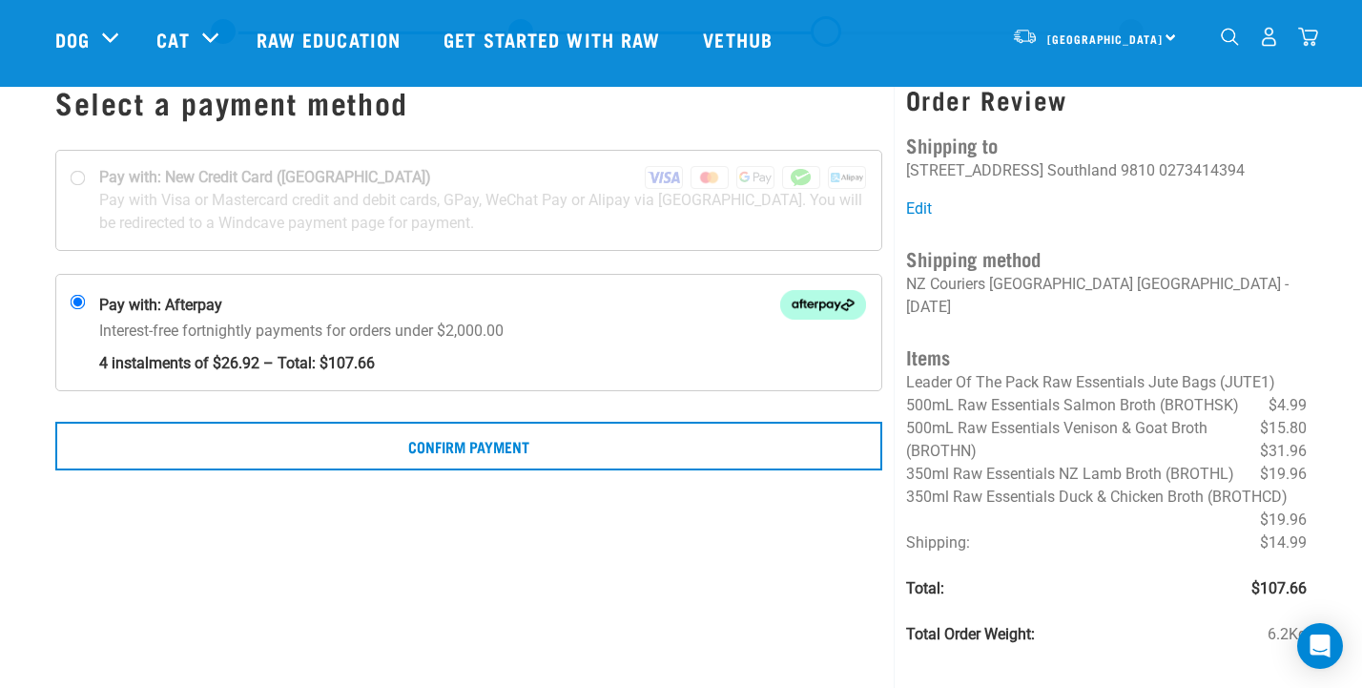
scroll to position [63, 0]
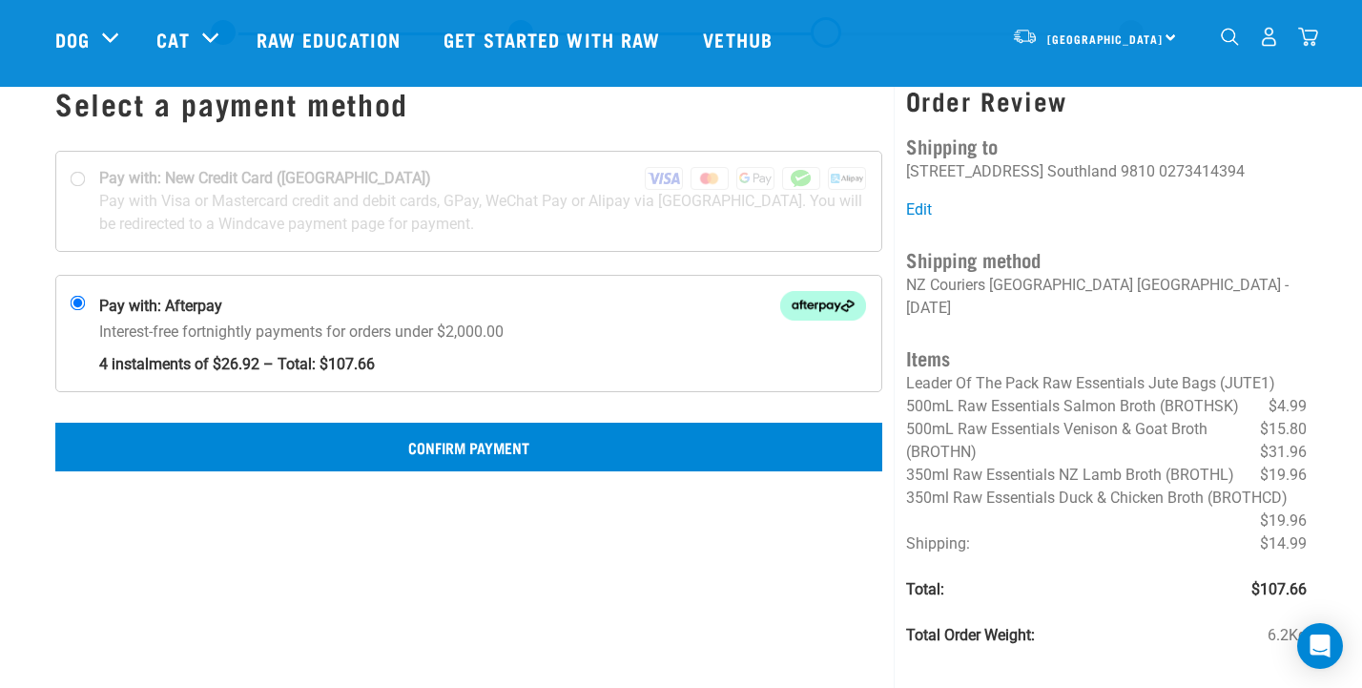
click at [672, 452] on button "Confirm Payment" at bounding box center [468, 447] width 827 height 48
